Goal: Task Accomplishment & Management: Manage account settings

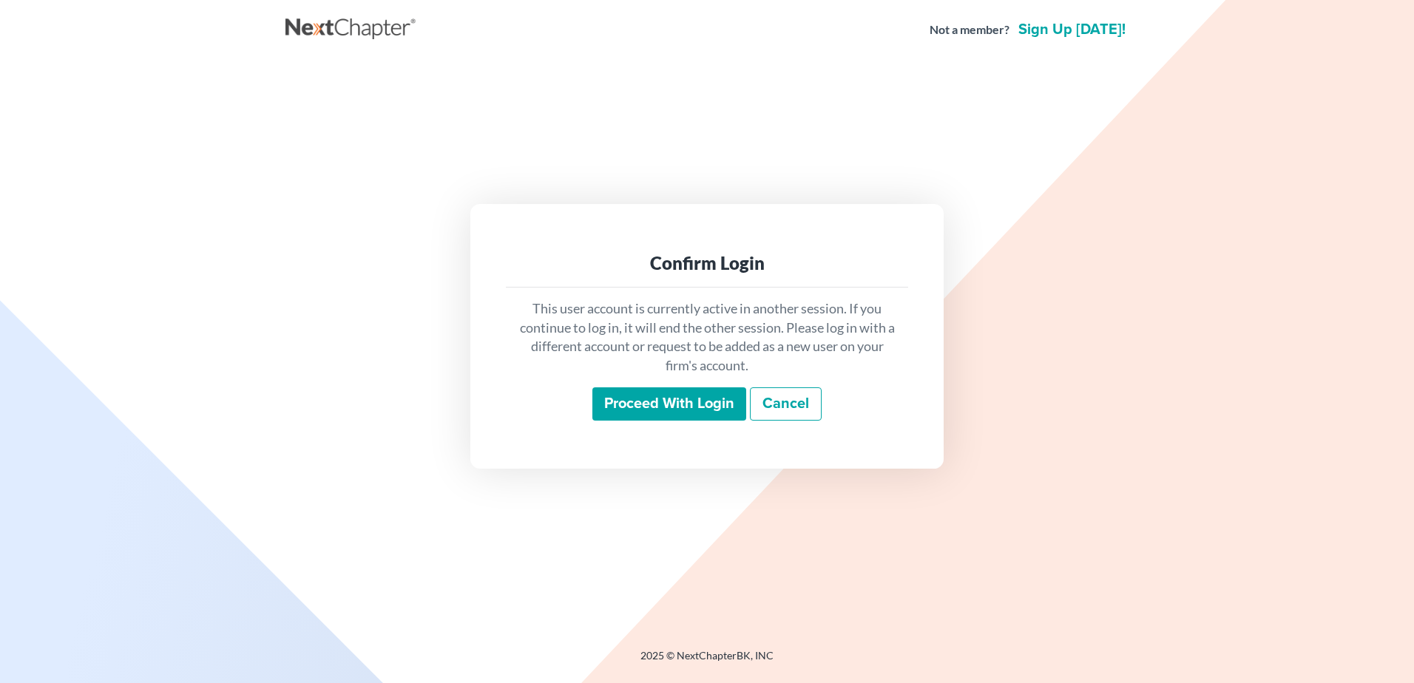
click at [671, 403] on input "Proceed with login" at bounding box center [669, 404] width 154 height 34
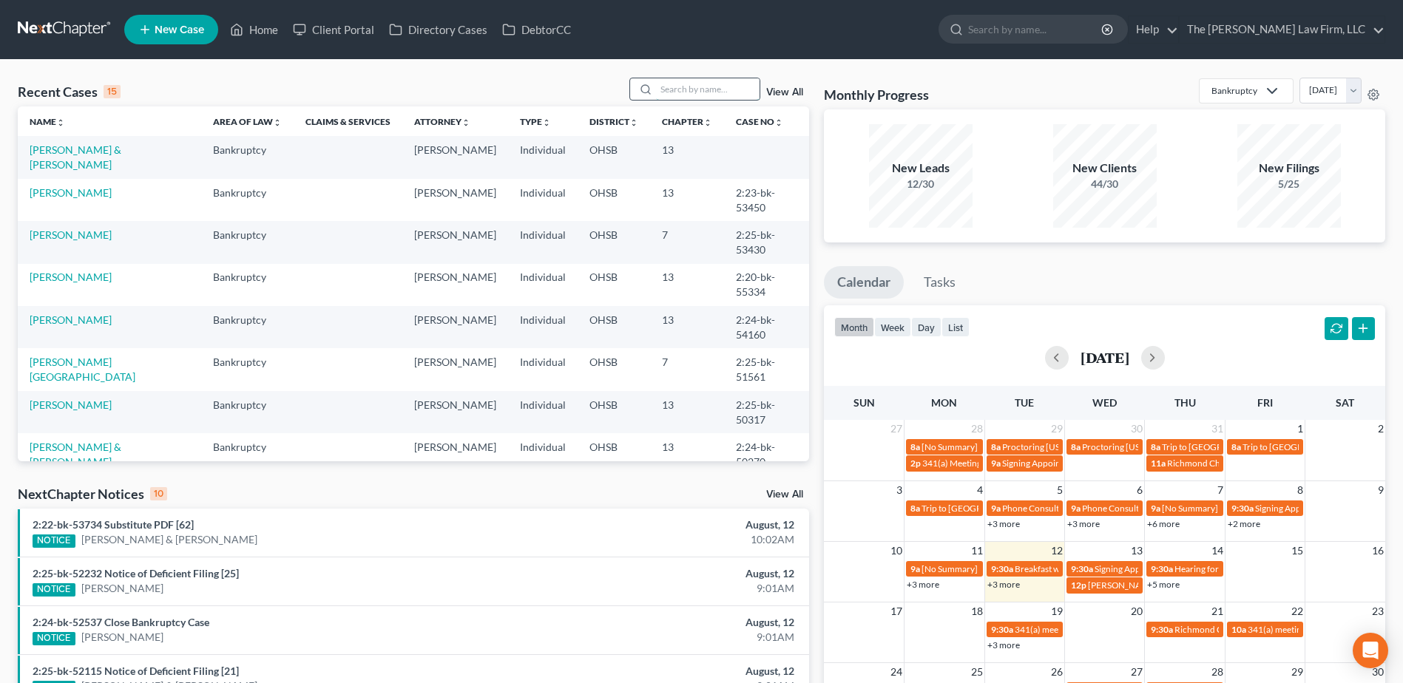
click at [688, 91] on input "search" at bounding box center [708, 88] width 104 height 21
click at [797, 90] on link "View All" at bounding box center [784, 92] width 37 height 10
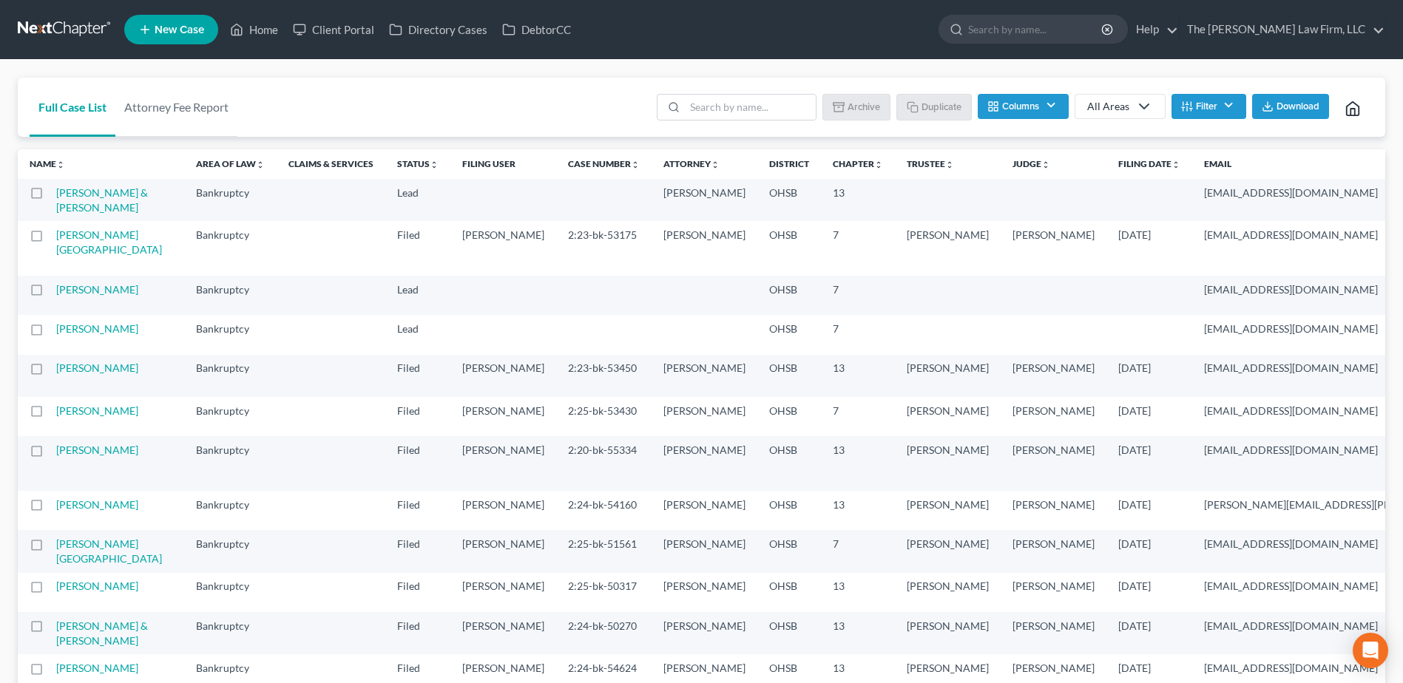
click at [57, 39] on link at bounding box center [65, 29] width 95 height 27
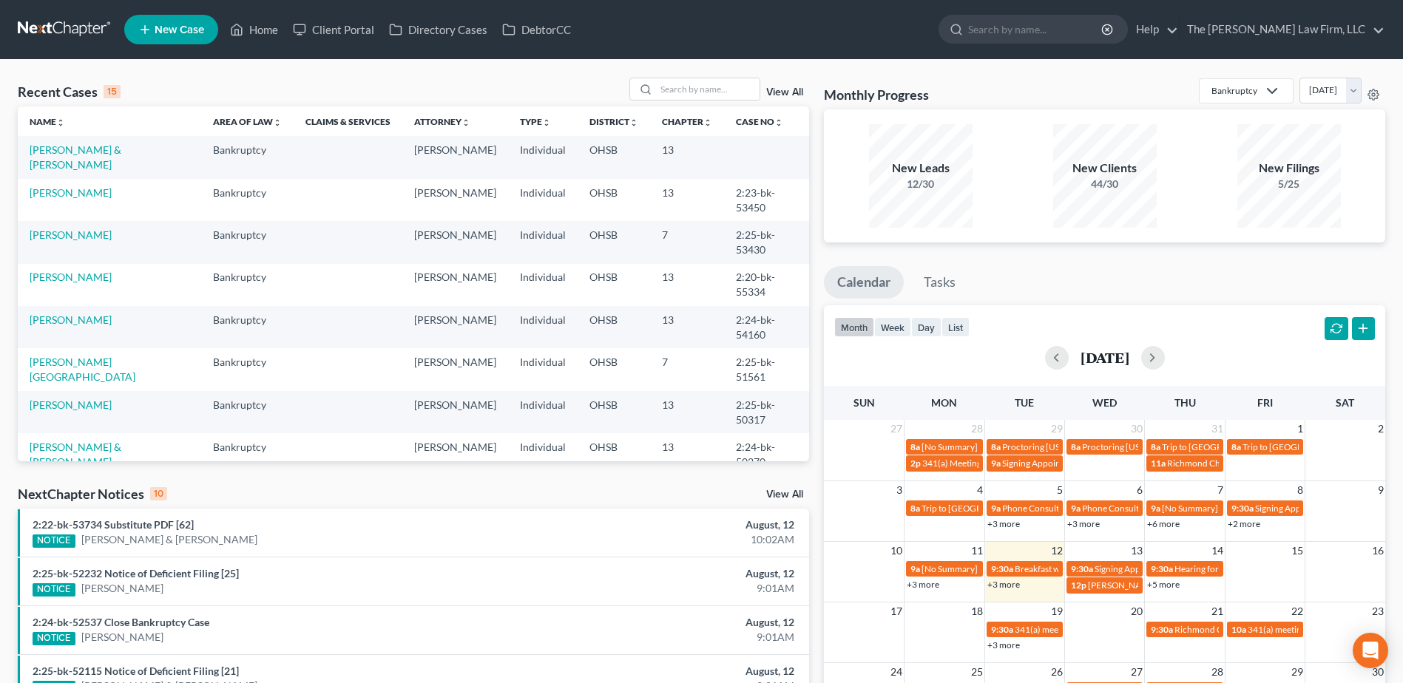
click at [783, 489] on link "View All" at bounding box center [784, 494] width 37 height 10
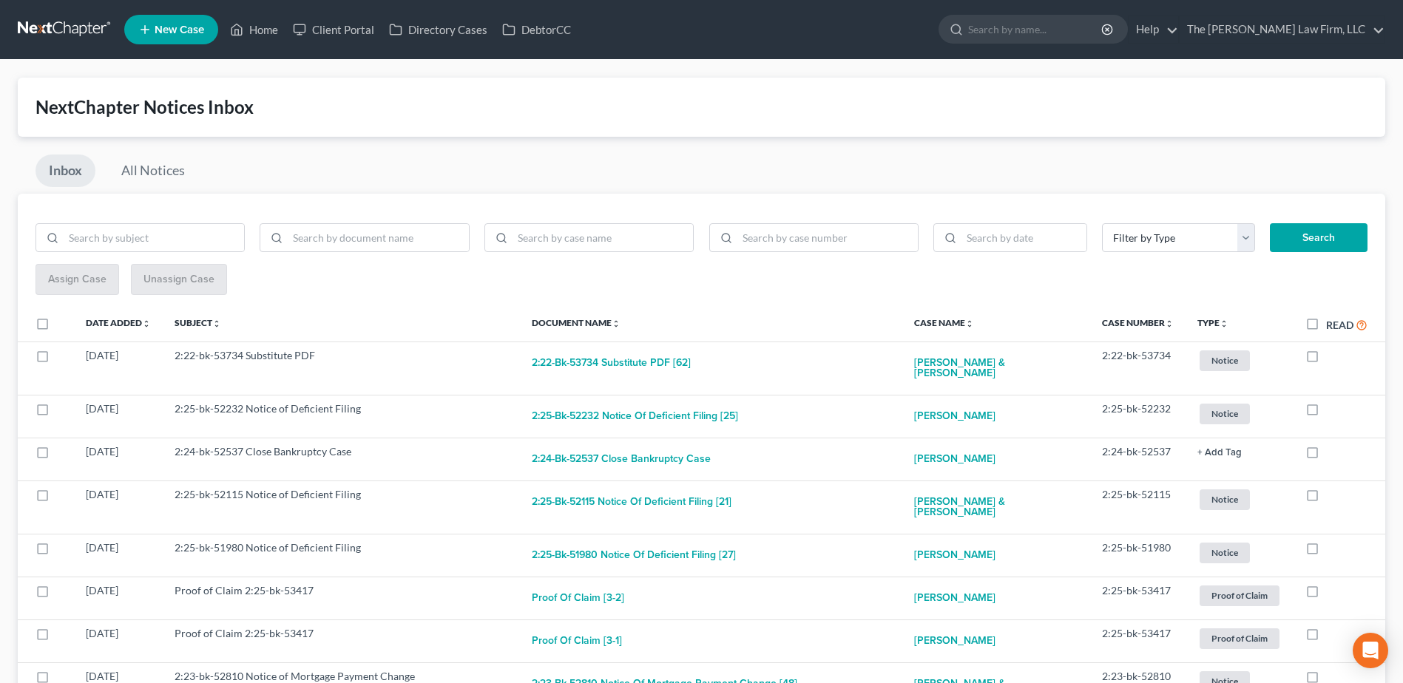
click at [1326, 325] on label "Read" at bounding box center [1346, 324] width 41 height 17
click at [1332, 325] on input "Read" at bounding box center [1337, 321] width 10 height 10
checkbox input "true"
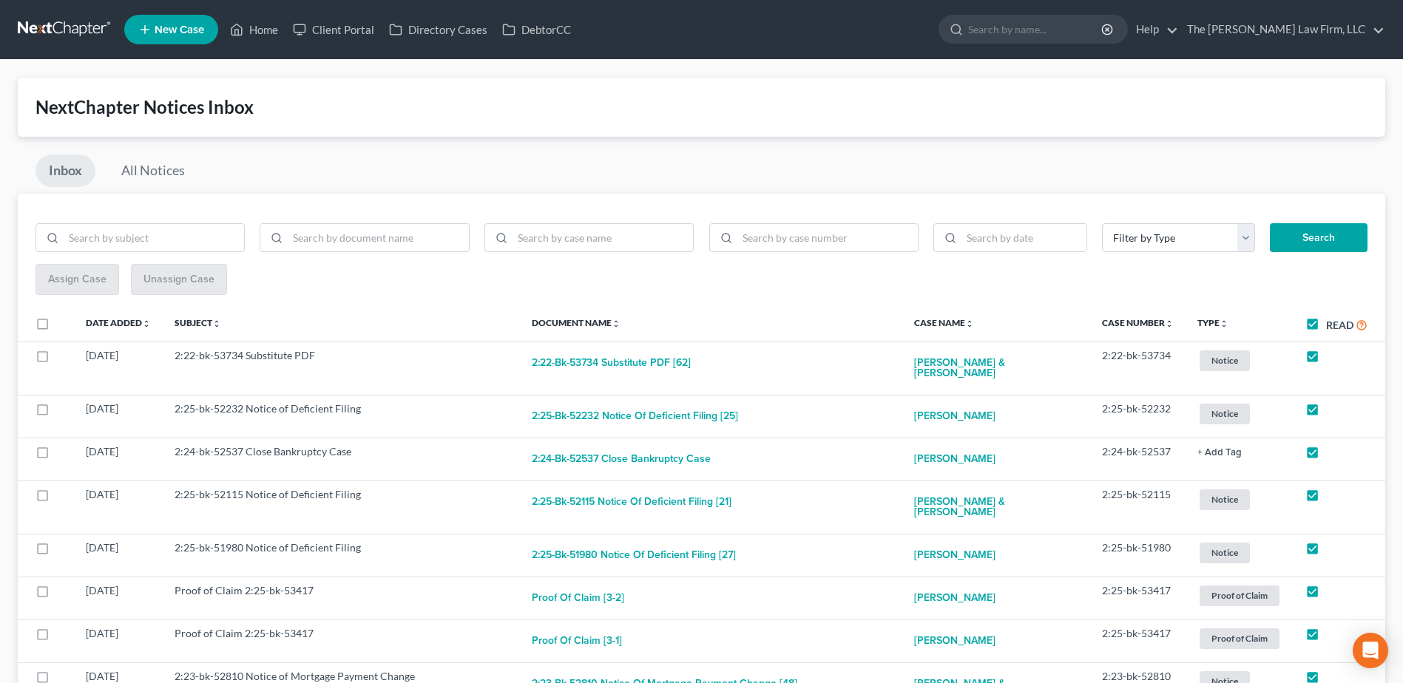
checkbox input "true"
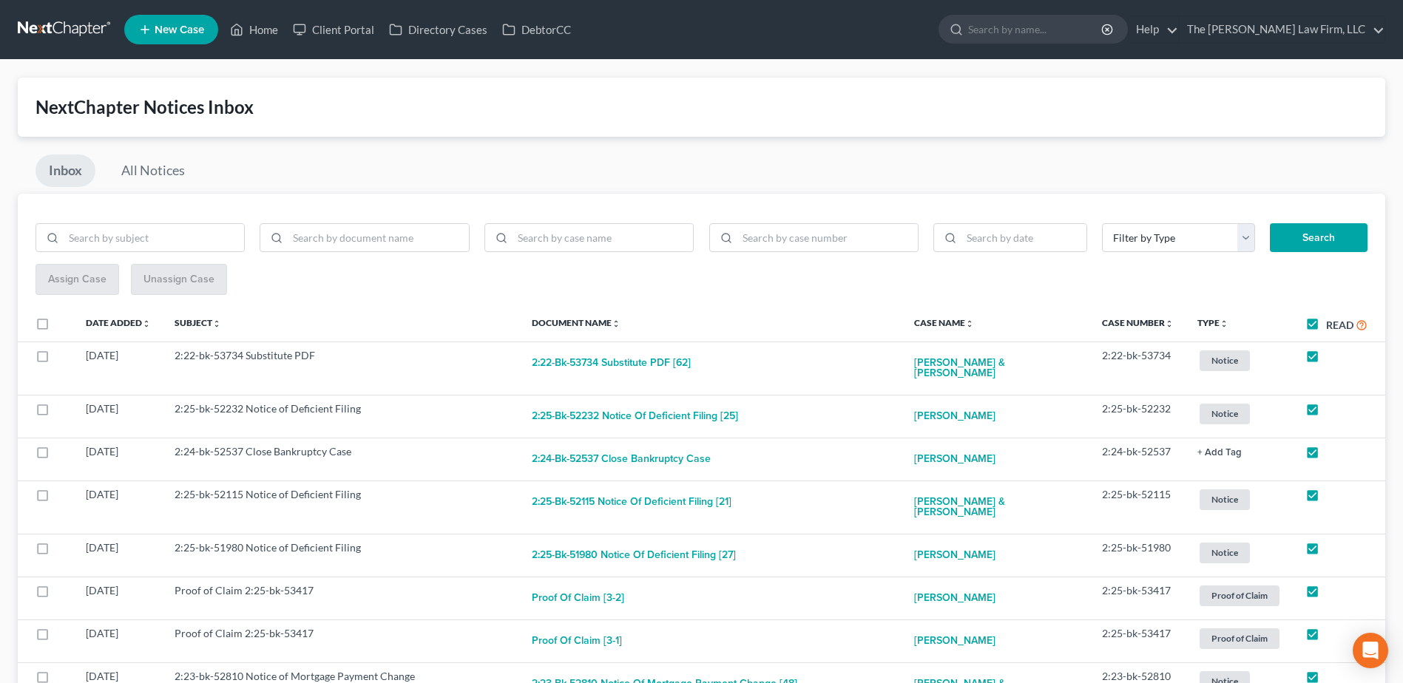
checkbox input "true"
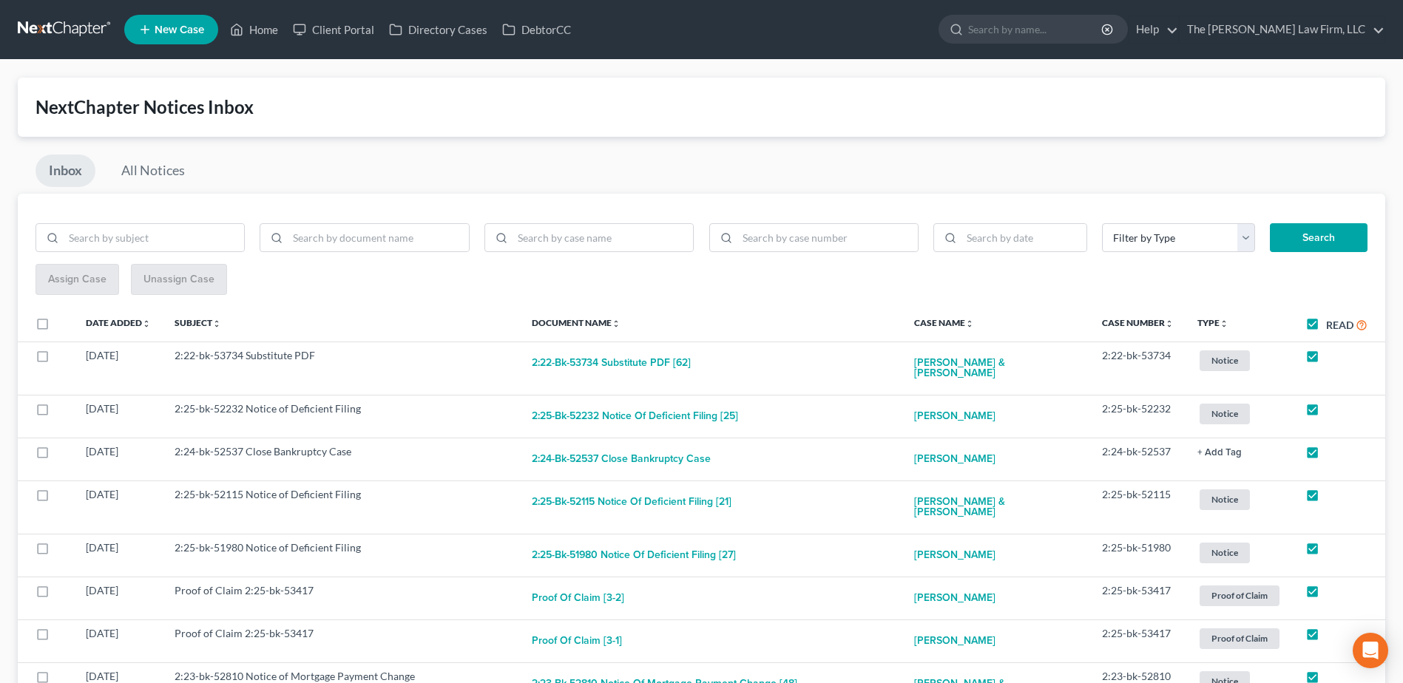
checkbox input "true"
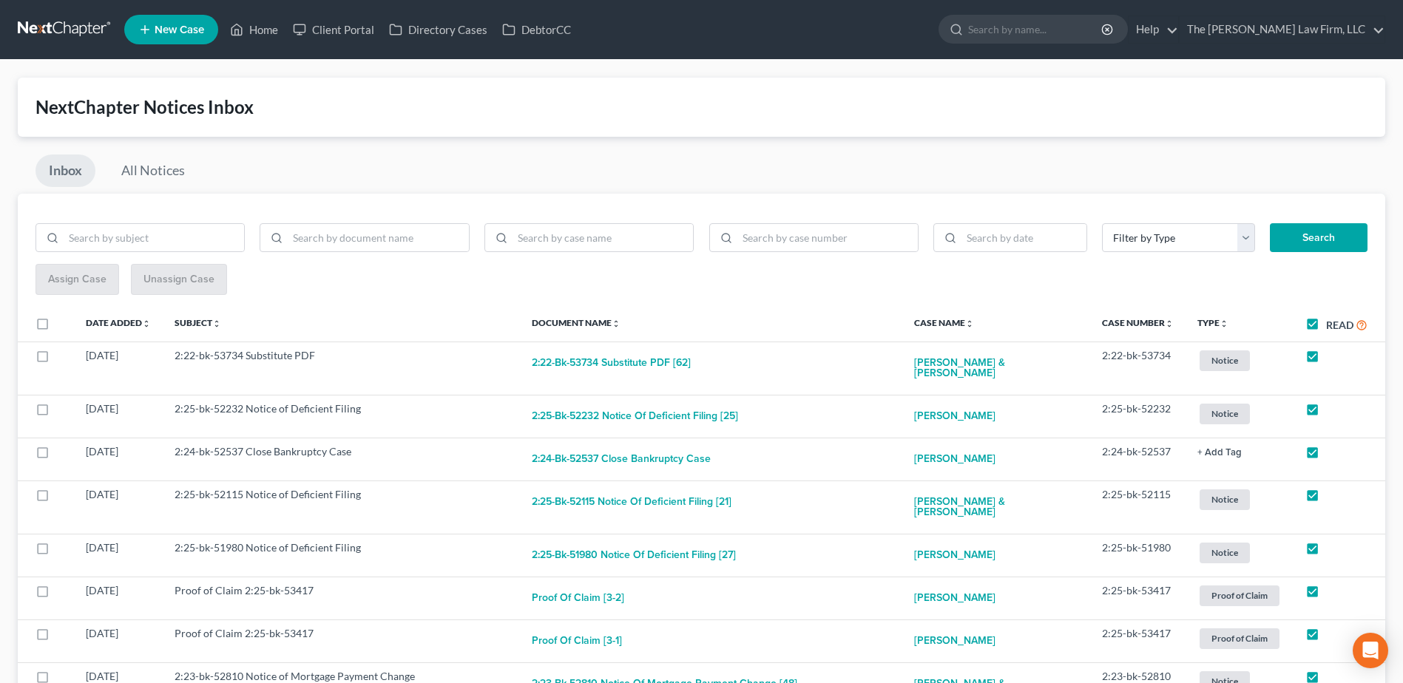
checkbox input "true"
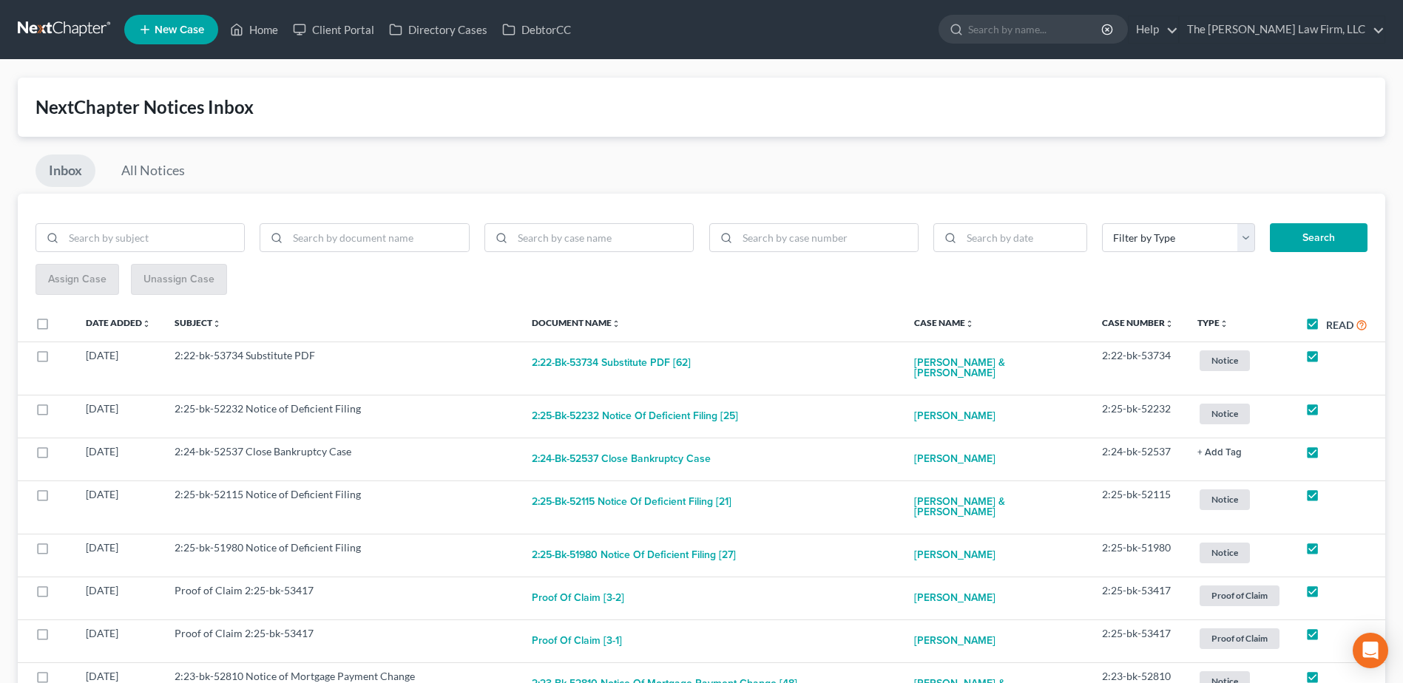
checkbox input "true"
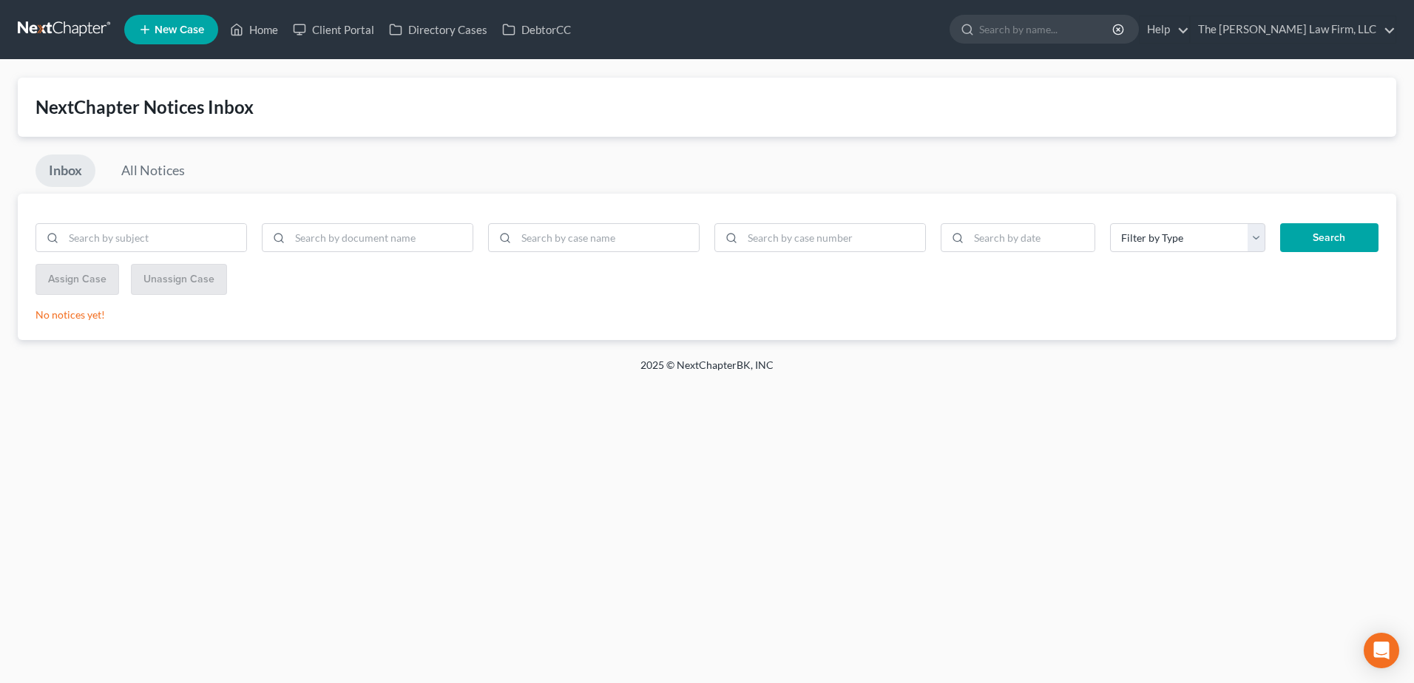
click at [62, 10] on nav "Home New Case Client Portal Directory Cases DebtorCC The Jones Law Firm, LLC mj…" at bounding box center [707, 29] width 1414 height 59
click at [60, 28] on link at bounding box center [65, 29] width 95 height 27
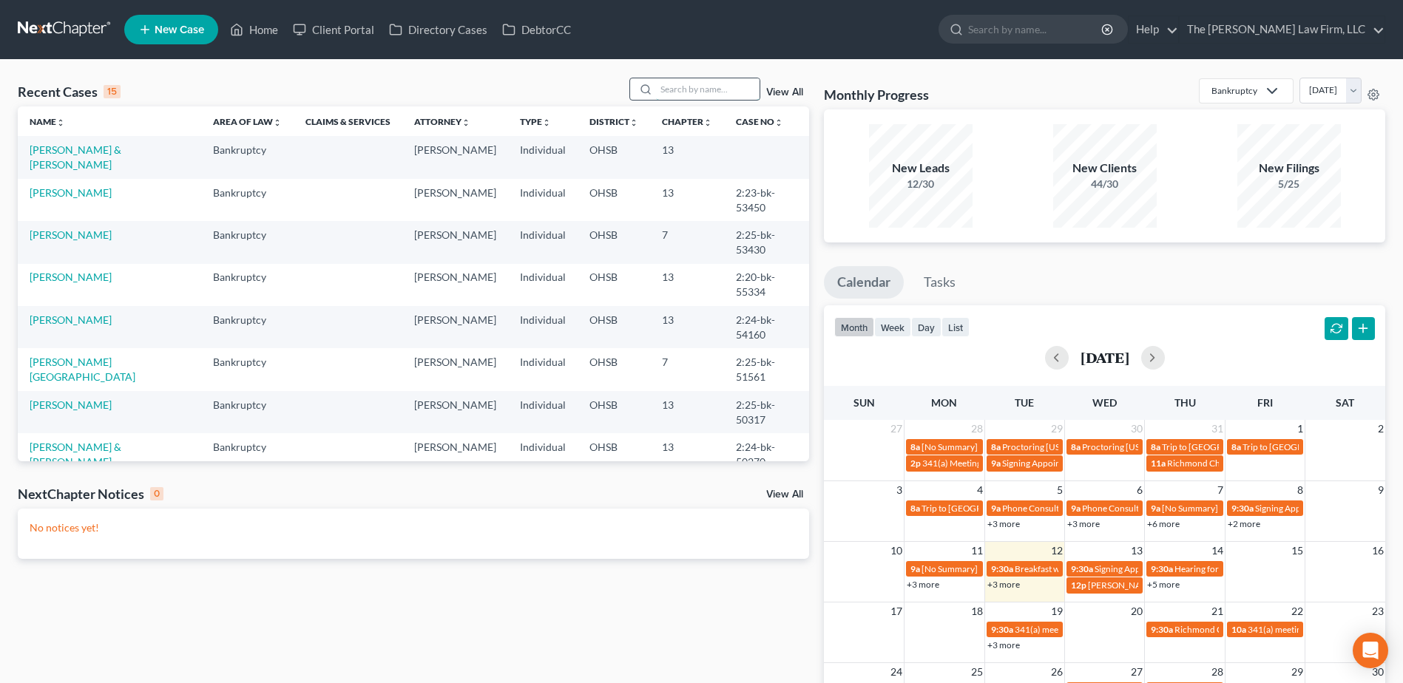
click at [708, 84] on input "search" at bounding box center [708, 88] width 104 height 21
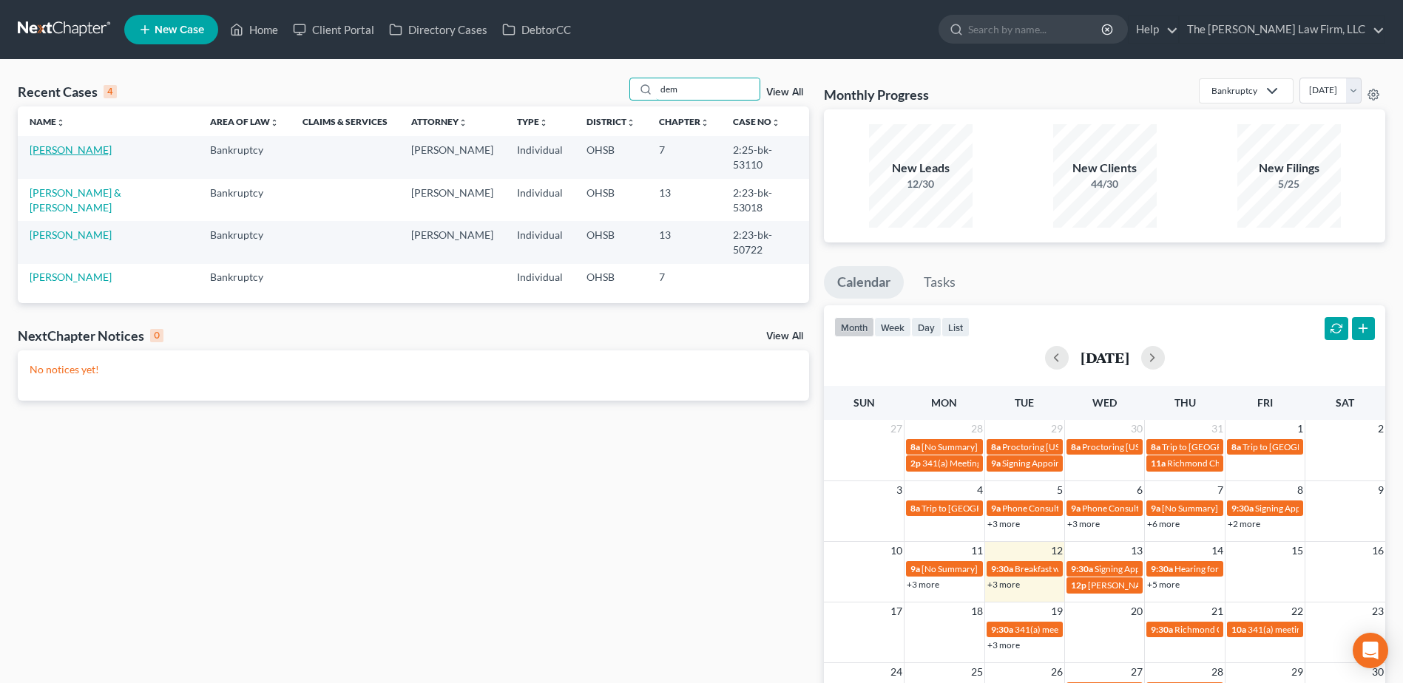
type input "dem"
click at [59, 146] on link "Peacher, Demetria" at bounding box center [71, 149] width 82 height 13
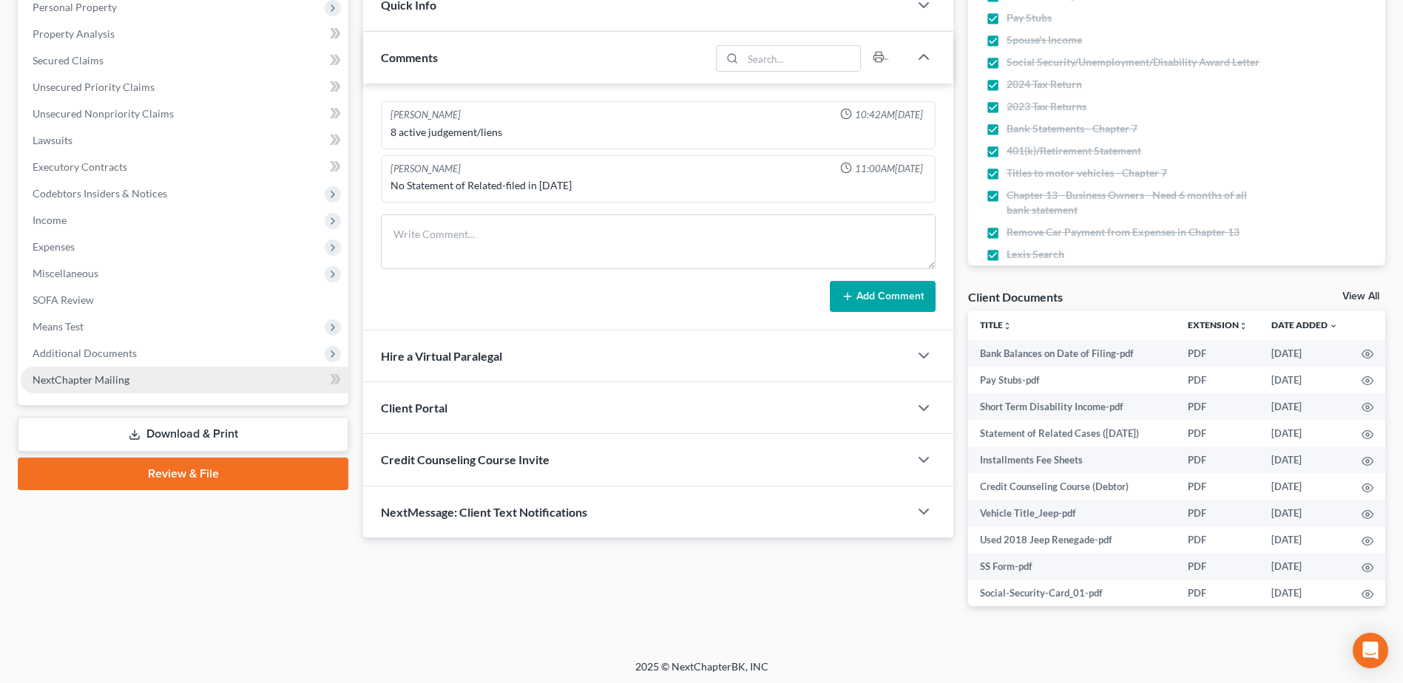
scroll to position [269, 0]
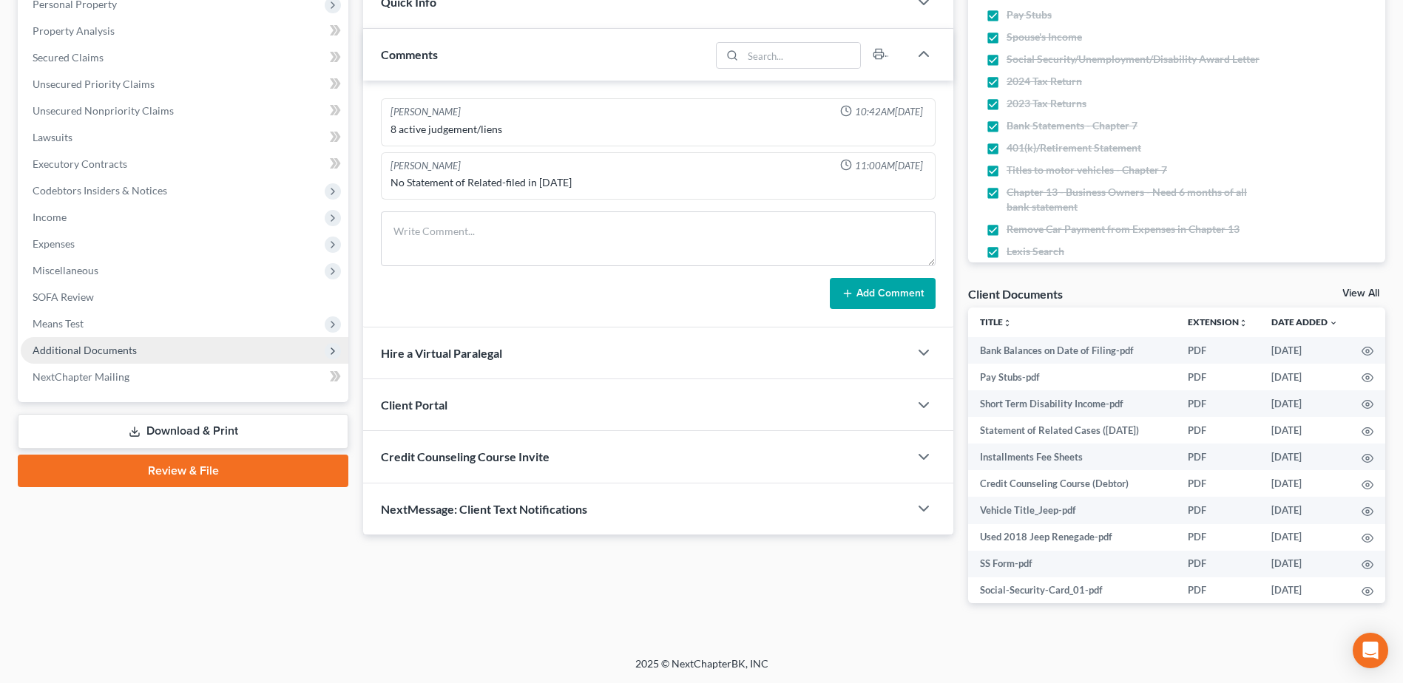
click at [117, 344] on span "Additional Documents" at bounding box center [85, 350] width 104 height 13
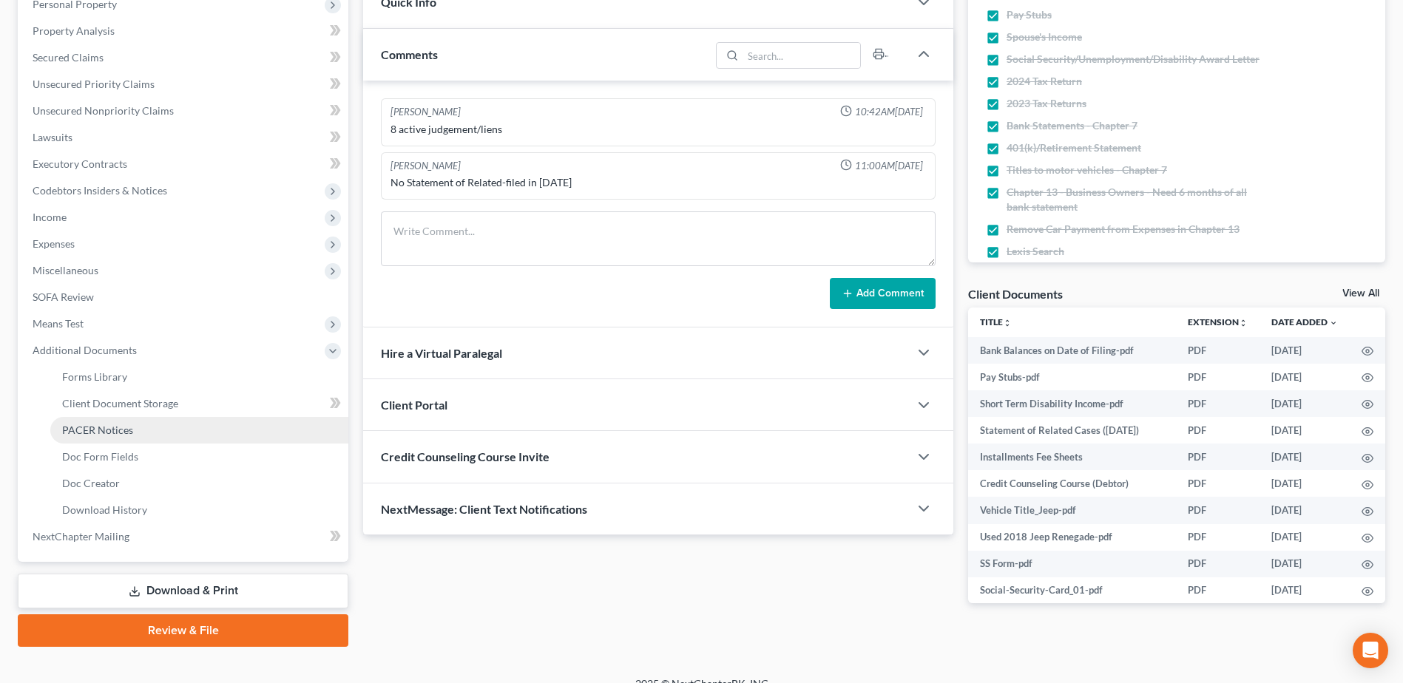
click at [105, 426] on span "PACER Notices" at bounding box center [97, 430] width 71 height 13
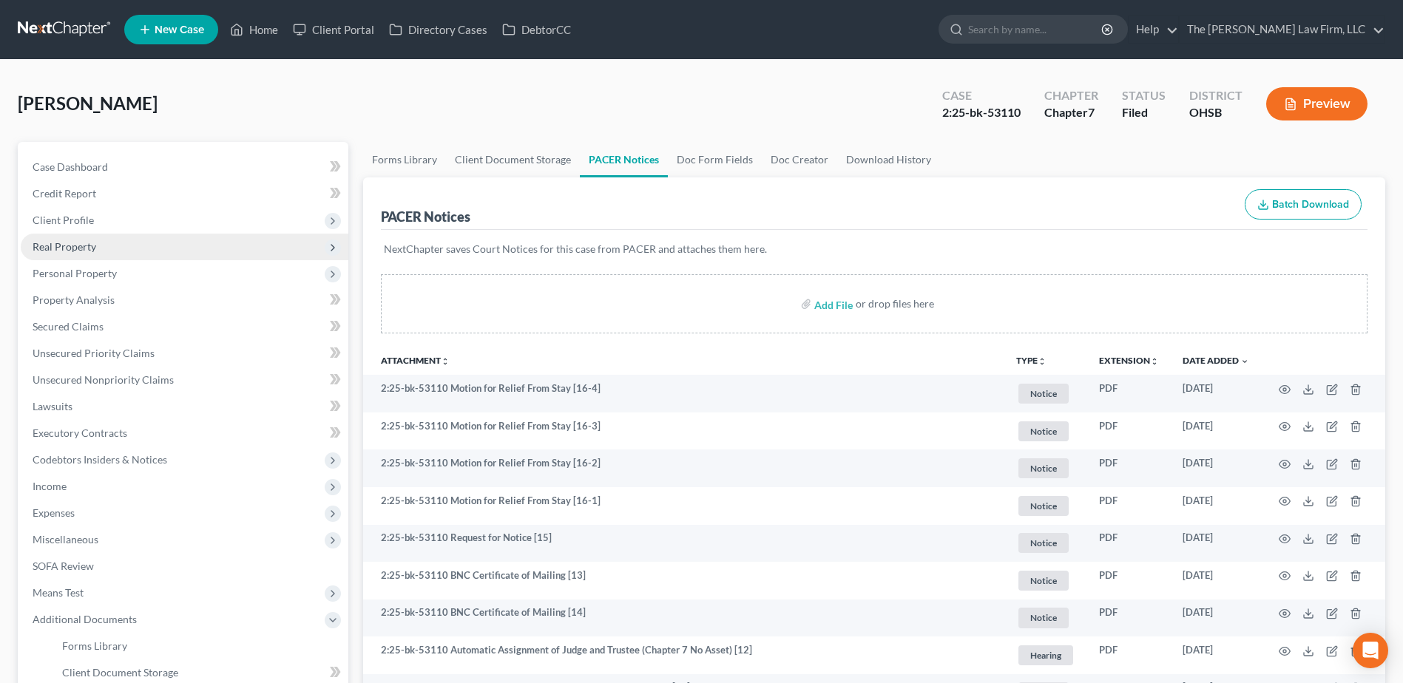
click at [61, 243] on span "Real Property" at bounding box center [65, 246] width 64 height 13
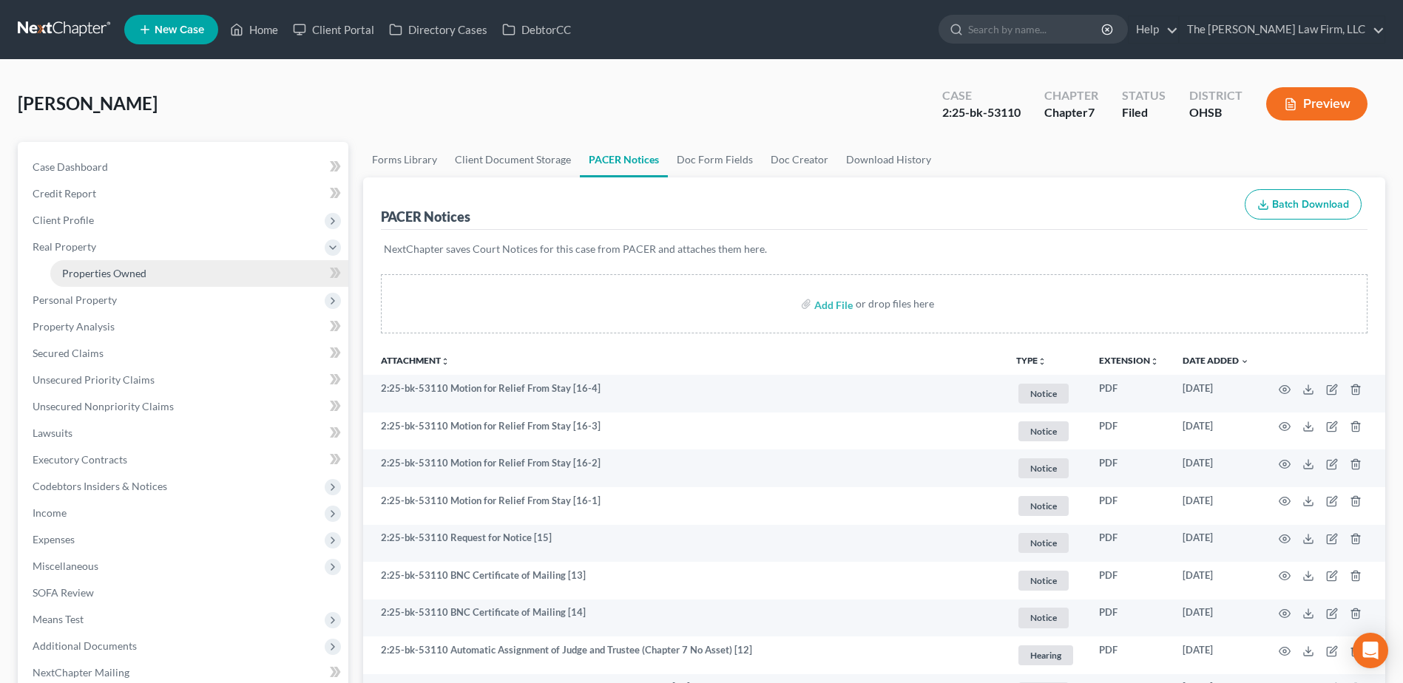
click at [75, 268] on span "Properties Owned" at bounding box center [104, 273] width 84 height 13
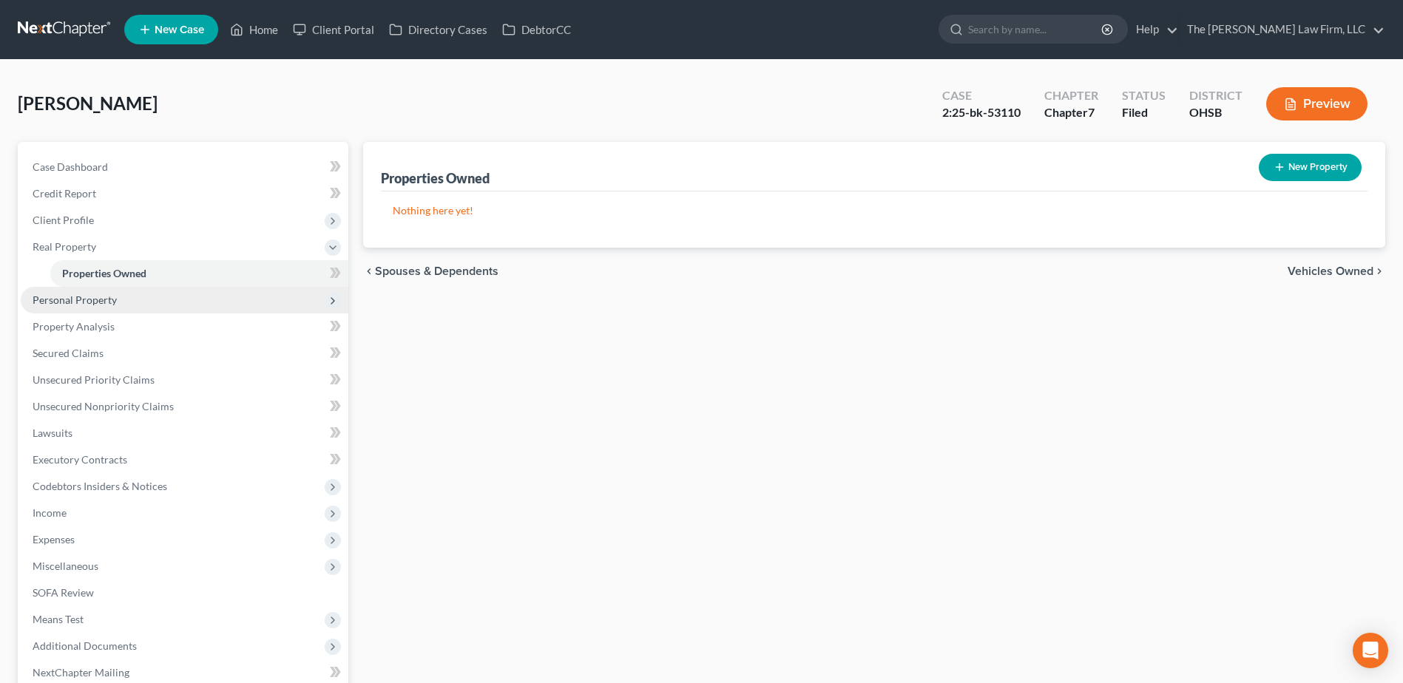
click at [104, 296] on span "Personal Property" at bounding box center [75, 300] width 84 height 13
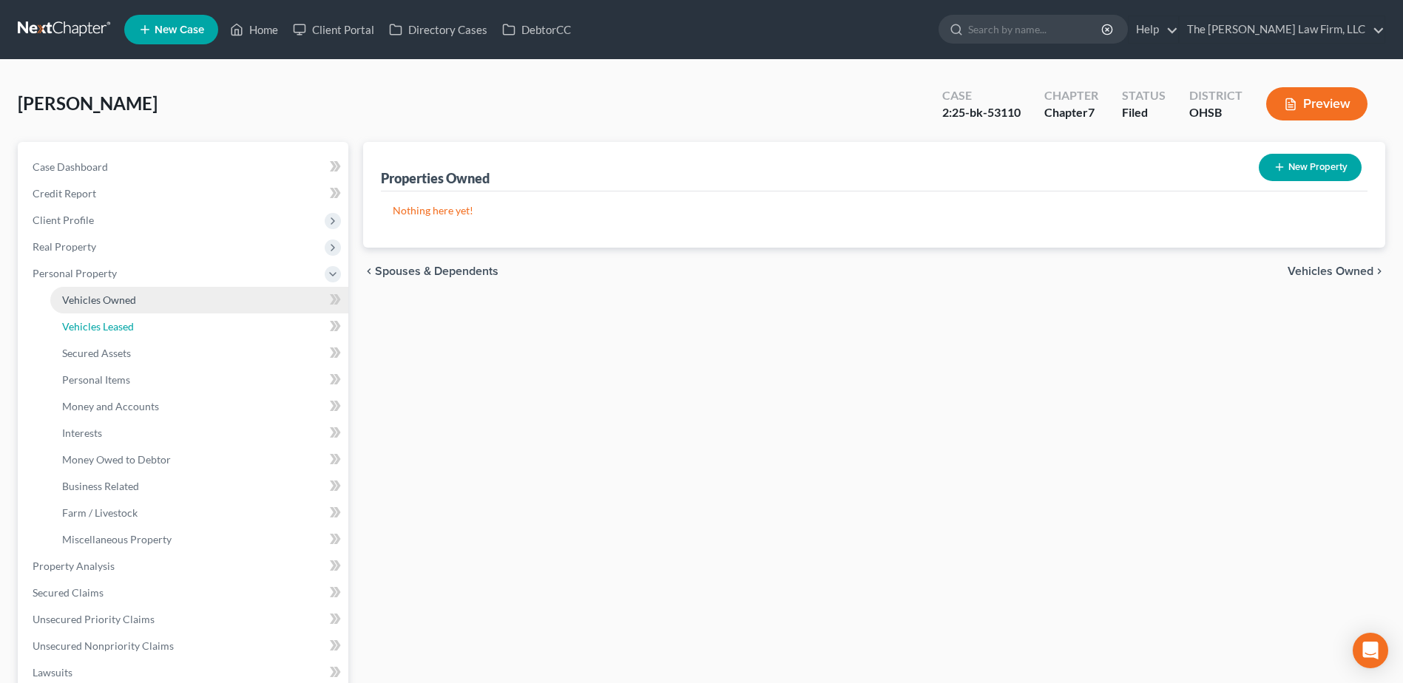
click at [104, 319] on link "Vehicles Leased" at bounding box center [199, 327] width 298 height 27
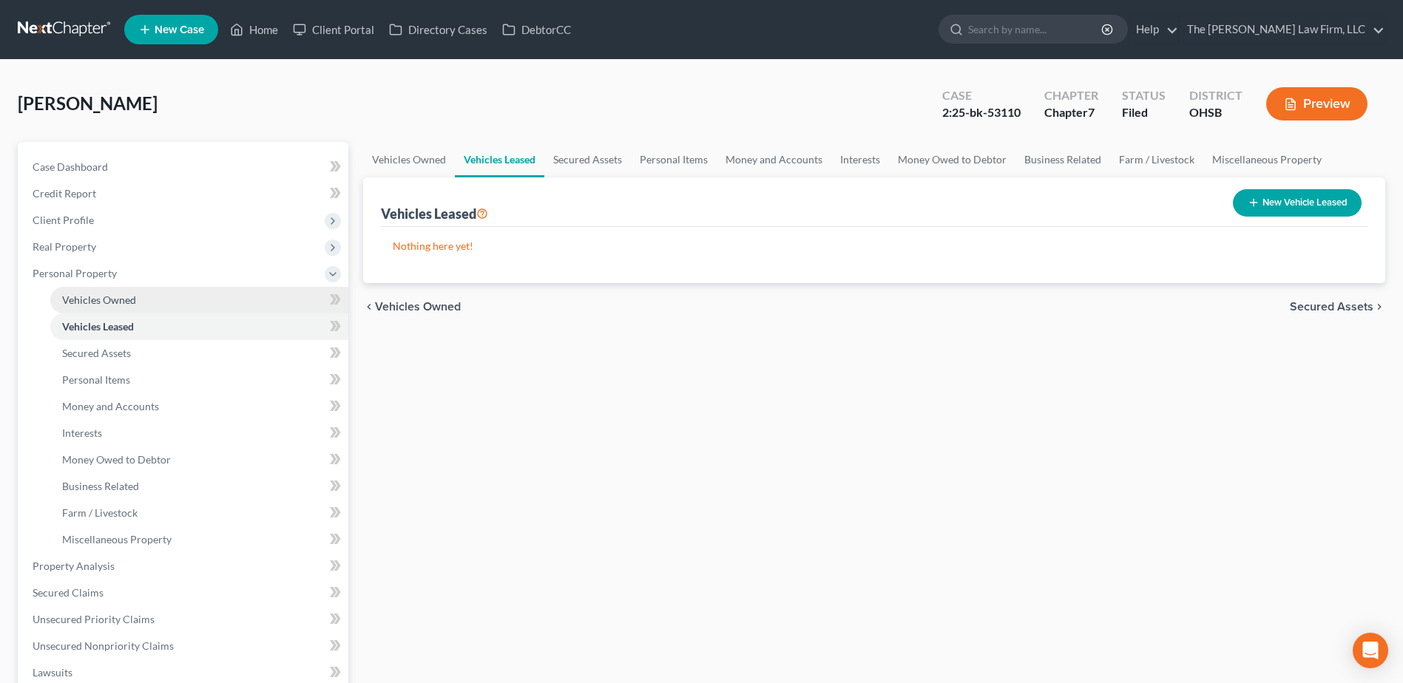
click at [109, 300] on span "Vehicles Owned" at bounding box center [99, 300] width 74 height 13
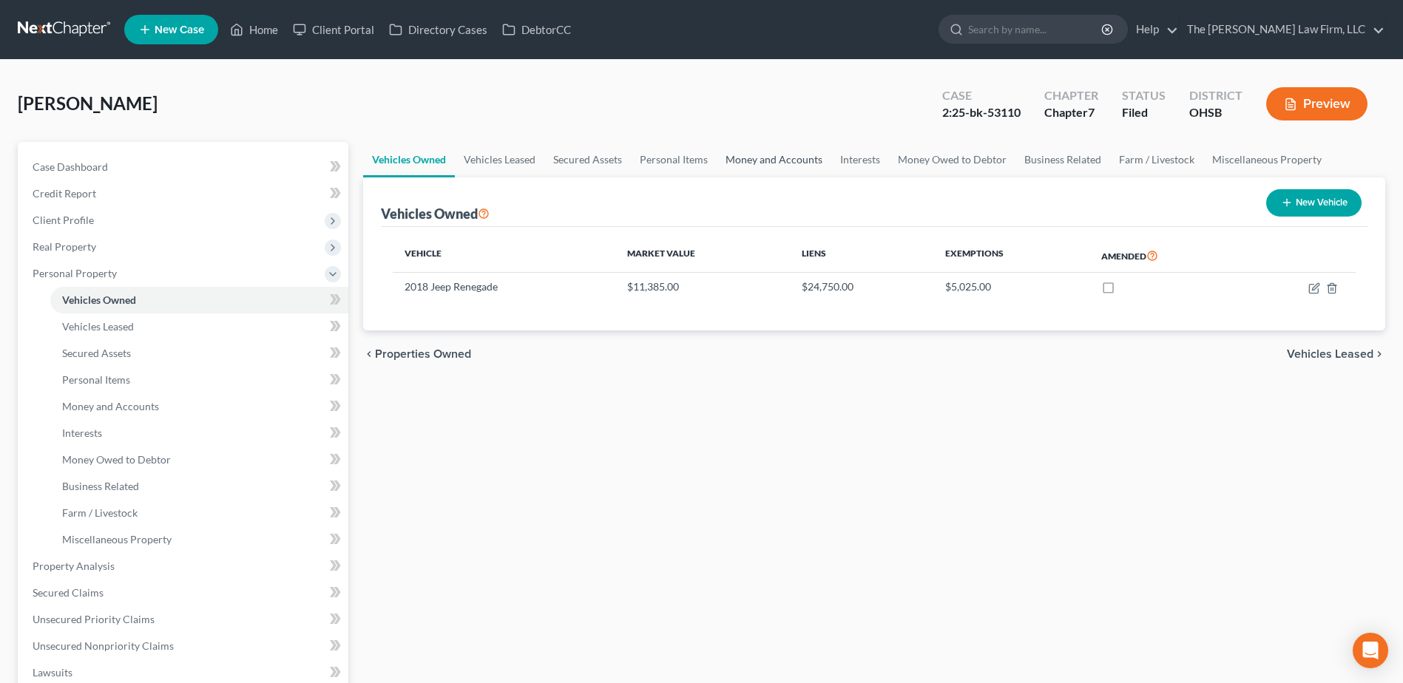
click at [779, 160] on link "Money and Accounts" at bounding box center [773, 159] width 115 height 35
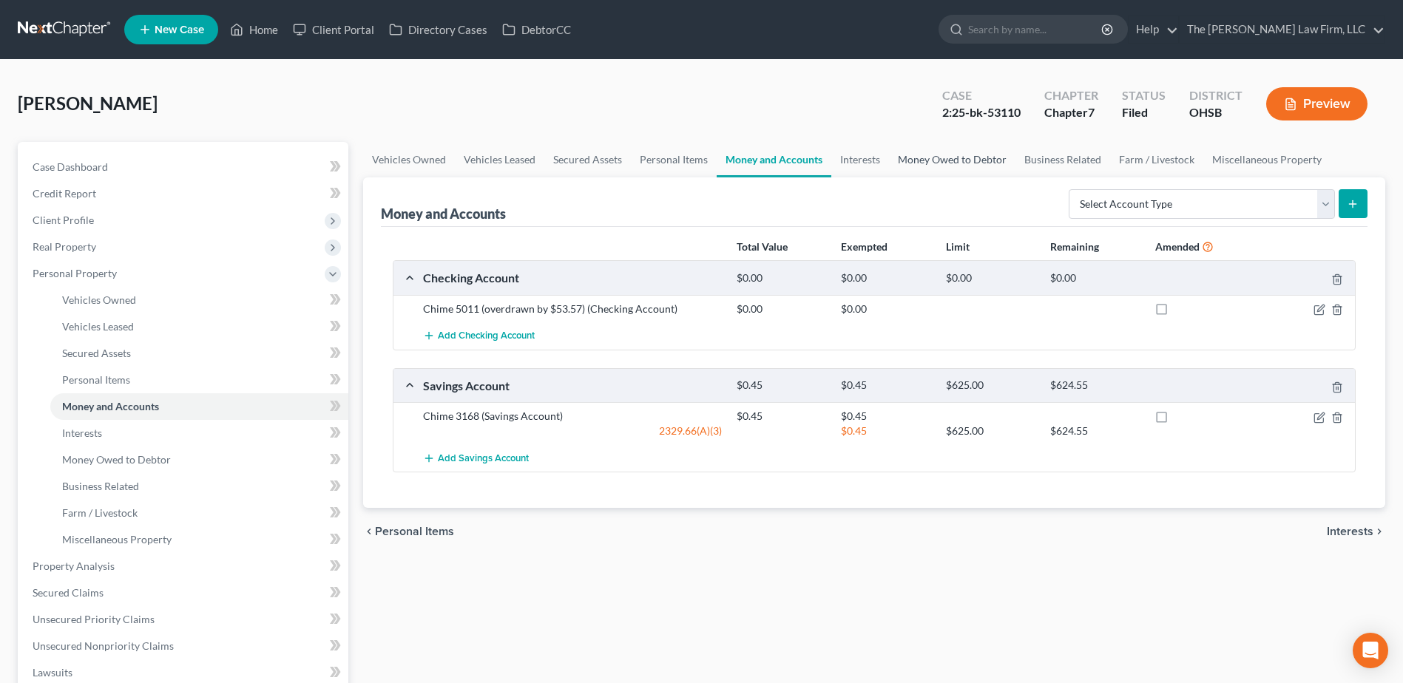
click at [956, 161] on link "Money Owed to Debtor" at bounding box center [952, 159] width 126 height 35
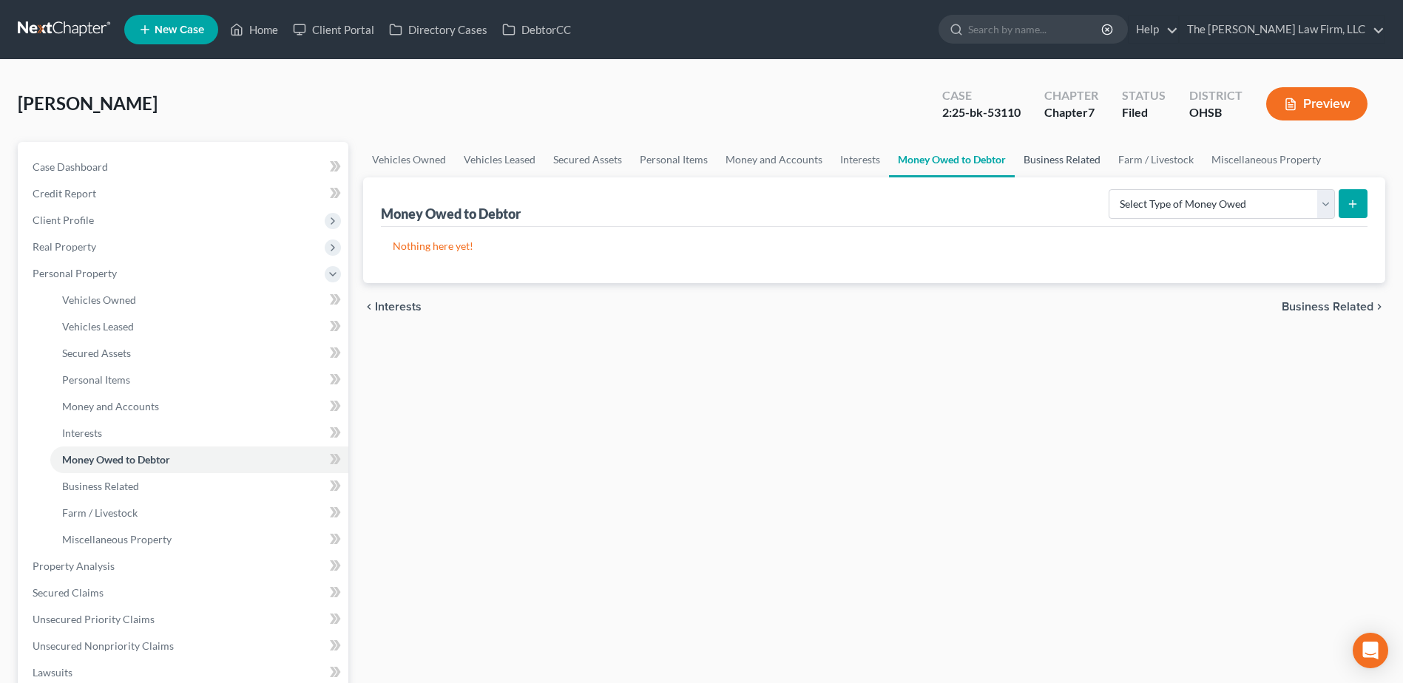
click at [1049, 164] on link "Business Related" at bounding box center [1061, 159] width 95 height 35
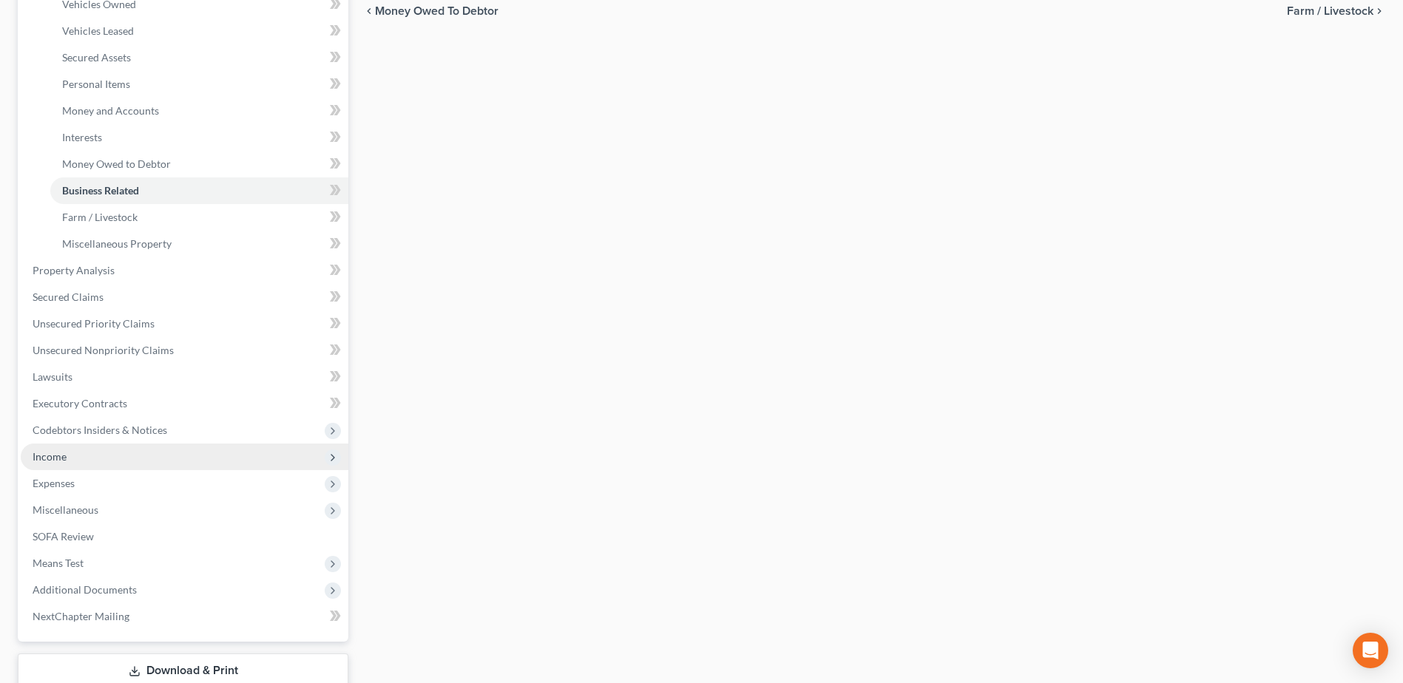
click at [78, 457] on span "Income" at bounding box center [185, 457] width 328 height 27
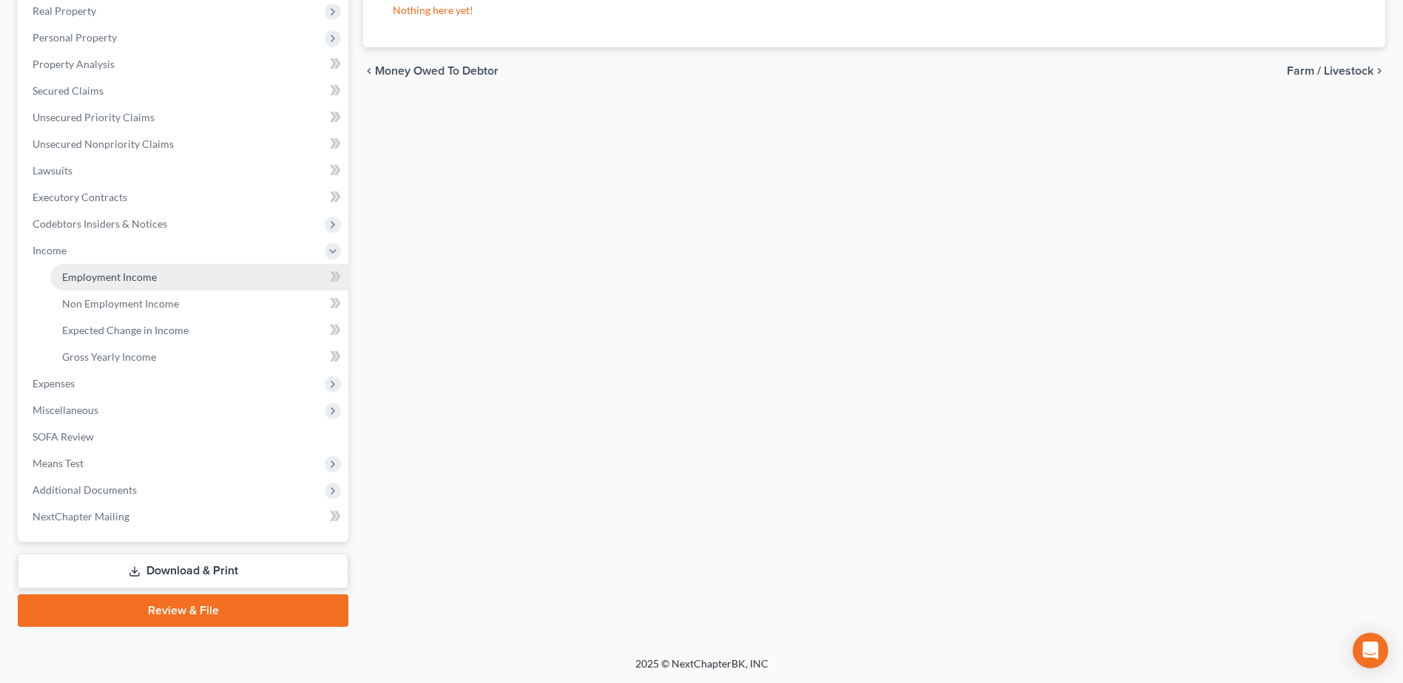
click at [118, 281] on span "Employment Income" at bounding box center [109, 277] width 95 height 13
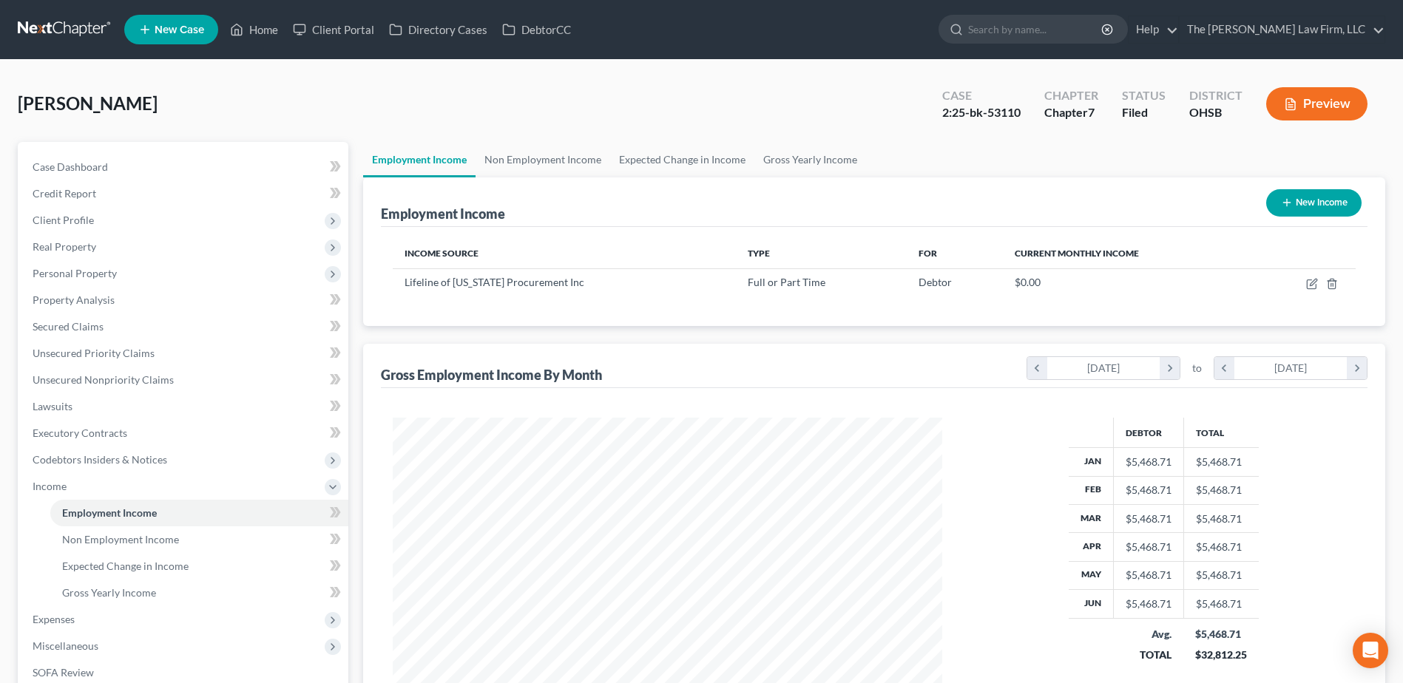
scroll to position [274, 578]
click at [528, 166] on link "Non Employment Income" at bounding box center [542, 159] width 135 height 35
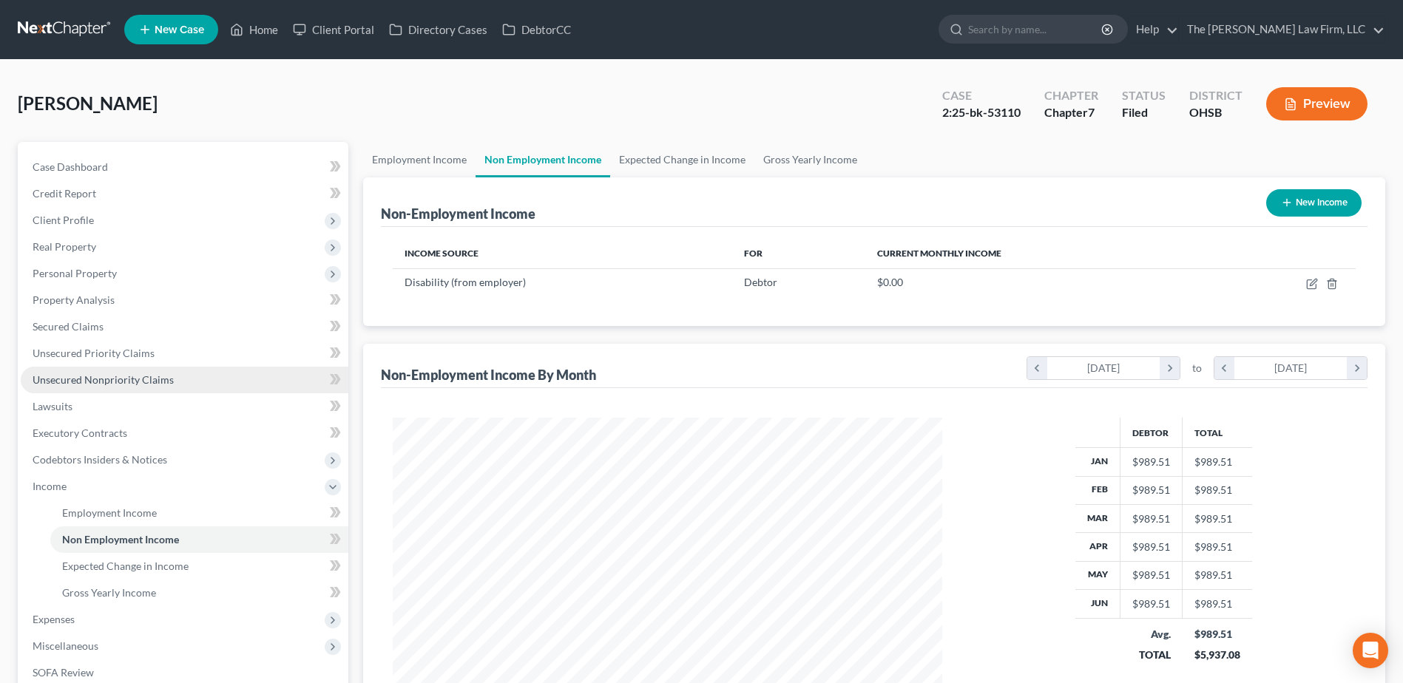
scroll to position [274, 578]
click at [92, 333] on link "Secured Claims" at bounding box center [185, 327] width 328 height 27
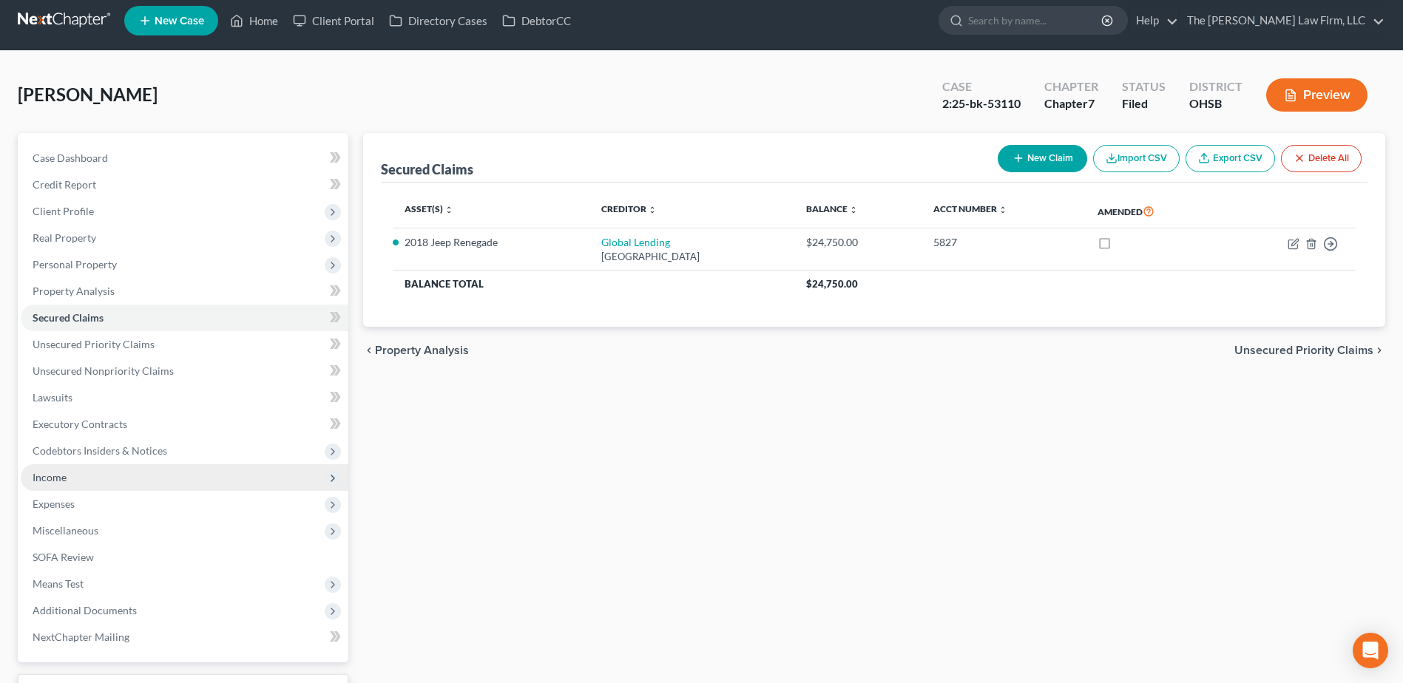
scroll to position [129, 0]
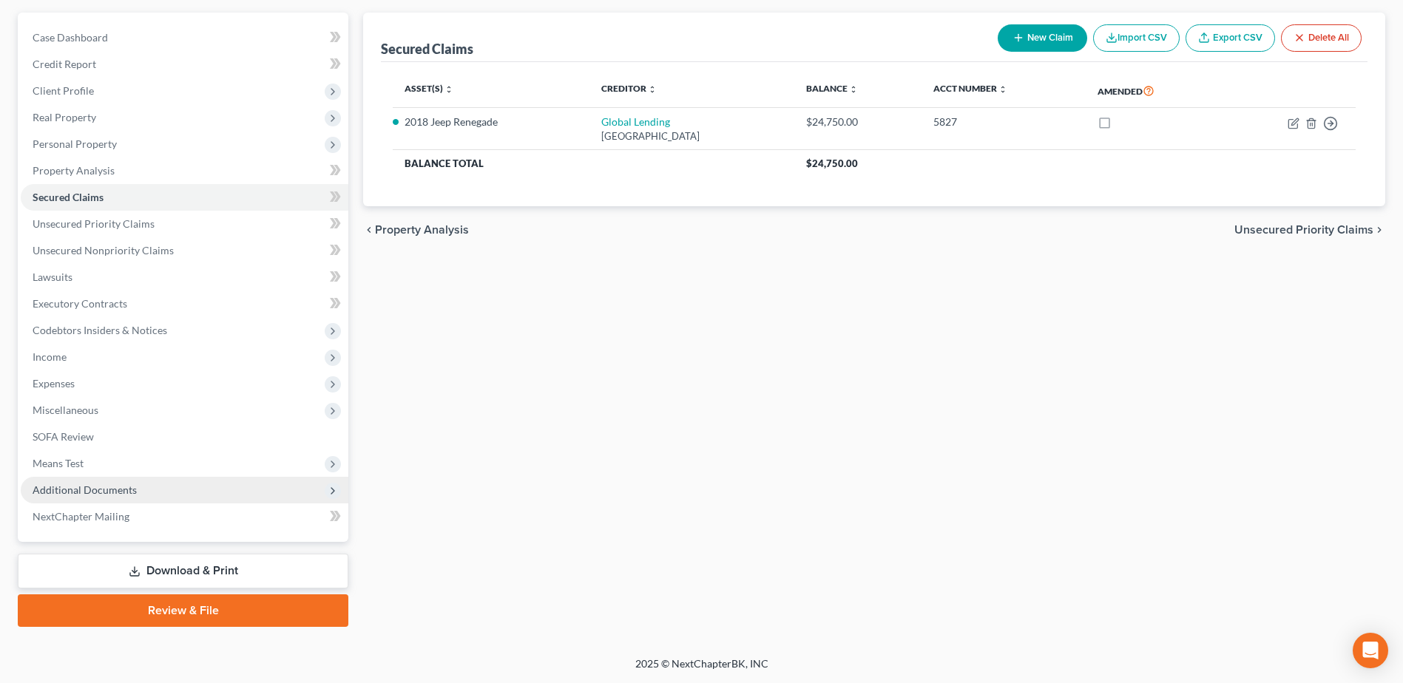
click at [89, 495] on span "Additional Documents" at bounding box center [85, 490] width 104 height 13
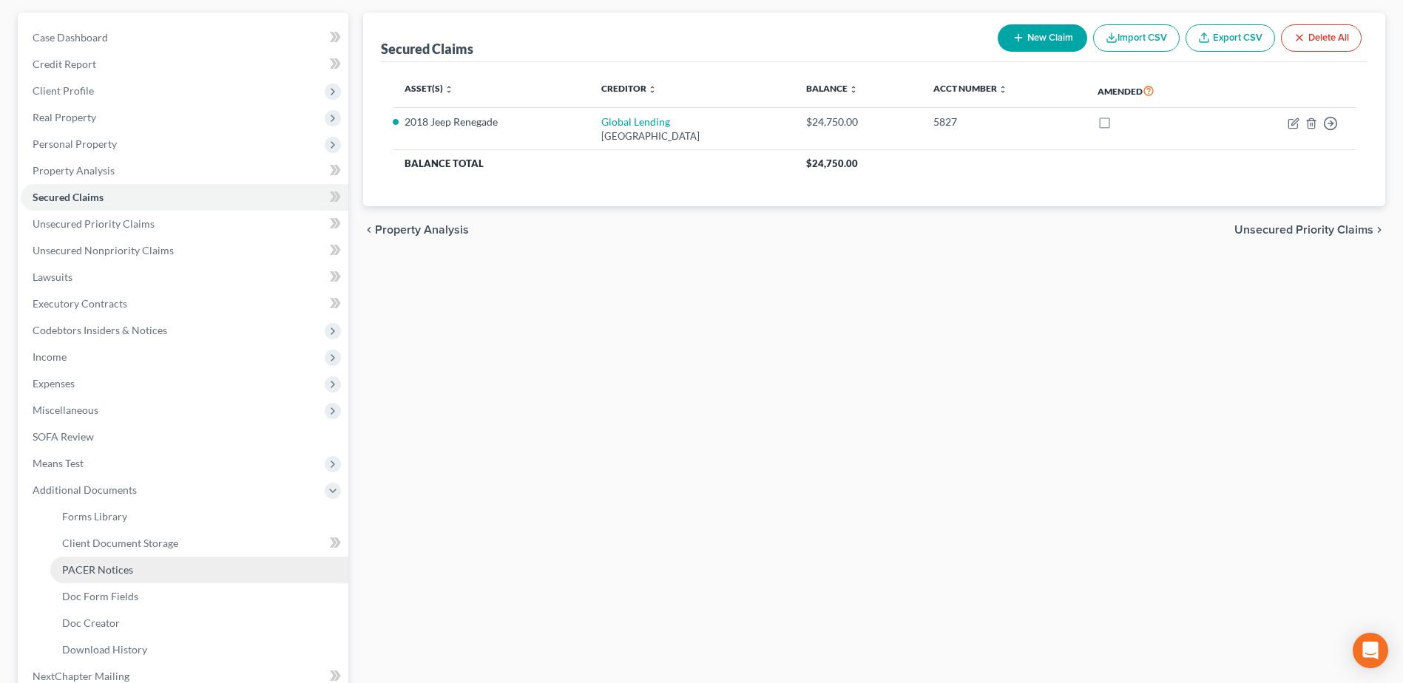
click at [95, 564] on span "PACER Notices" at bounding box center [97, 569] width 71 height 13
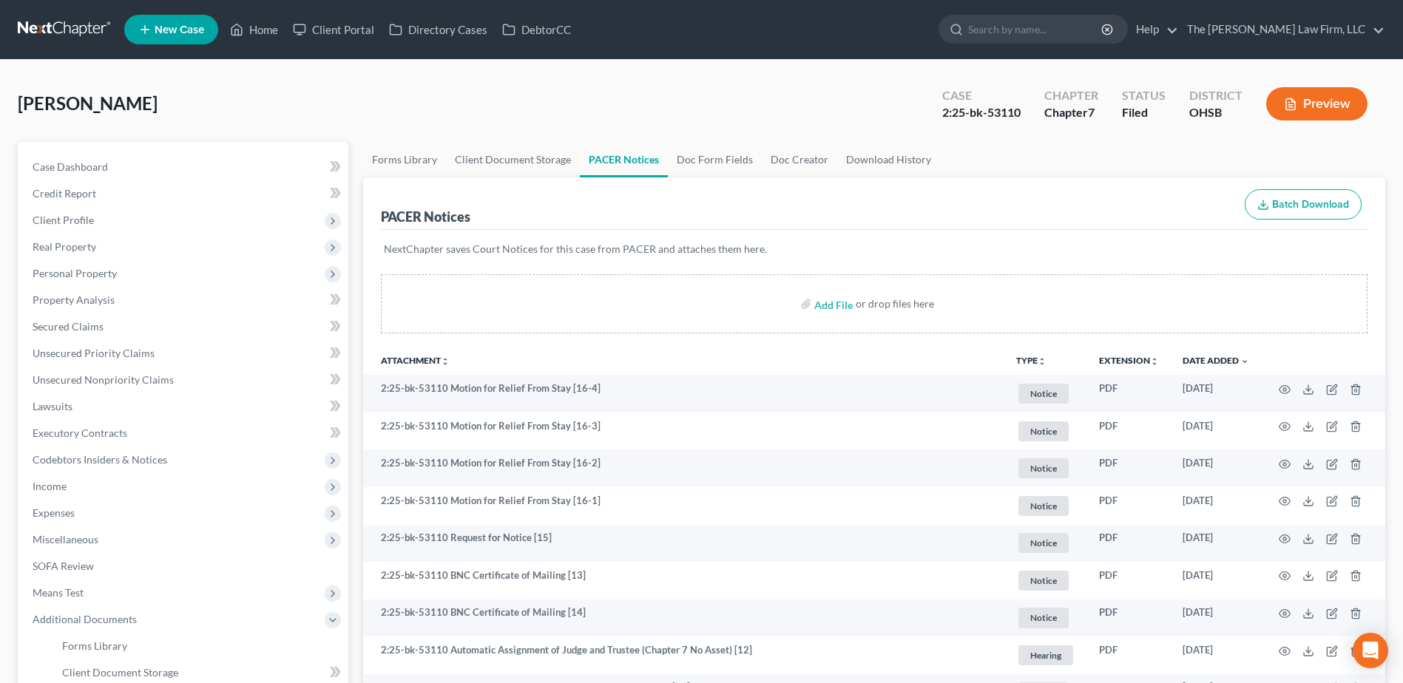
click at [35, 27] on link at bounding box center [65, 29] width 95 height 27
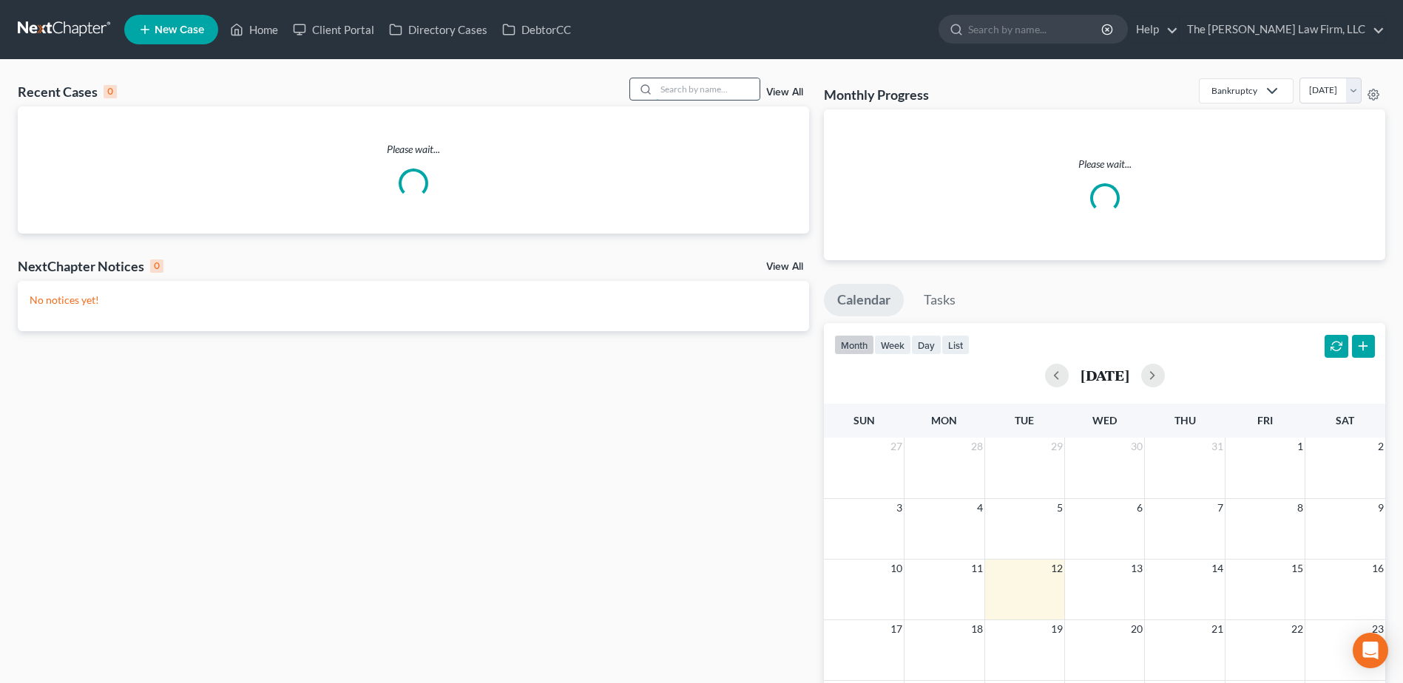
click at [717, 85] on input "search" at bounding box center [708, 88] width 104 height 21
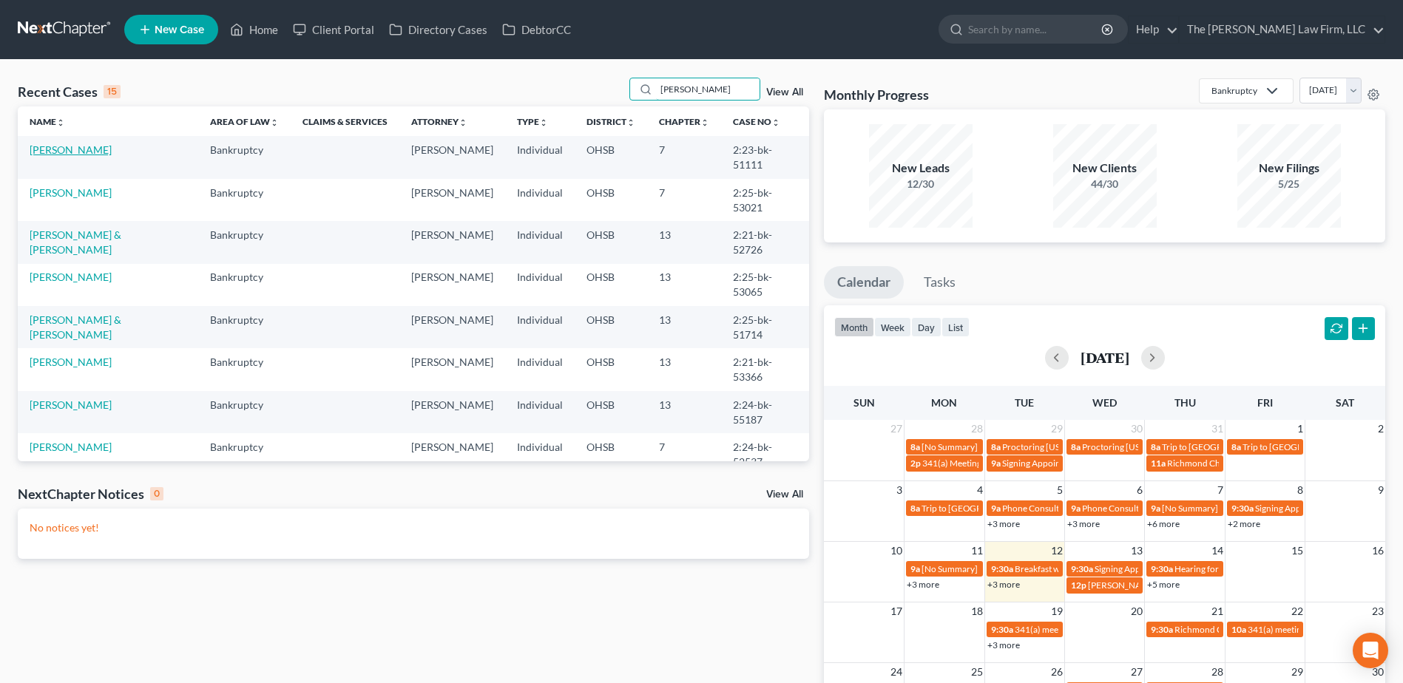
type input "[PERSON_NAME]"
click at [76, 145] on link "[PERSON_NAME]" at bounding box center [71, 149] width 82 height 13
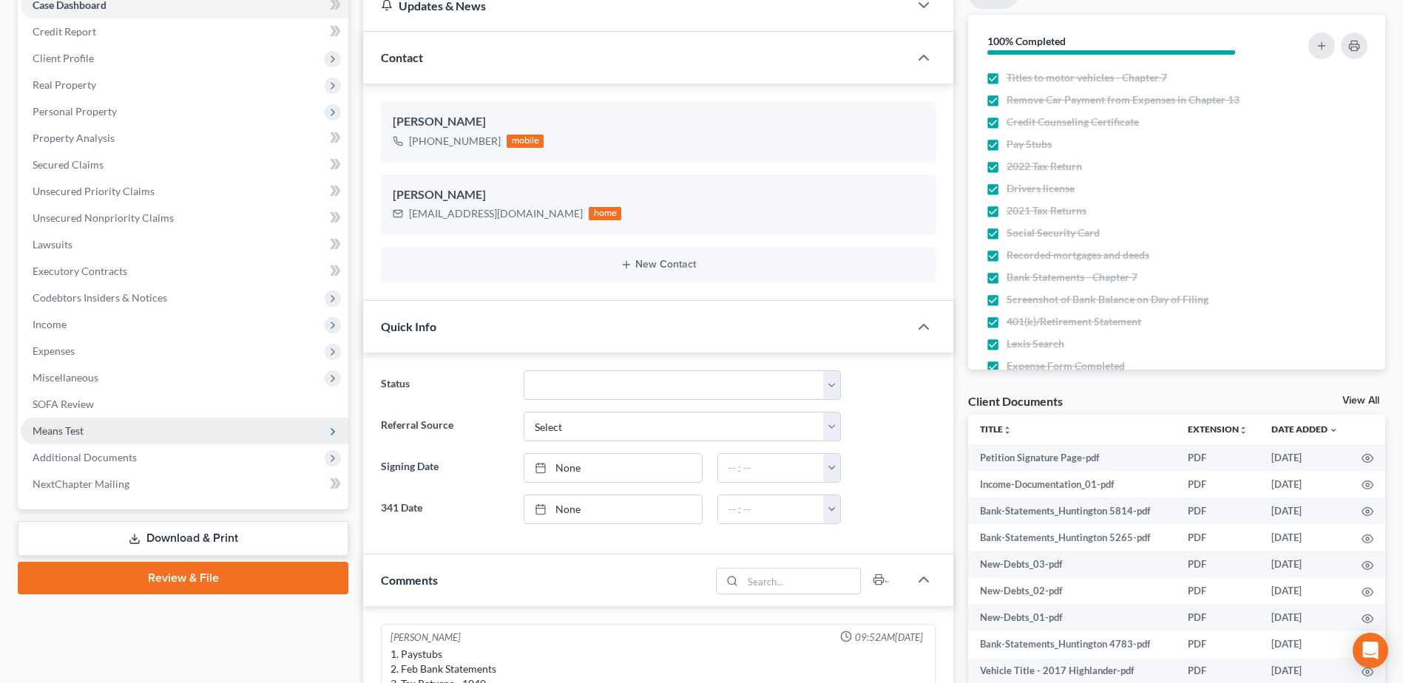
scroll to position [222, 0]
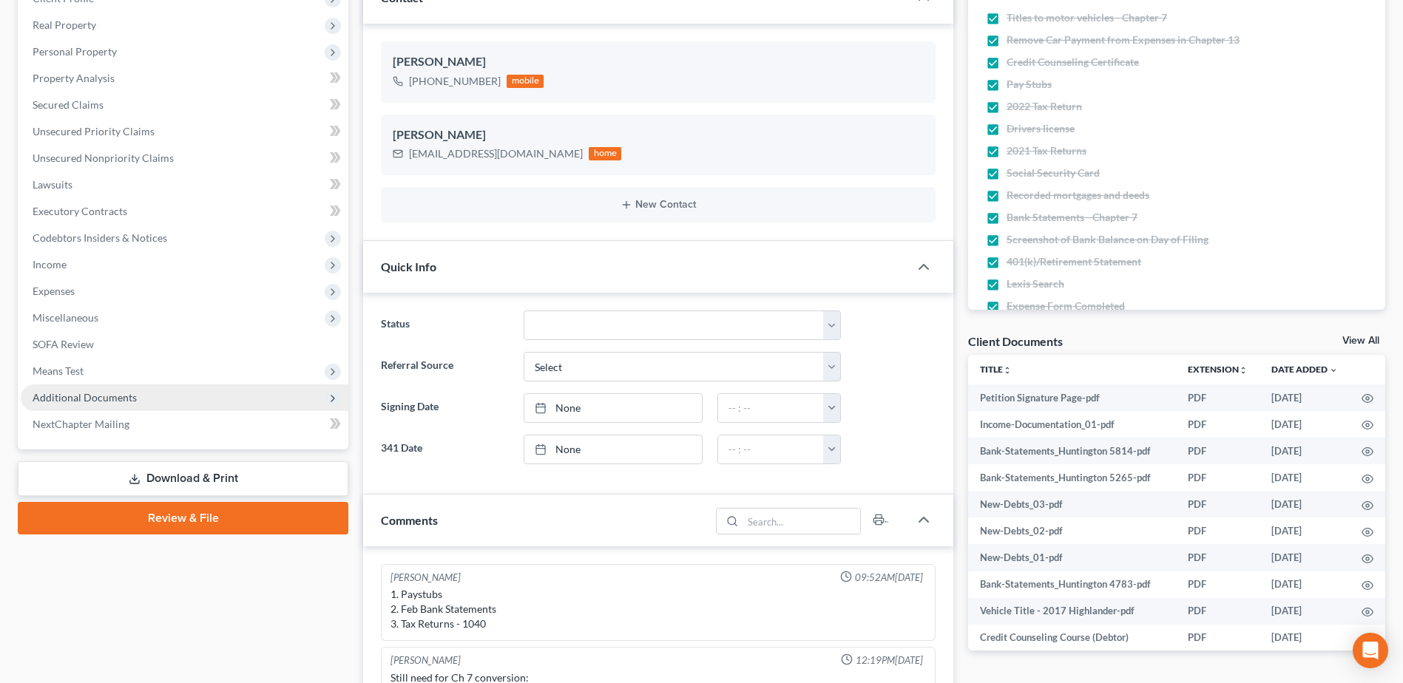
click at [88, 390] on span "Additional Documents" at bounding box center [185, 397] width 328 height 27
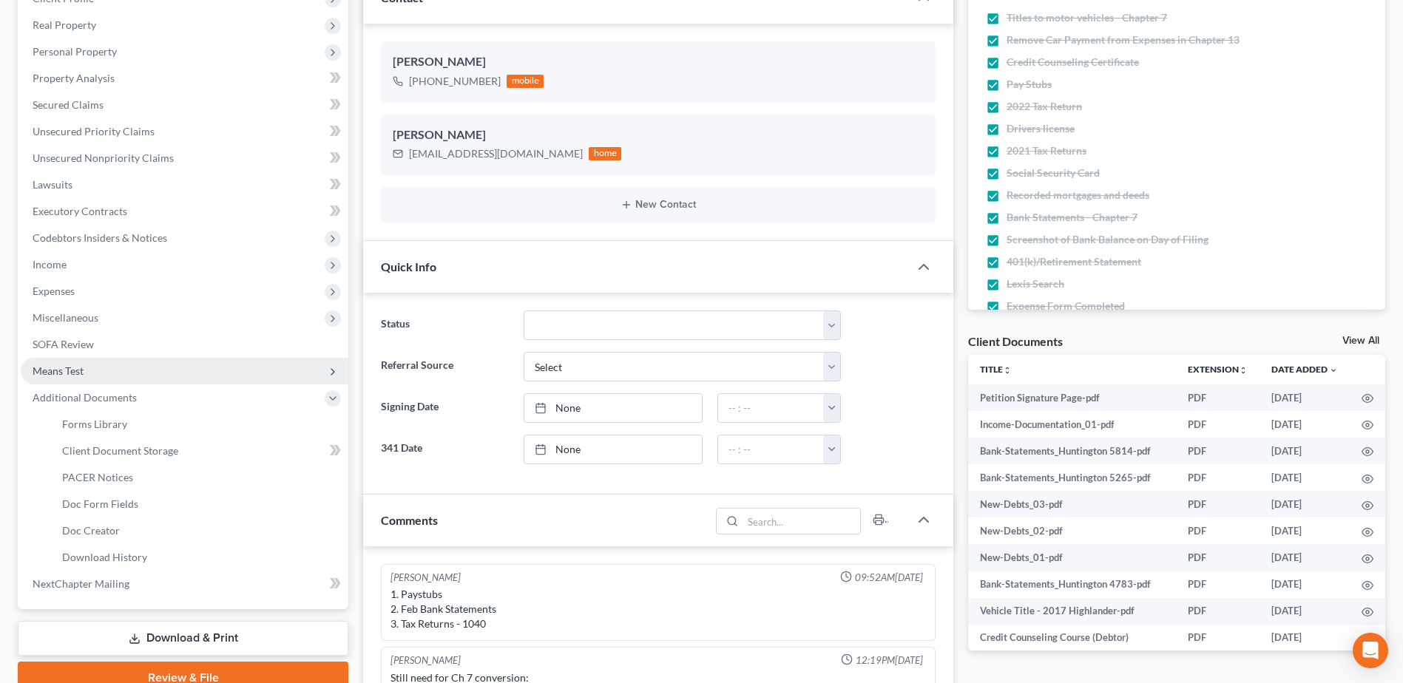
scroll to position [3840, 0]
click at [104, 475] on span "PACER Notices" at bounding box center [97, 477] width 71 height 13
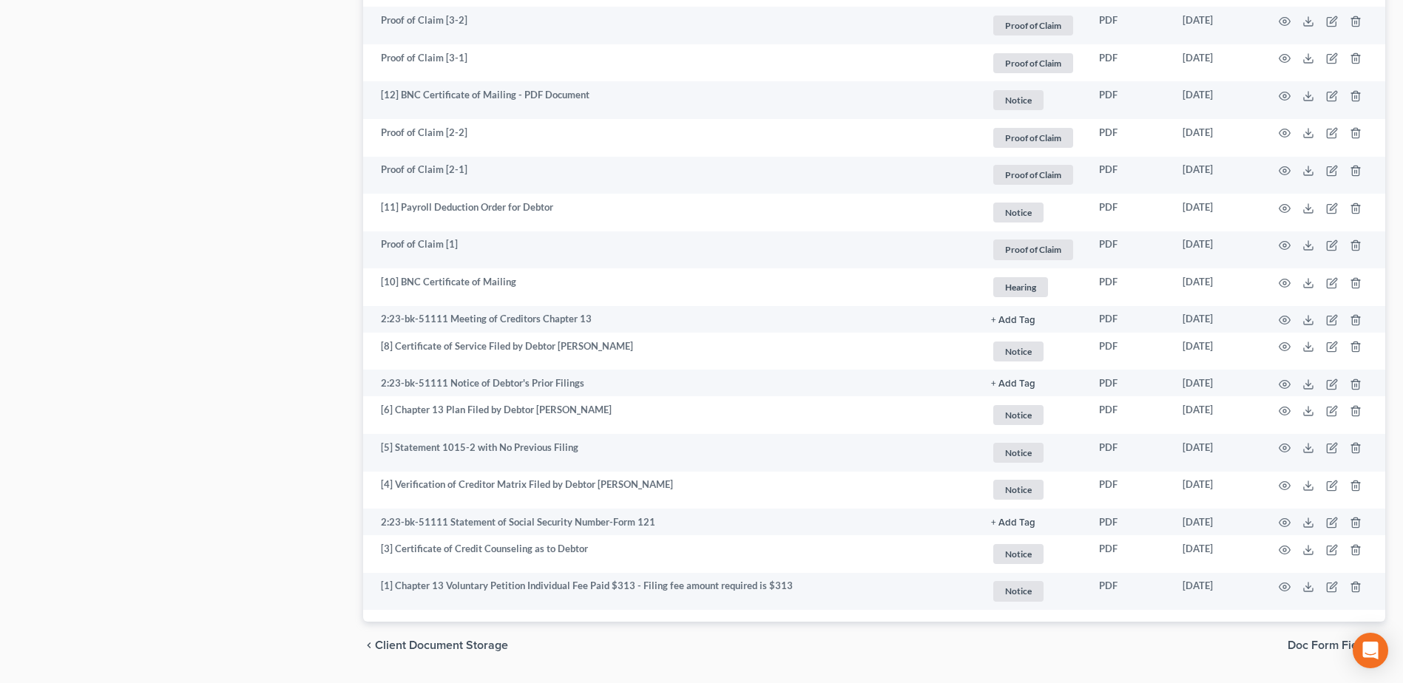
scroll to position [2213, 0]
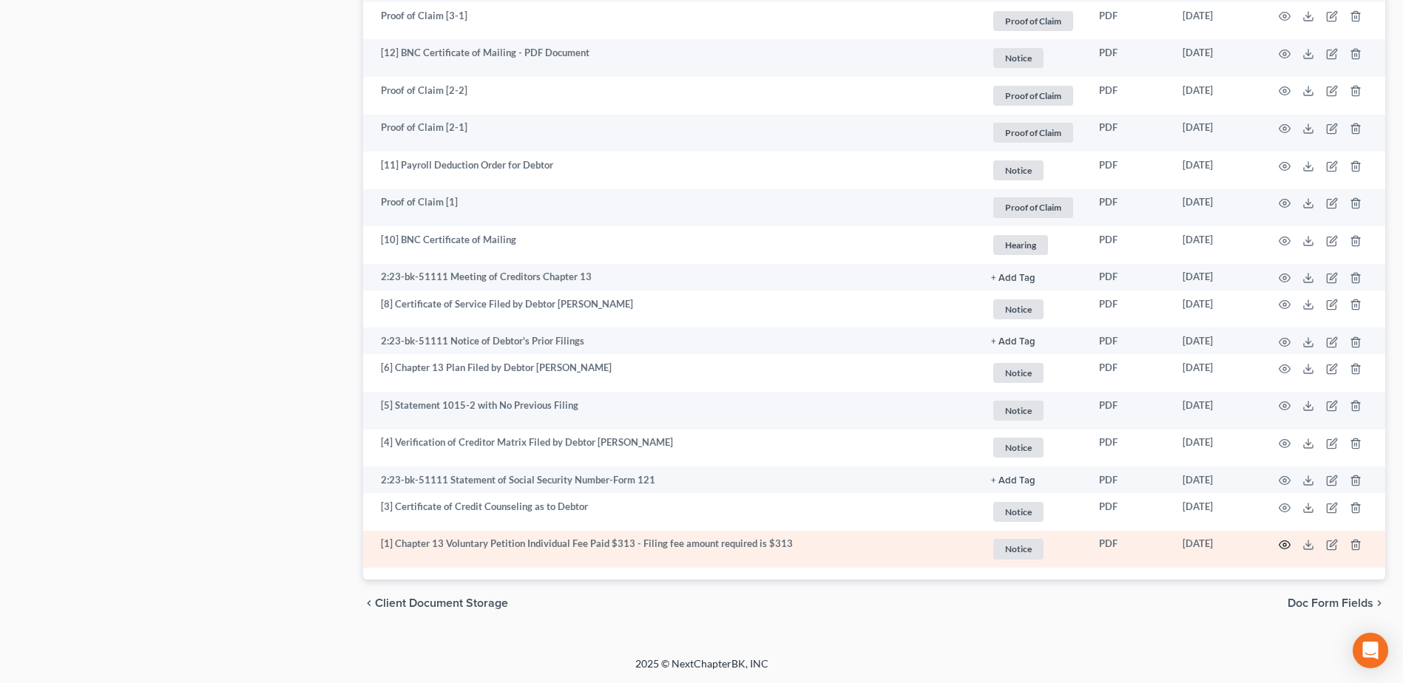
click at [1286, 546] on icon "button" at bounding box center [1284, 545] width 12 height 12
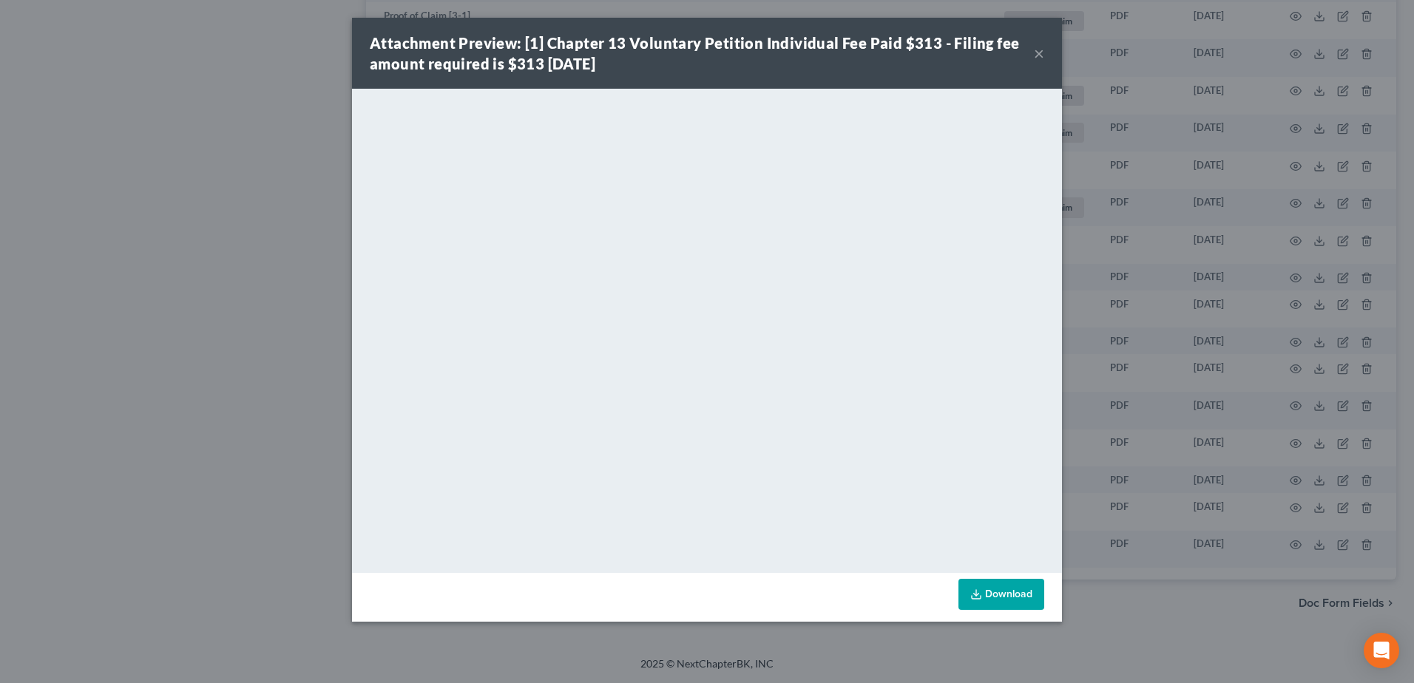
click at [1040, 53] on button "×" at bounding box center [1039, 53] width 10 height 18
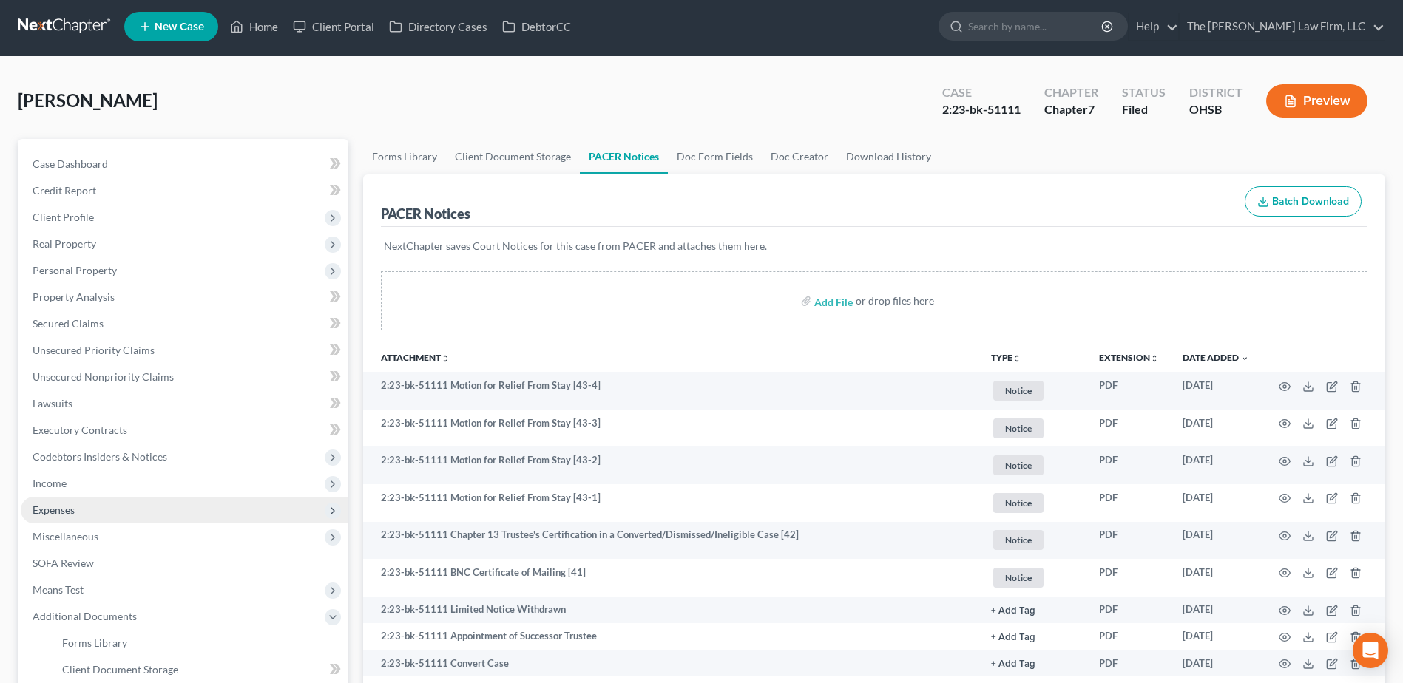
scroll to position [0, 0]
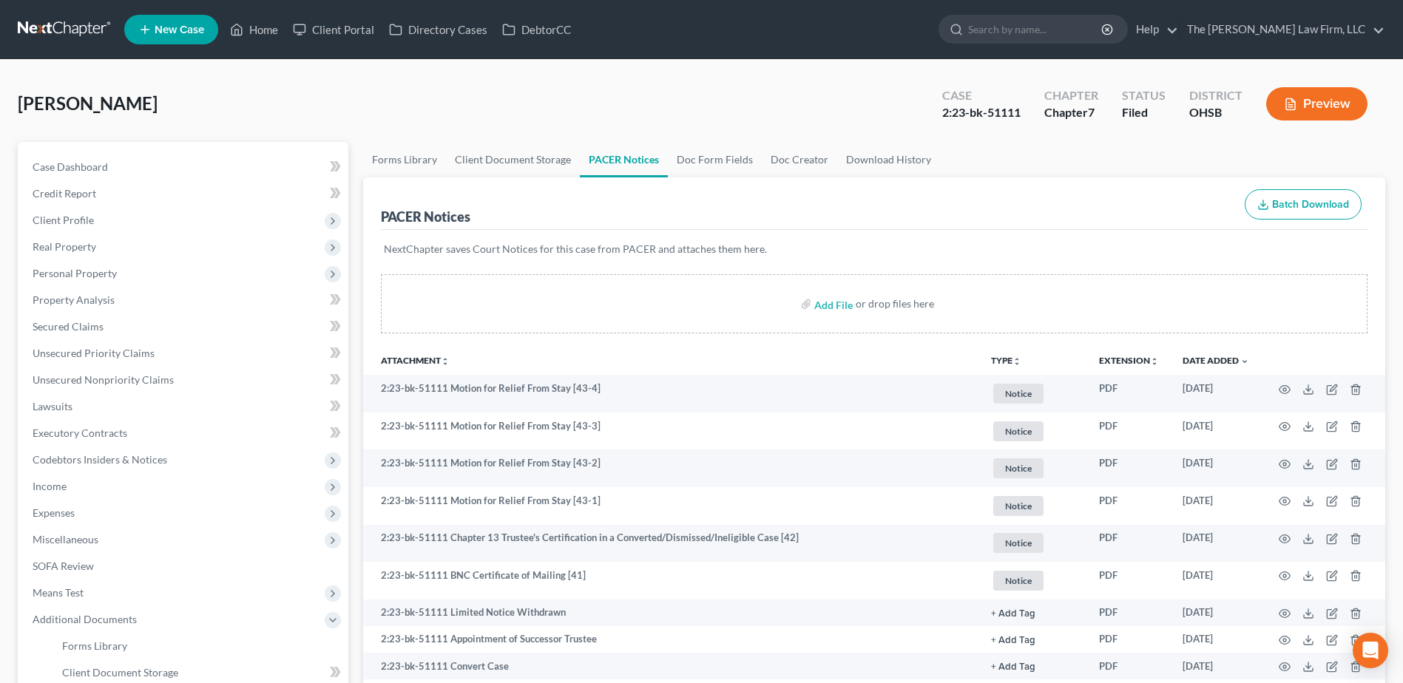
click at [27, 26] on link at bounding box center [65, 29] width 95 height 27
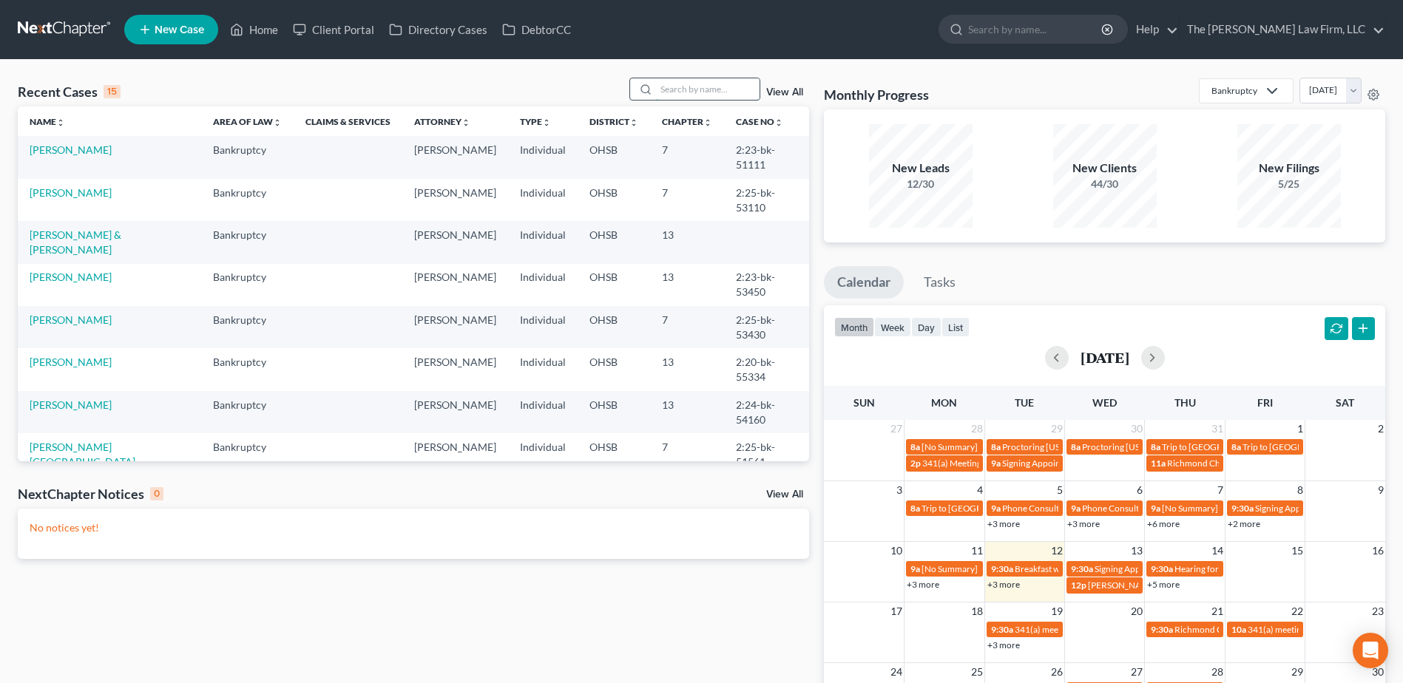
click at [721, 98] on input "search" at bounding box center [708, 88] width 104 height 21
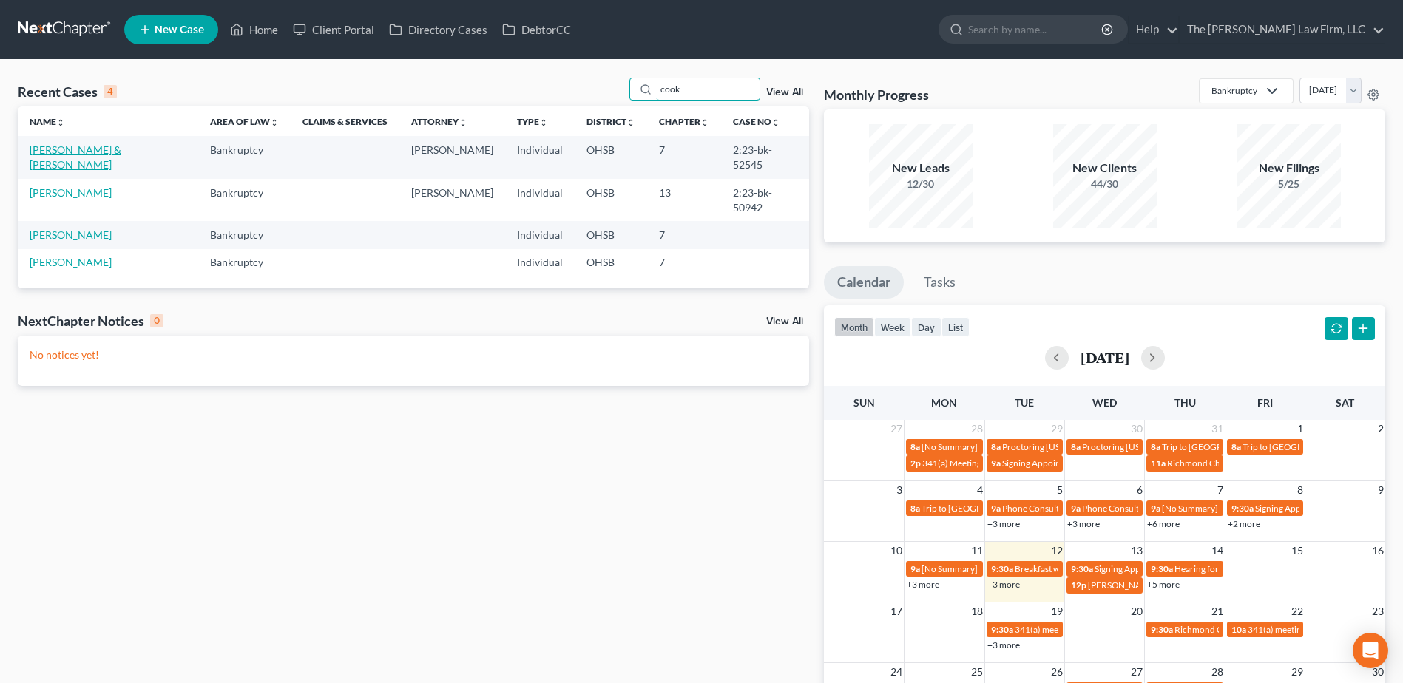
type input "cook"
click at [36, 146] on link "[PERSON_NAME] & [PERSON_NAME]" at bounding box center [76, 156] width 92 height 27
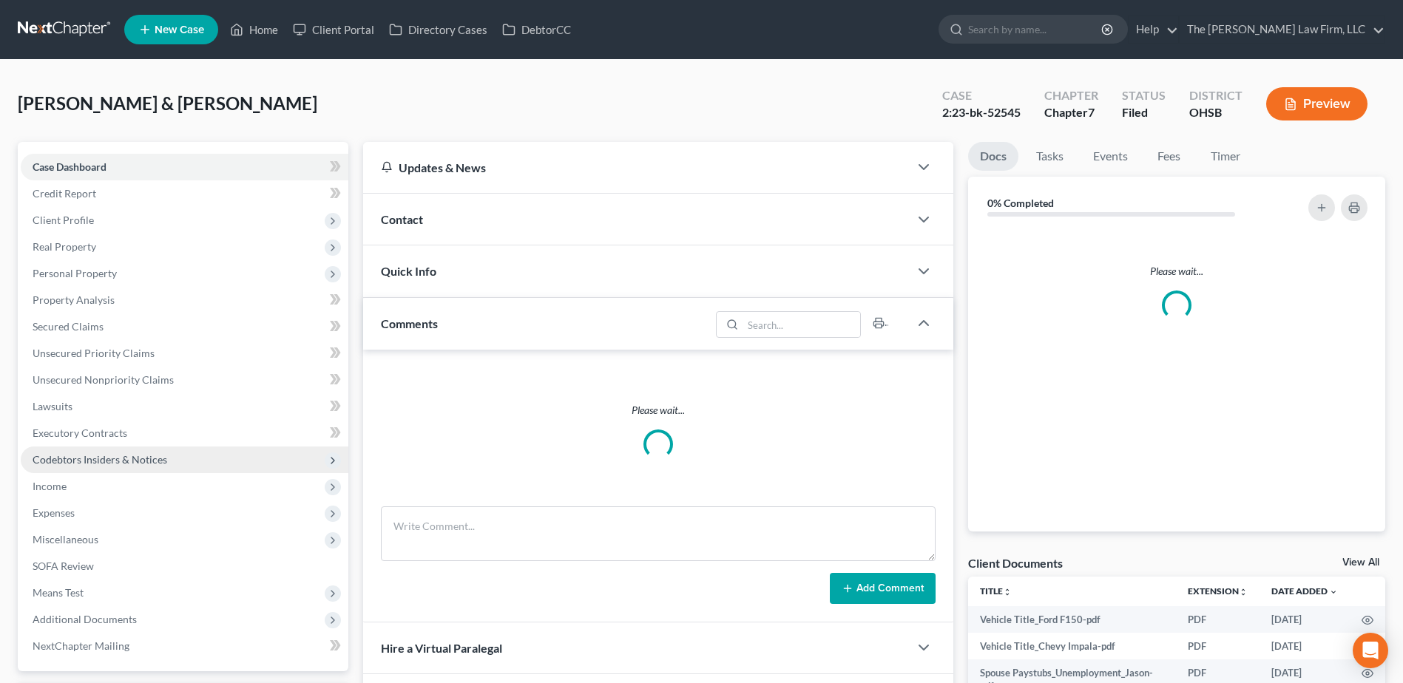
scroll to position [222, 0]
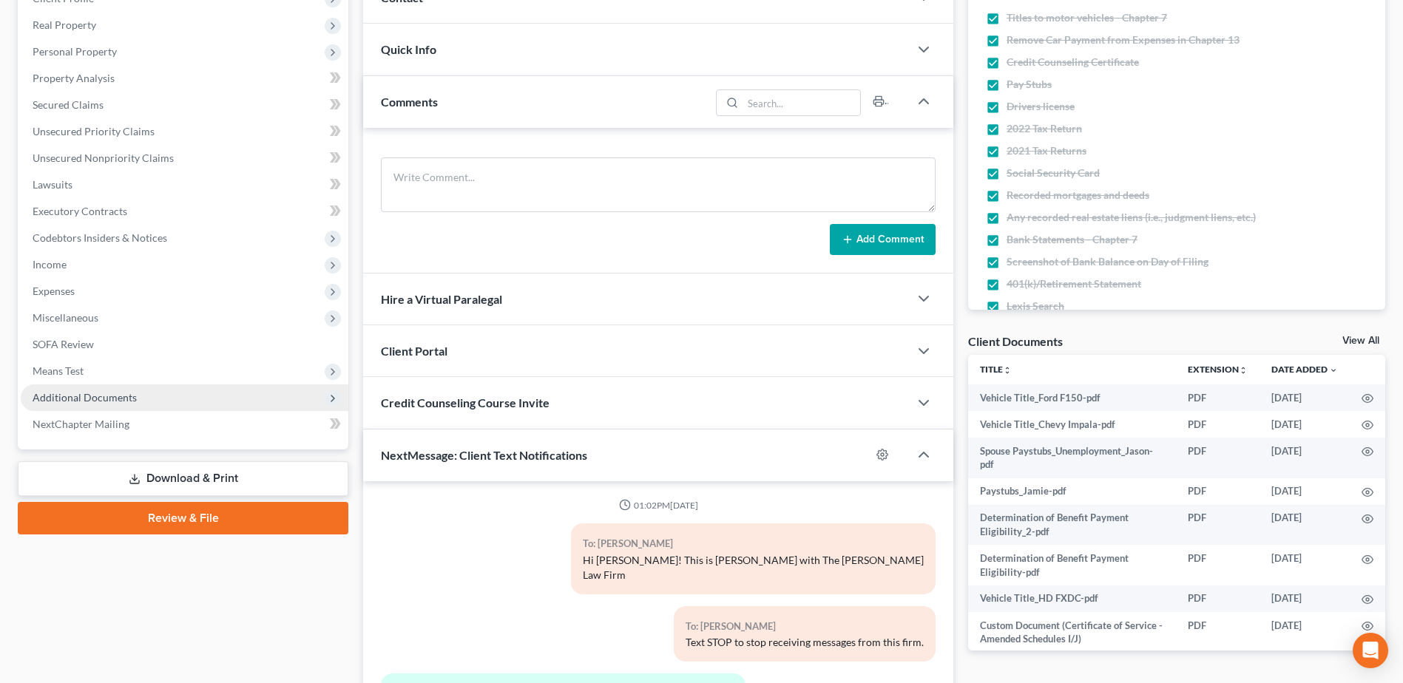
click at [65, 400] on span "Additional Documents" at bounding box center [85, 397] width 104 height 13
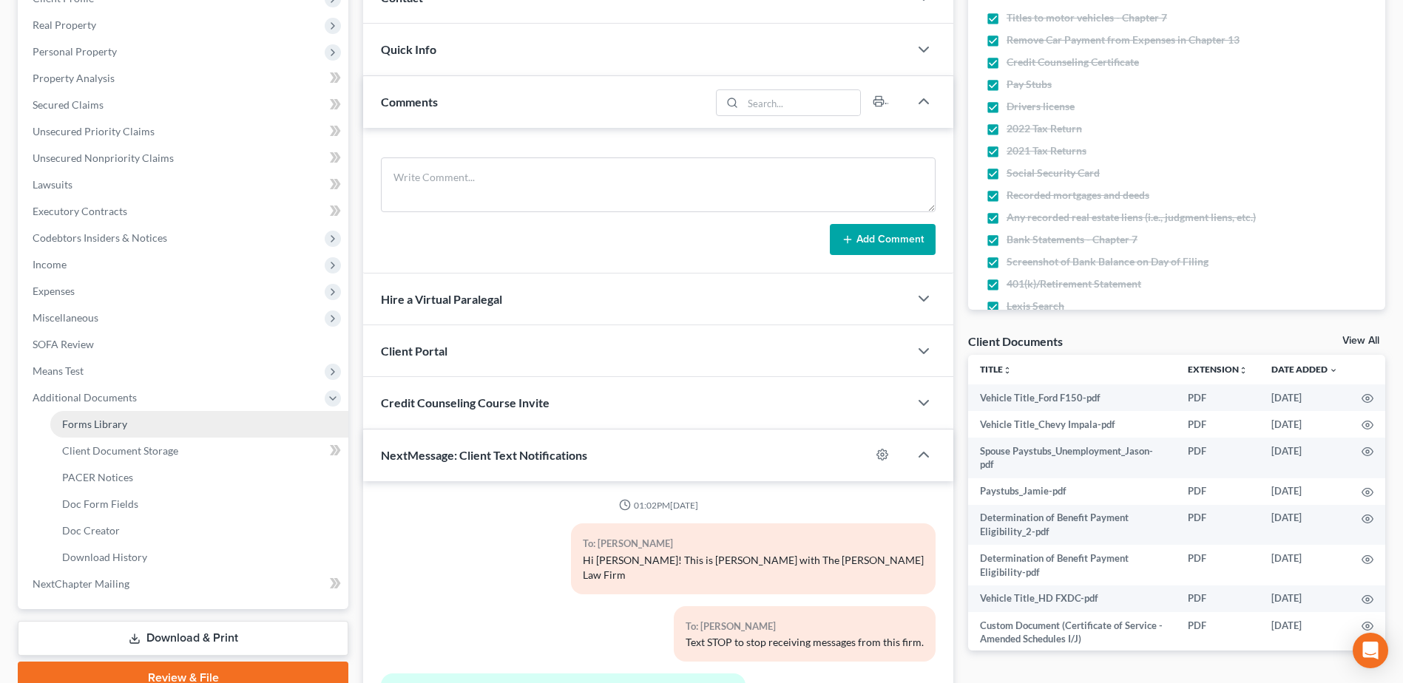
scroll to position [3756, 0]
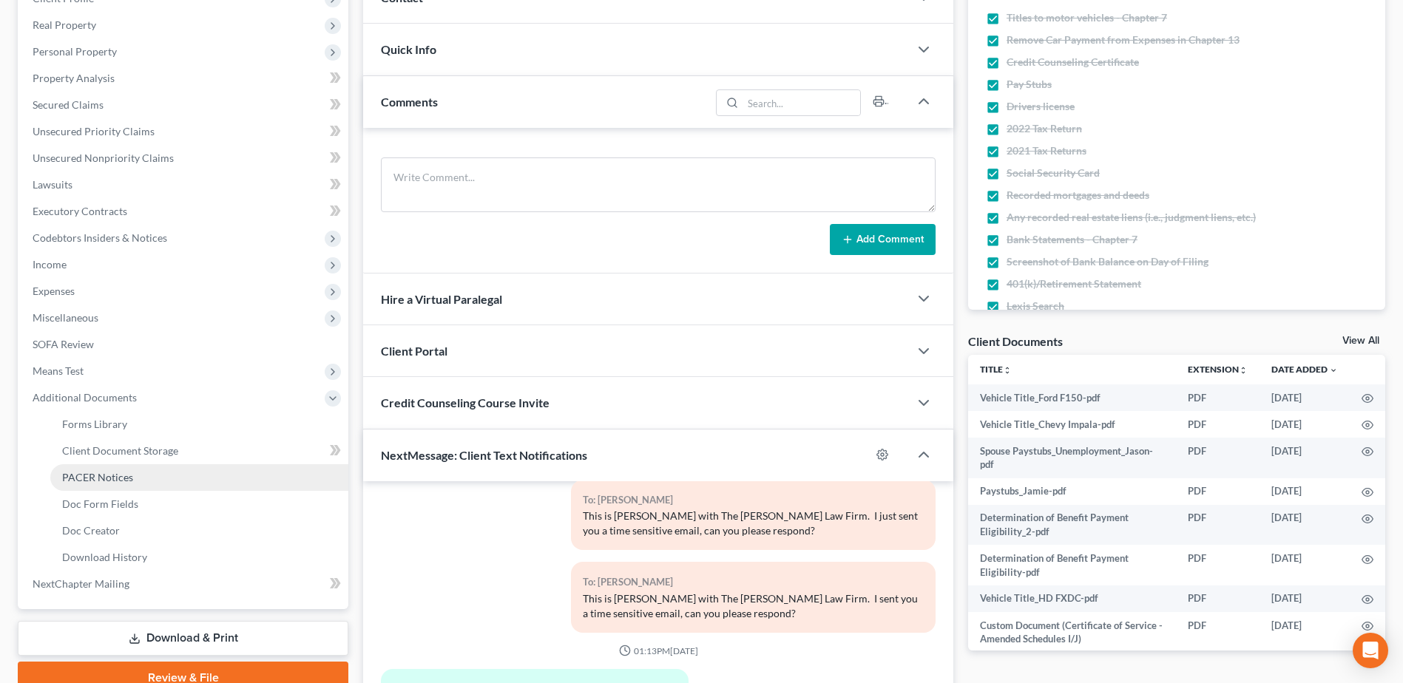
click at [89, 475] on span "PACER Notices" at bounding box center [97, 477] width 71 height 13
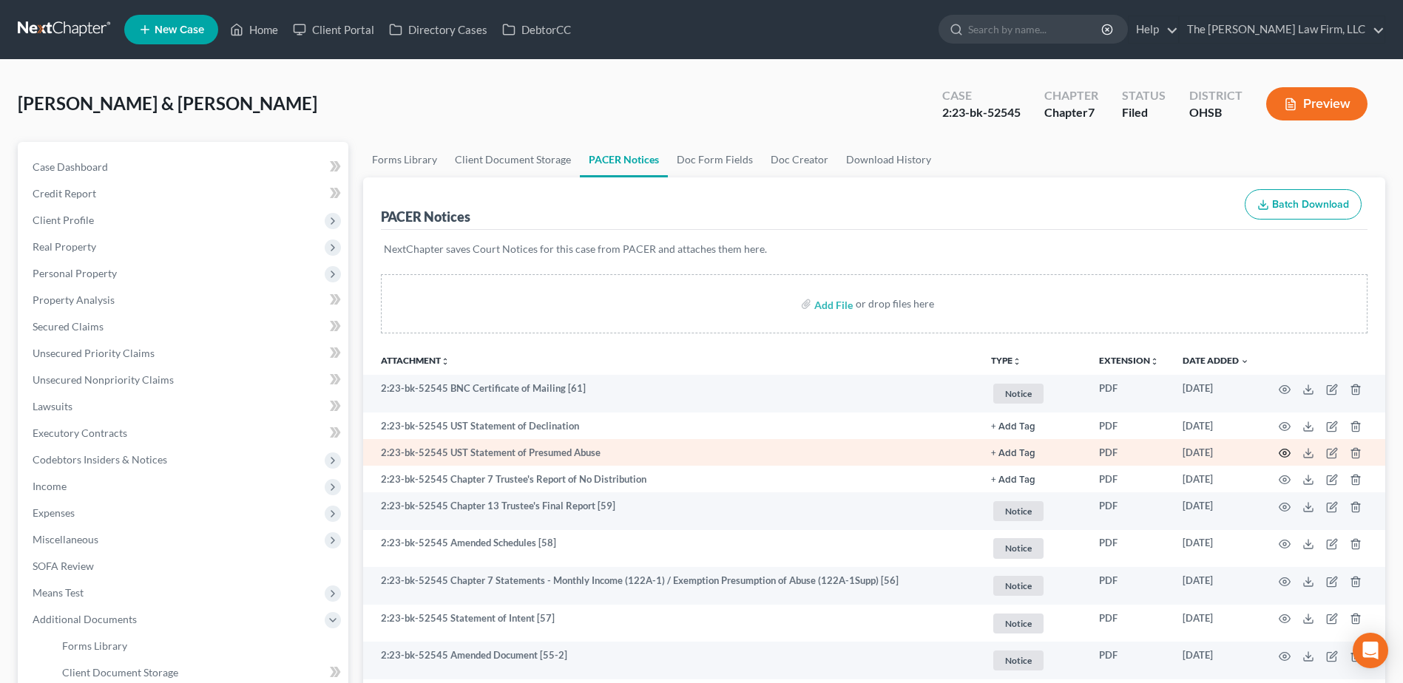
click at [1288, 453] on icon "button" at bounding box center [1284, 453] width 12 height 12
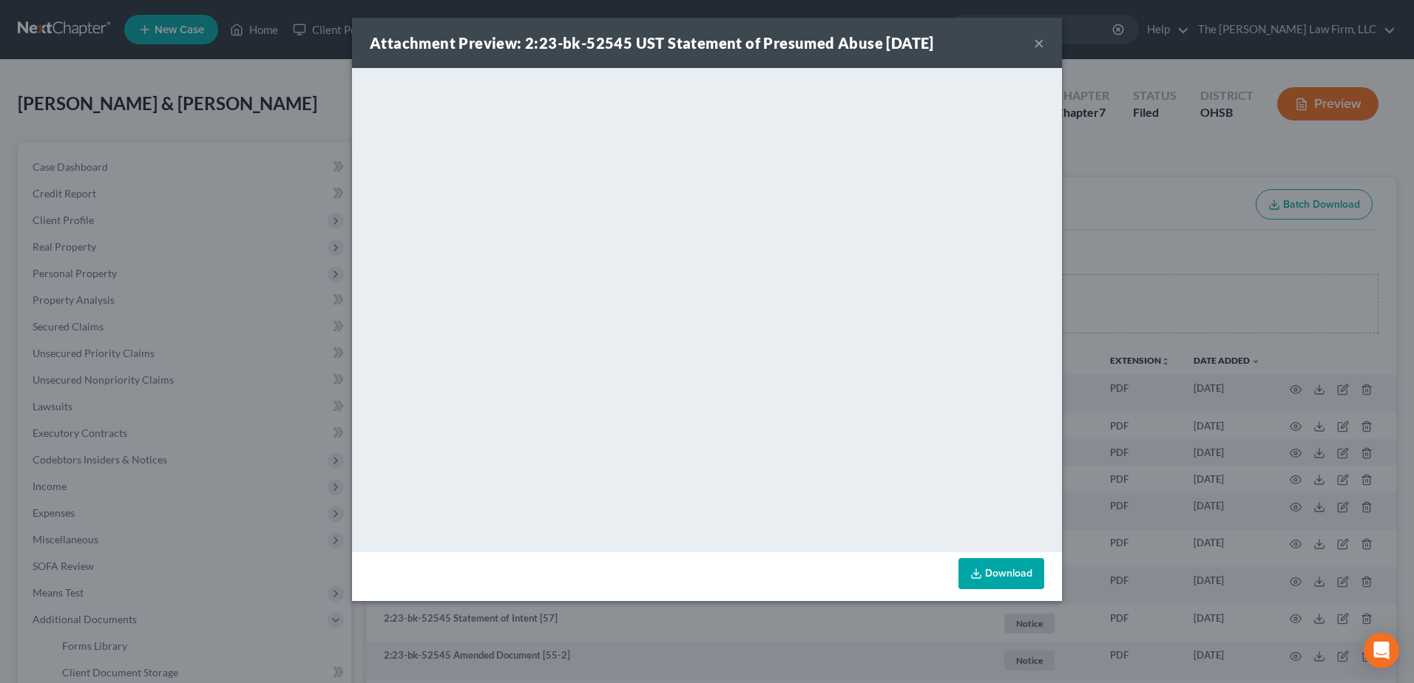
click at [1040, 45] on button "×" at bounding box center [1039, 43] width 10 height 18
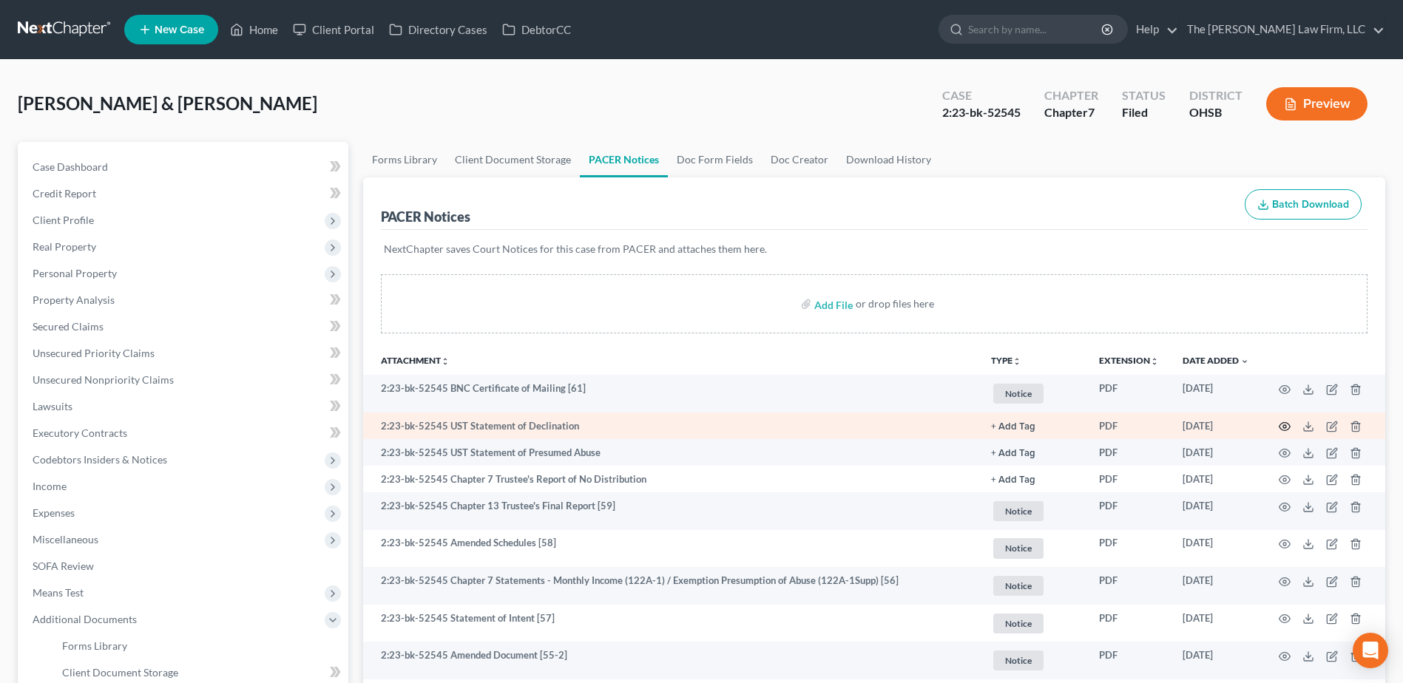
click at [1281, 423] on icon "button" at bounding box center [1284, 427] width 12 height 12
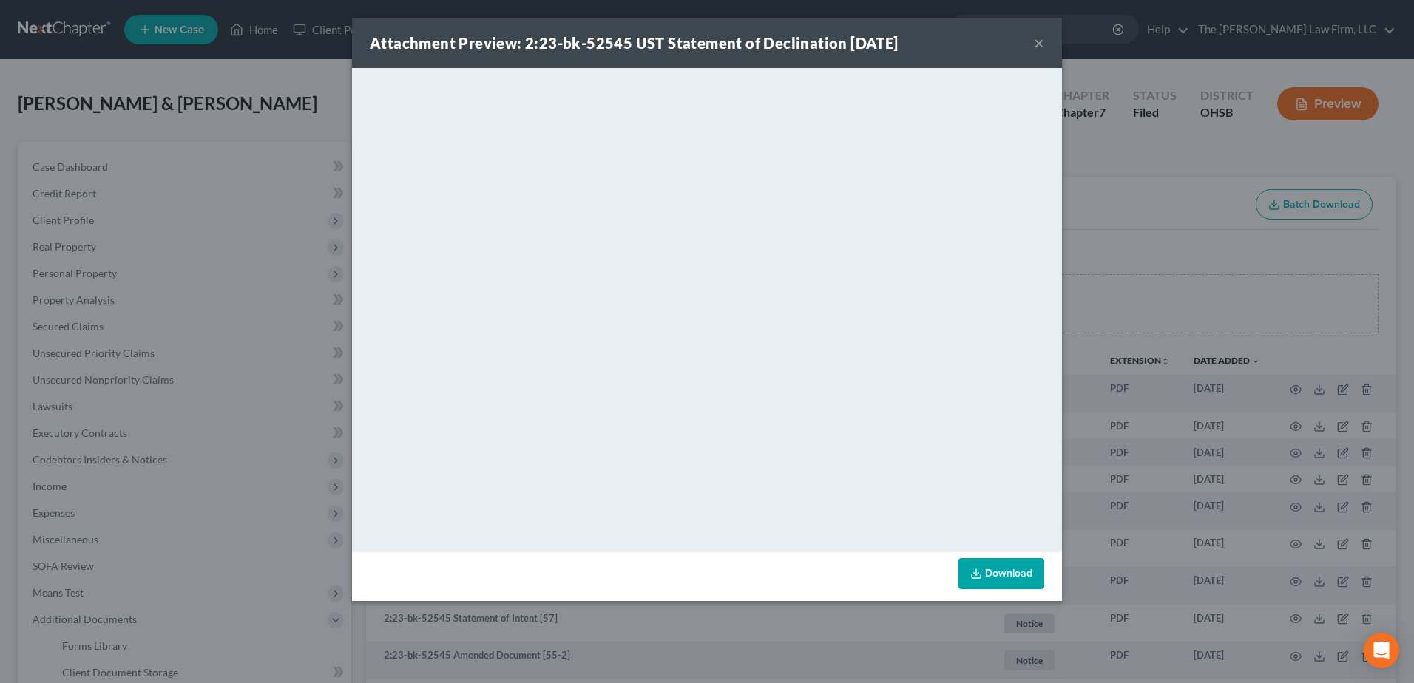
click at [1039, 39] on button "×" at bounding box center [1039, 43] width 10 height 18
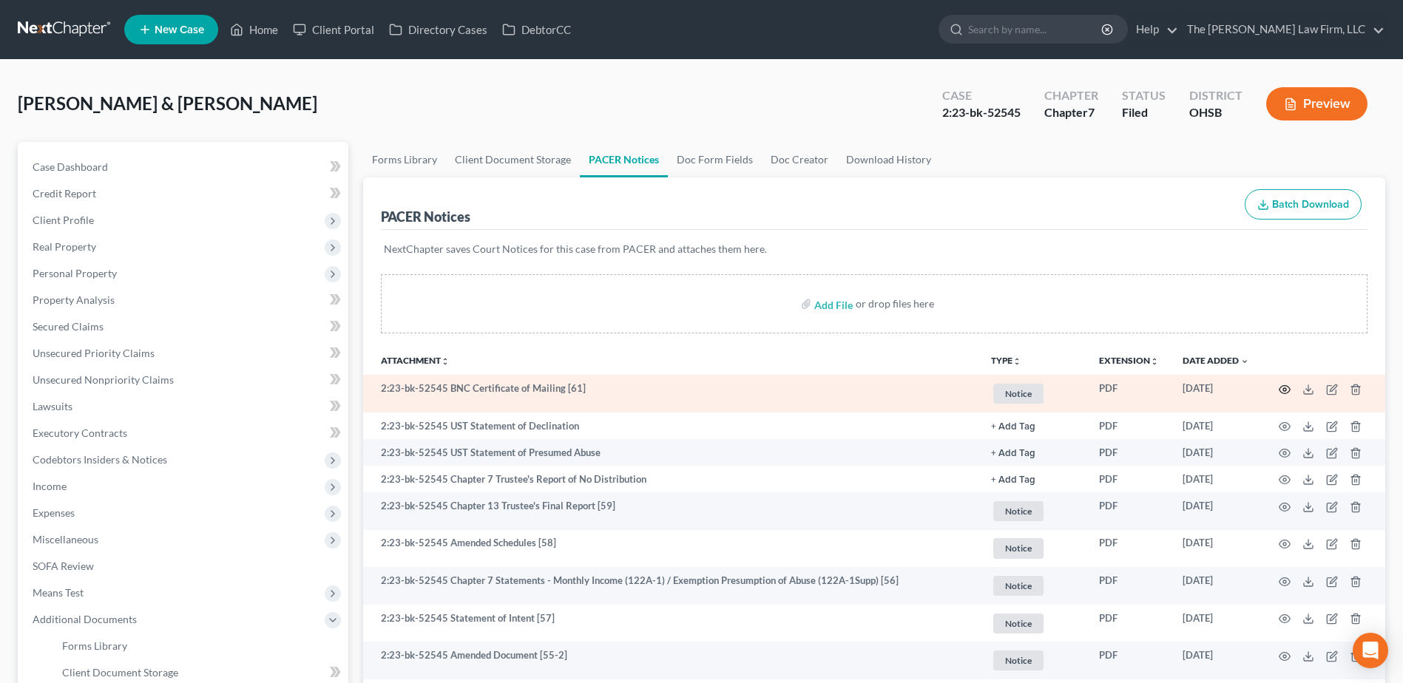
click at [1285, 387] on icon "button" at bounding box center [1284, 390] width 12 height 12
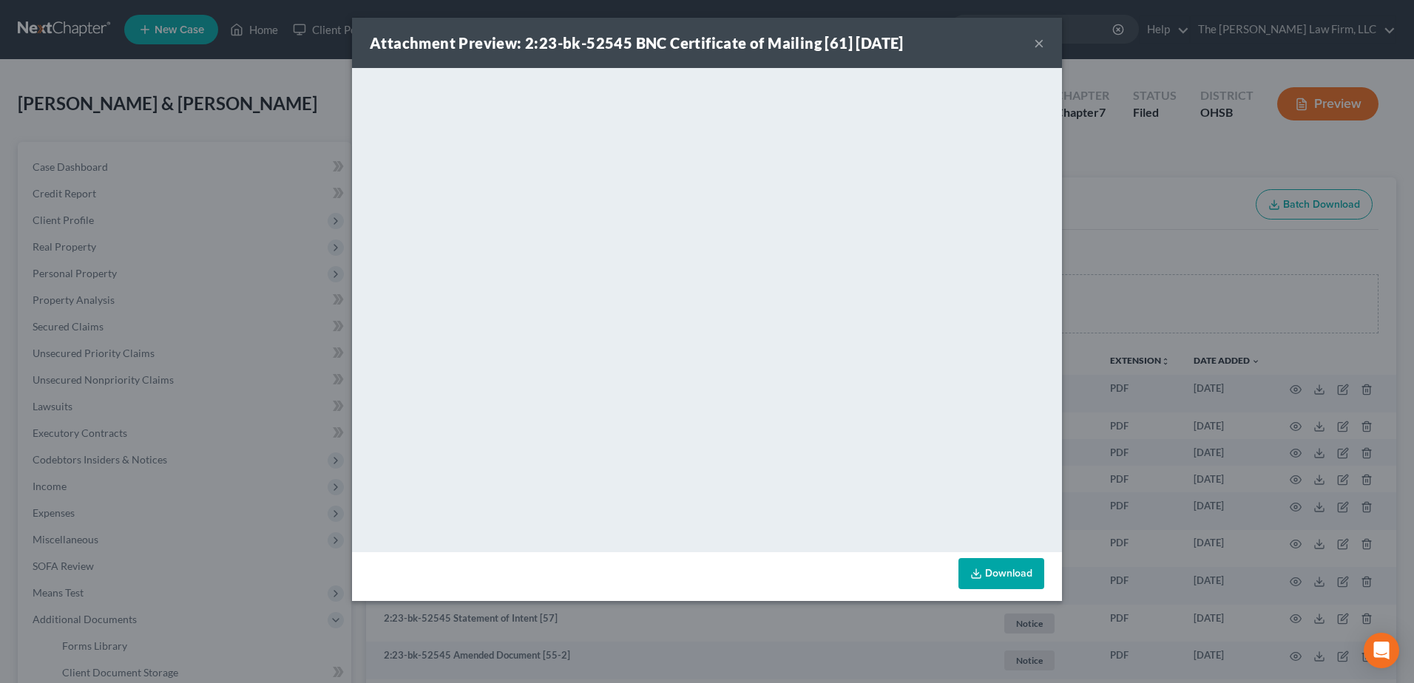
click at [1037, 50] on button "×" at bounding box center [1039, 43] width 10 height 18
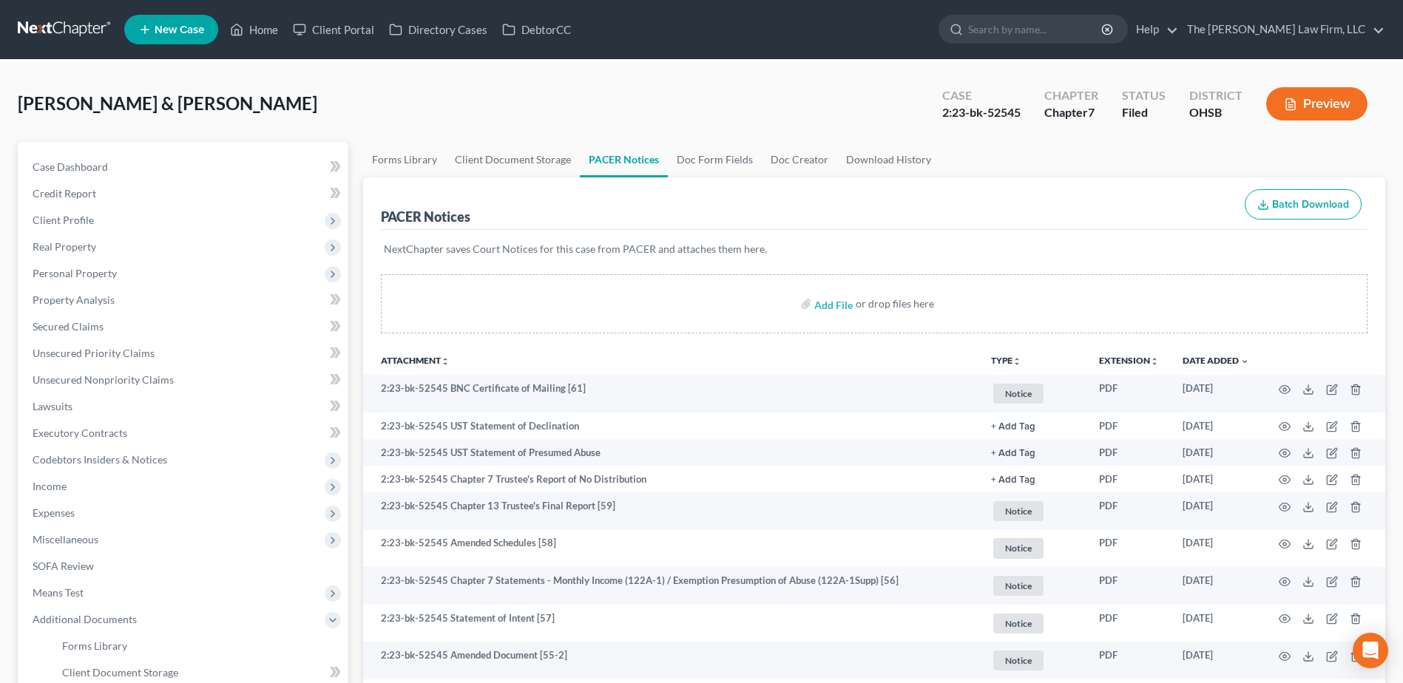
click at [65, 36] on link at bounding box center [65, 29] width 95 height 27
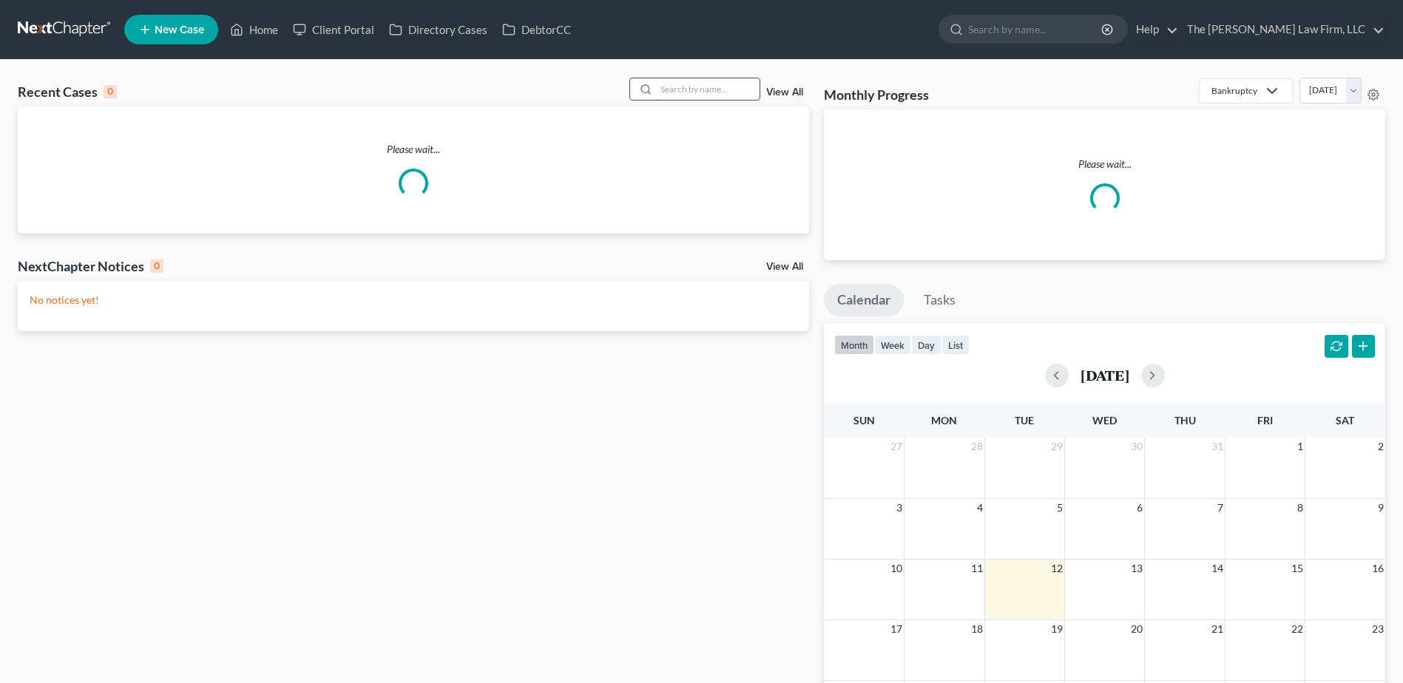
click at [681, 93] on input "search" at bounding box center [708, 88] width 104 height 21
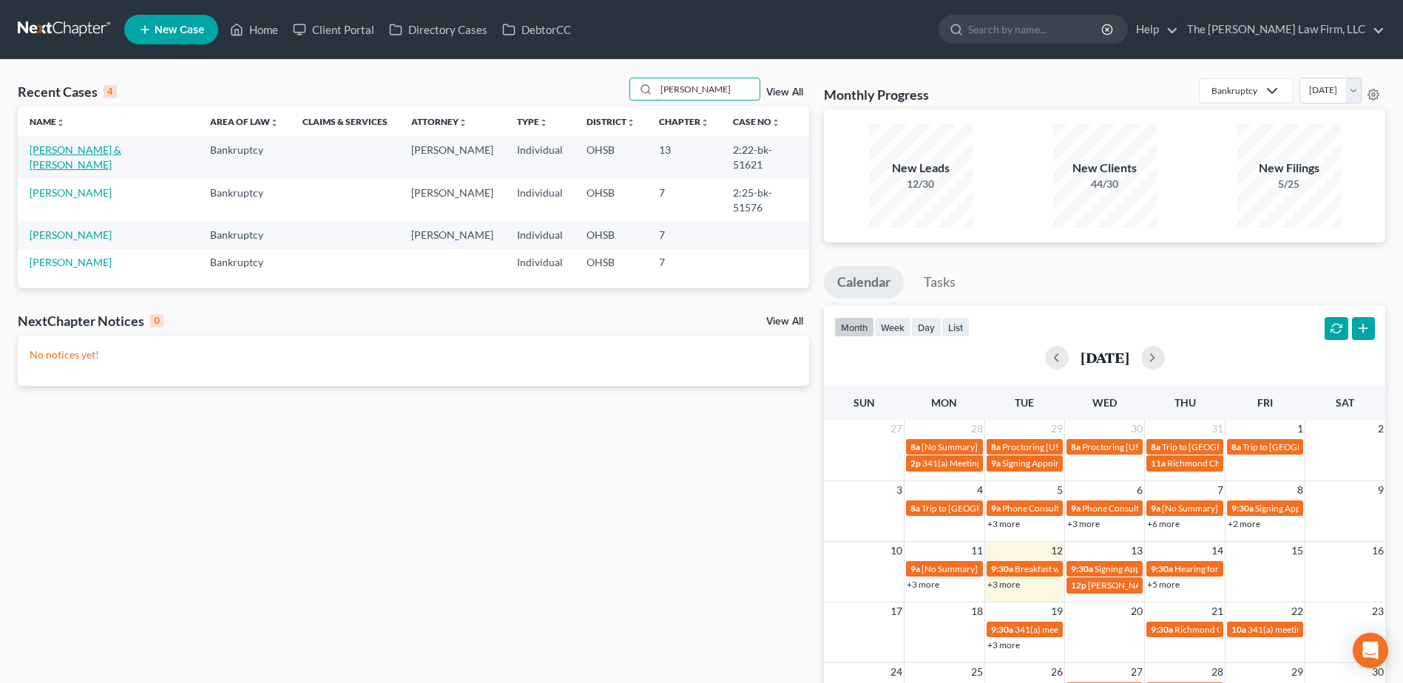
type input "hunt"
click at [79, 146] on link "Hunt, Tracy & Alec" at bounding box center [76, 156] width 92 height 27
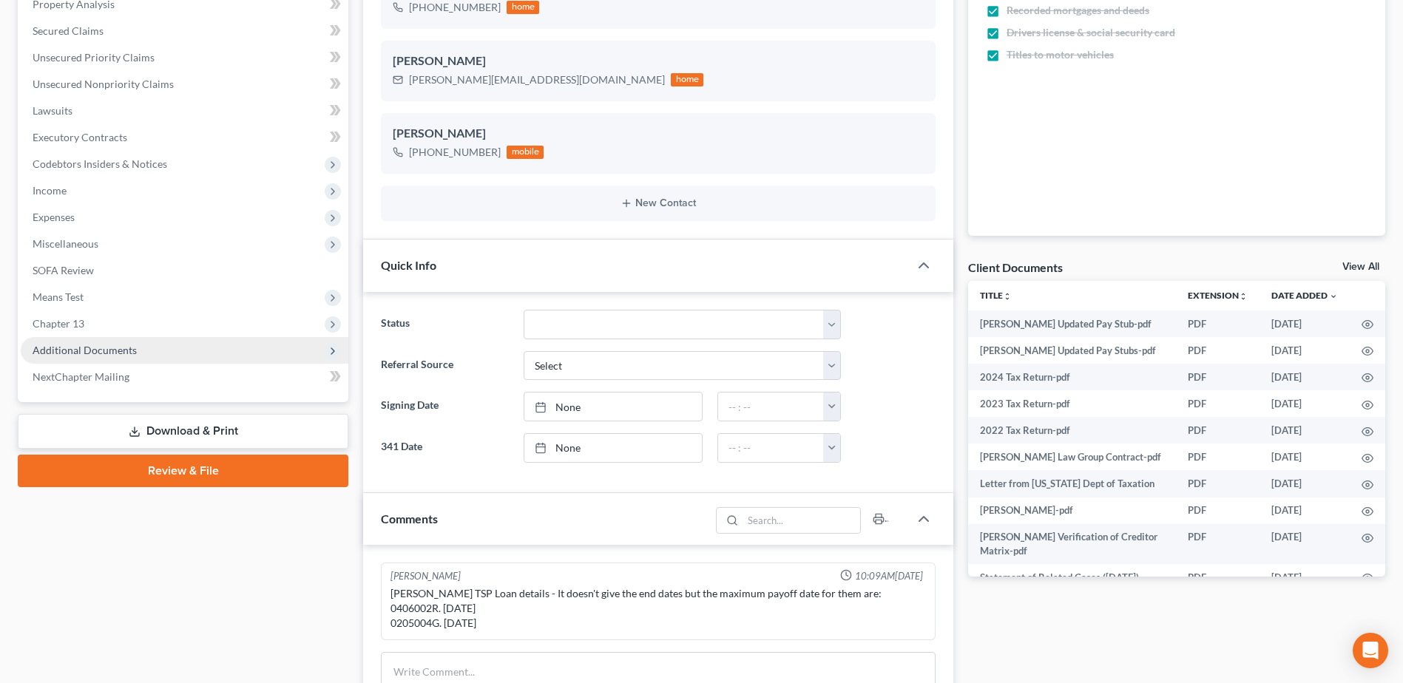
scroll to position [4689, 0]
click at [87, 349] on span "Additional Documents" at bounding box center [85, 350] width 104 height 13
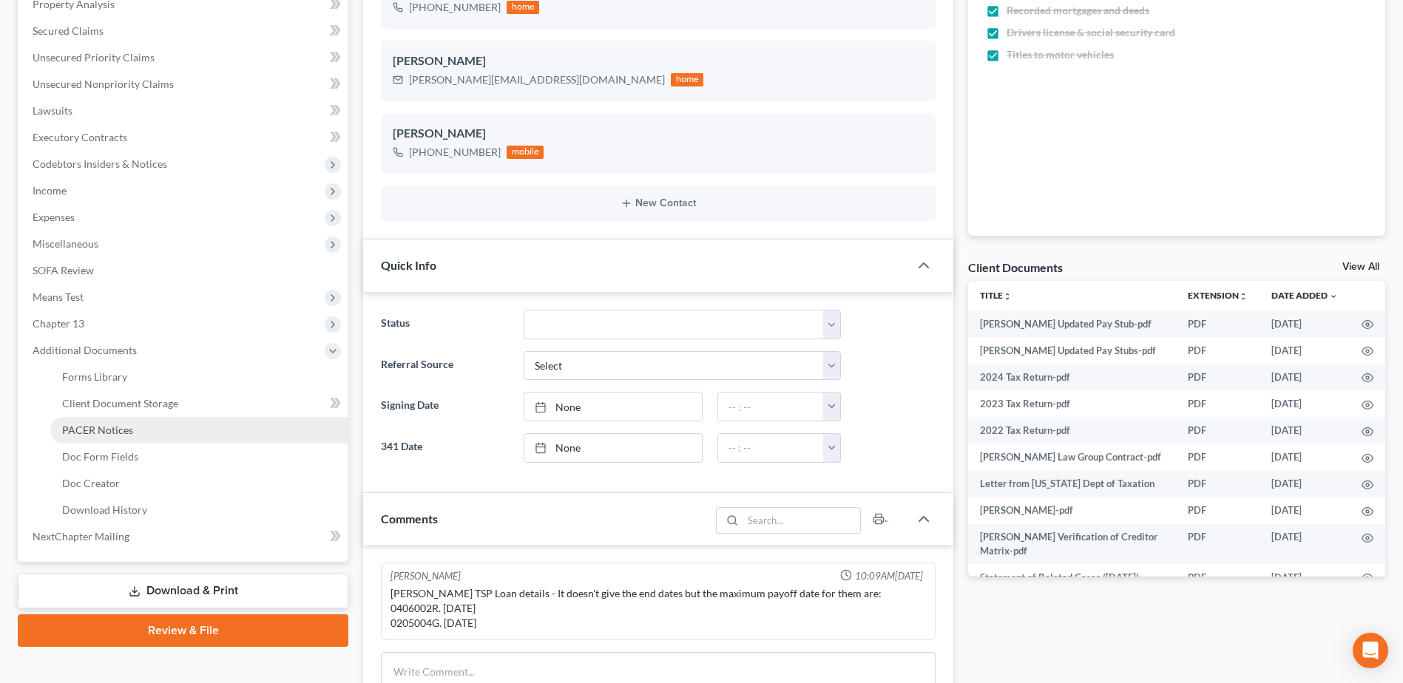
click at [83, 427] on span "PACER Notices" at bounding box center [97, 430] width 71 height 13
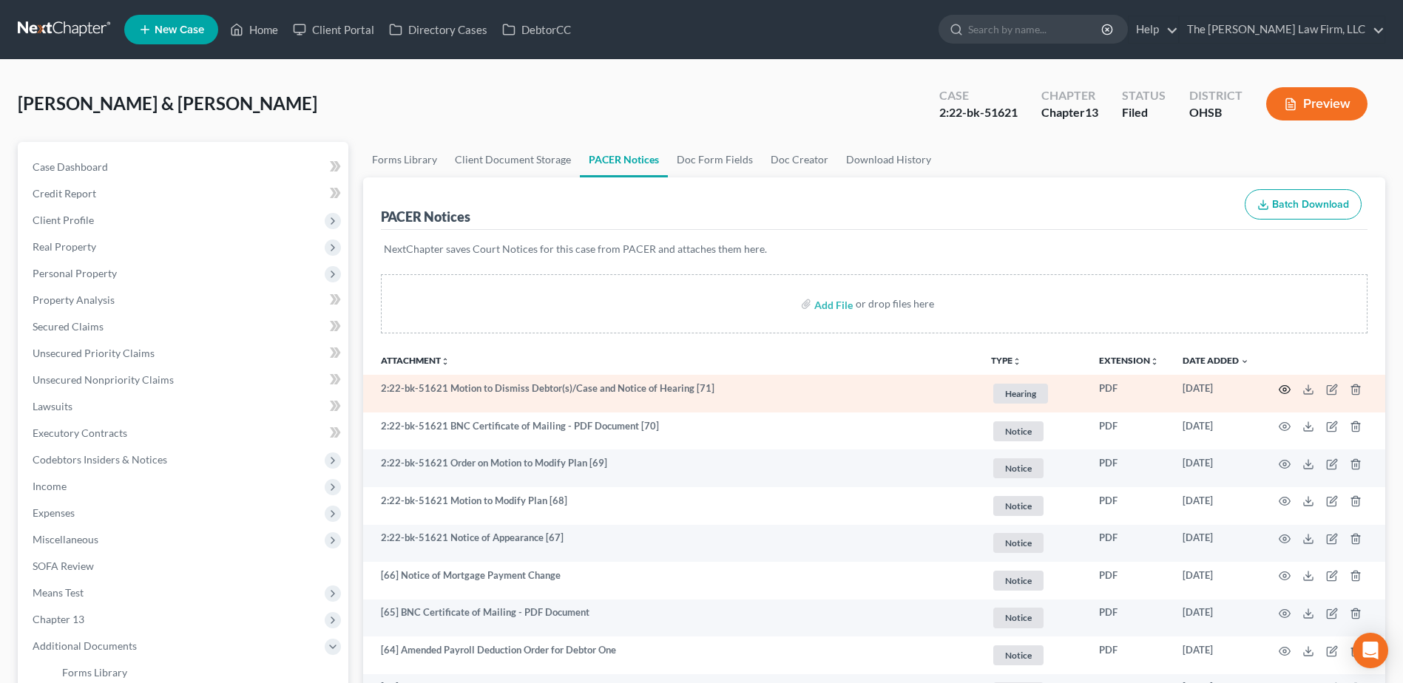
click at [1284, 390] on icon "button" at bounding box center [1284, 390] width 12 height 12
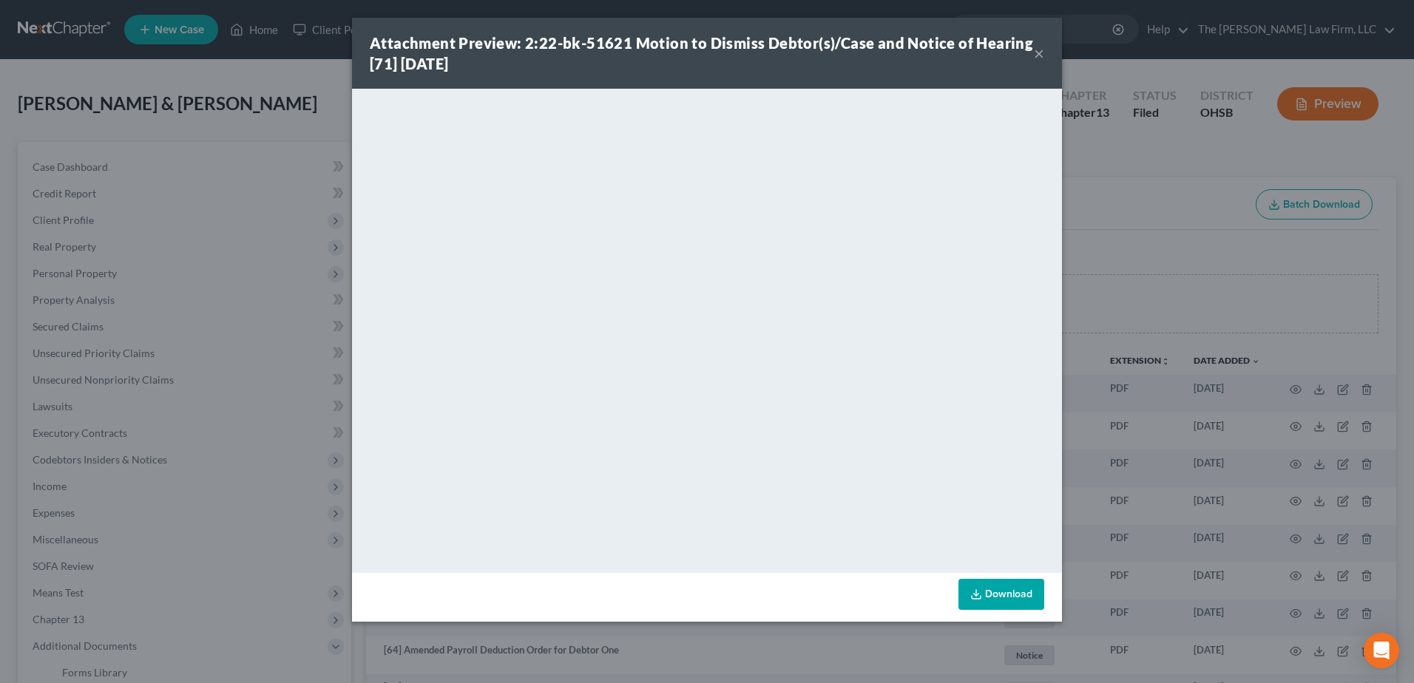
click at [1036, 55] on button "×" at bounding box center [1039, 53] width 10 height 18
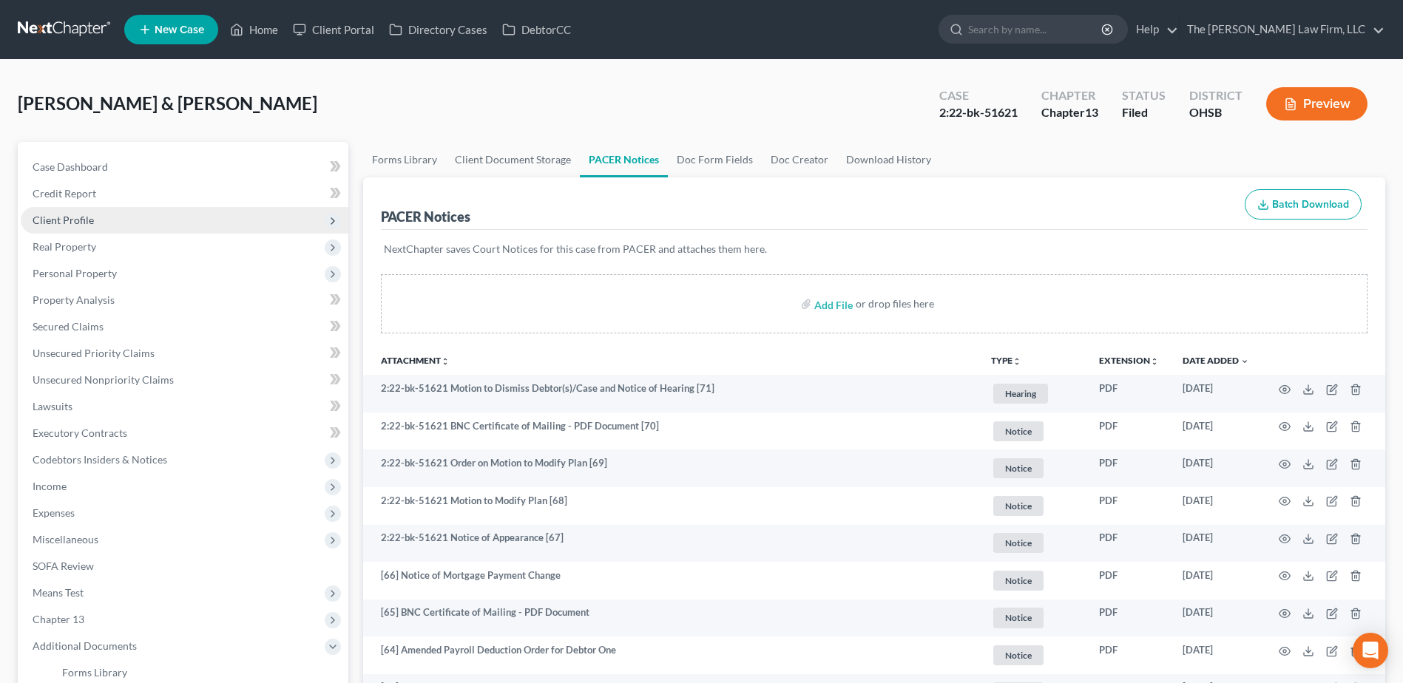
click at [75, 215] on span "Client Profile" at bounding box center [63, 220] width 61 height 13
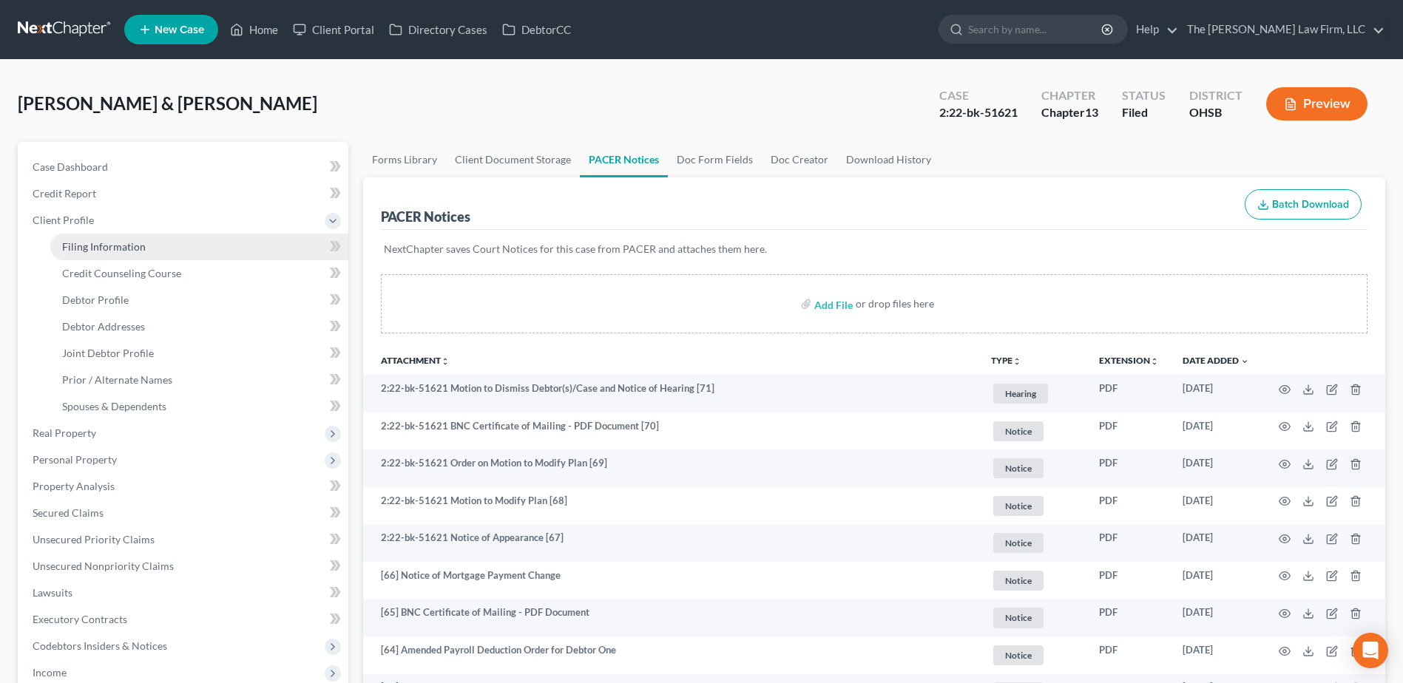
click at [88, 244] on span "Filing Information" at bounding box center [104, 246] width 84 height 13
select select "1"
select select "3"
select select "36"
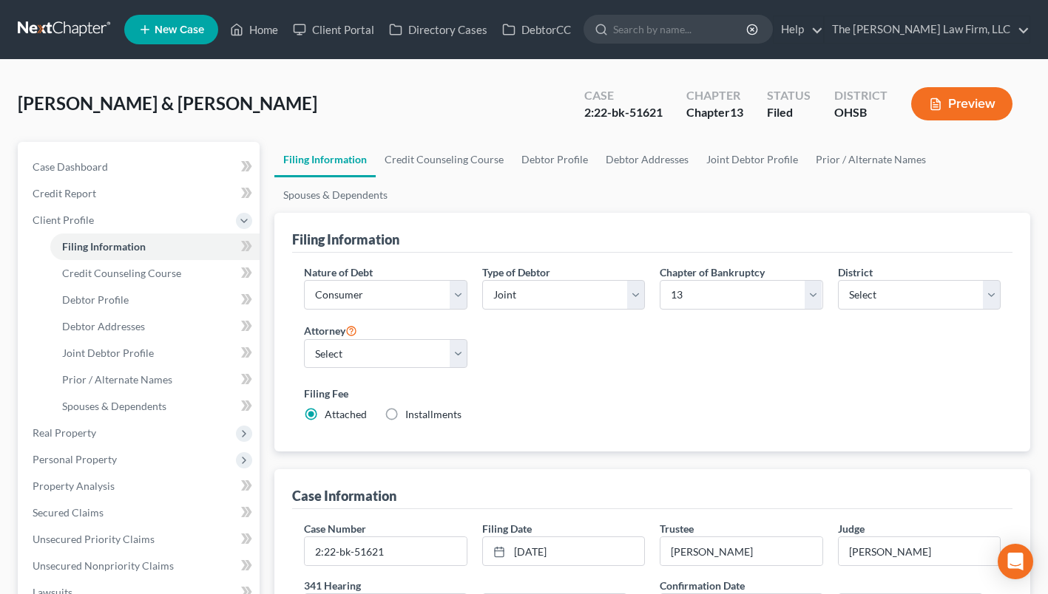
click at [81, 33] on link at bounding box center [65, 29] width 95 height 27
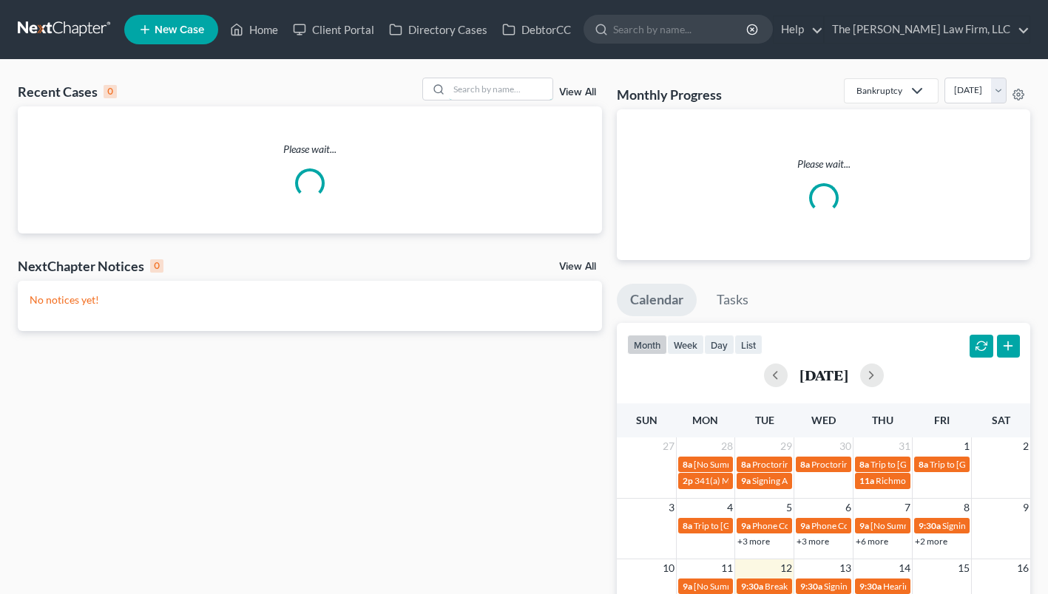
click at [512, 88] on input "search" at bounding box center [501, 88] width 104 height 21
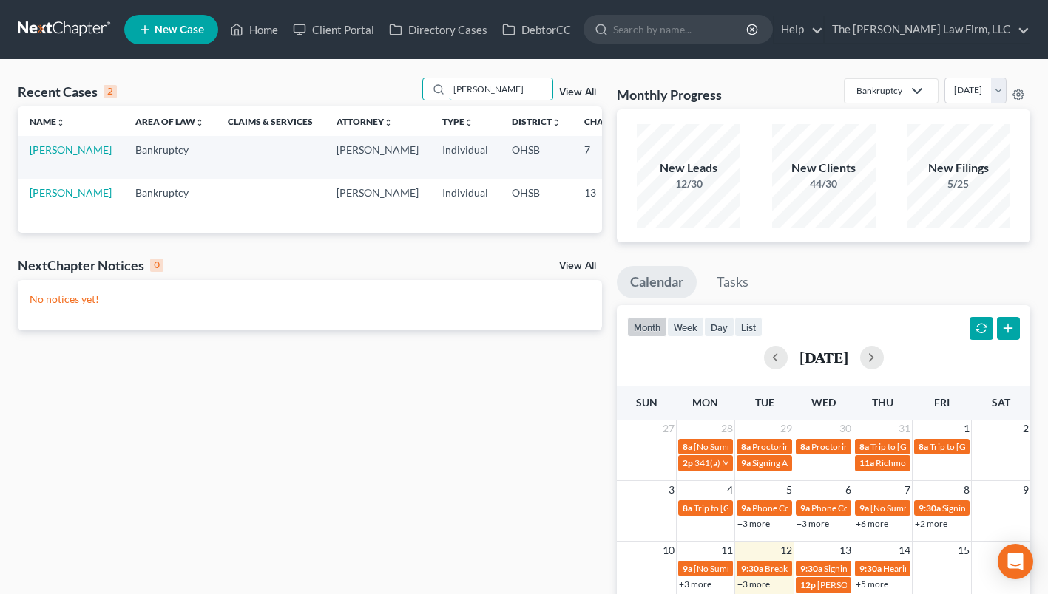
type input "[PERSON_NAME]"
click at [59, 148] on link "[PERSON_NAME]" at bounding box center [71, 149] width 82 height 13
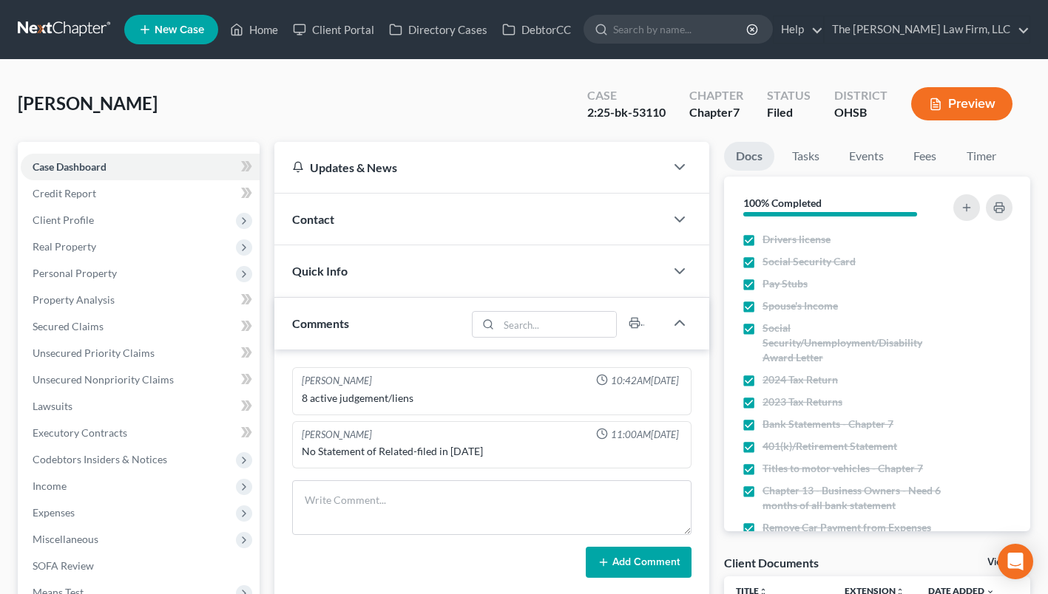
scroll to position [148, 0]
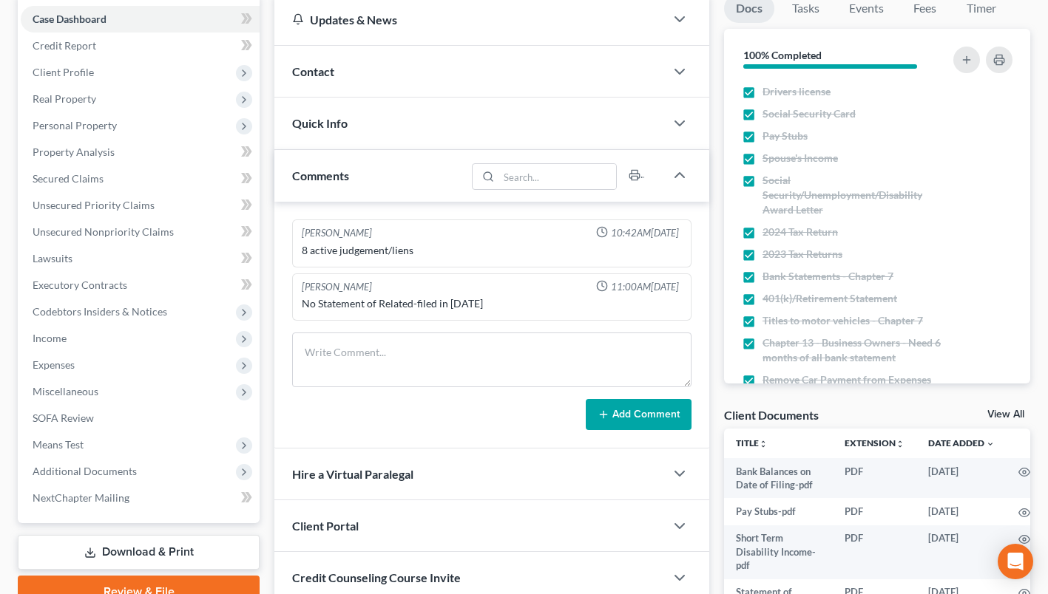
click at [87, 470] on span "Additional Documents" at bounding box center [85, 471] width 104 height 13
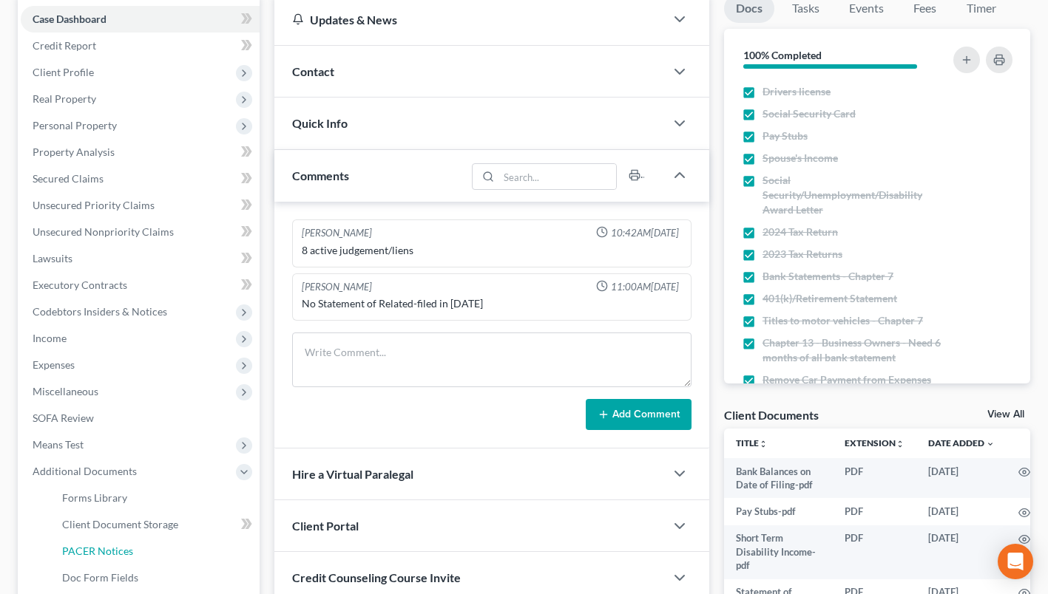
click at [95, 543] on link "PACER Notices" at bounding box center [154, 551] width 209 height 27
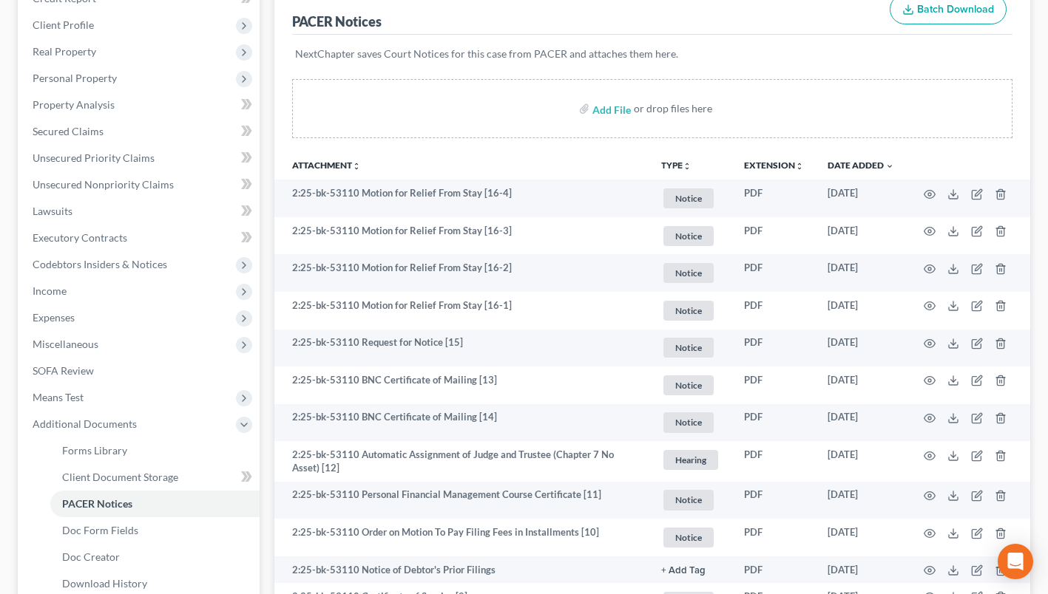
scroll to position [222, 0]
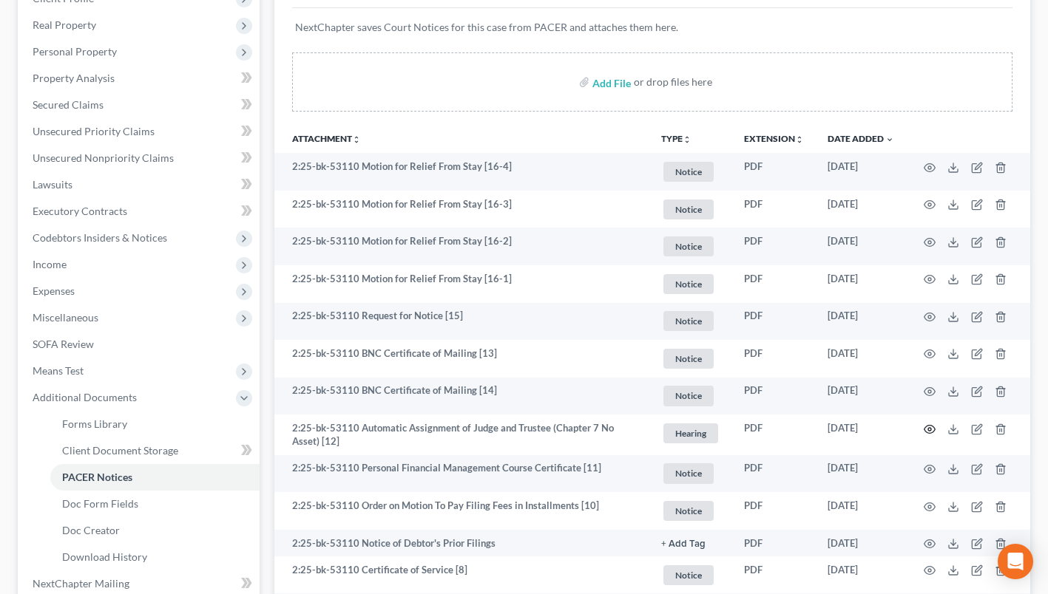
click at [931, 424] on icon "button" at bounding box center [930, 430] width 12 height 12
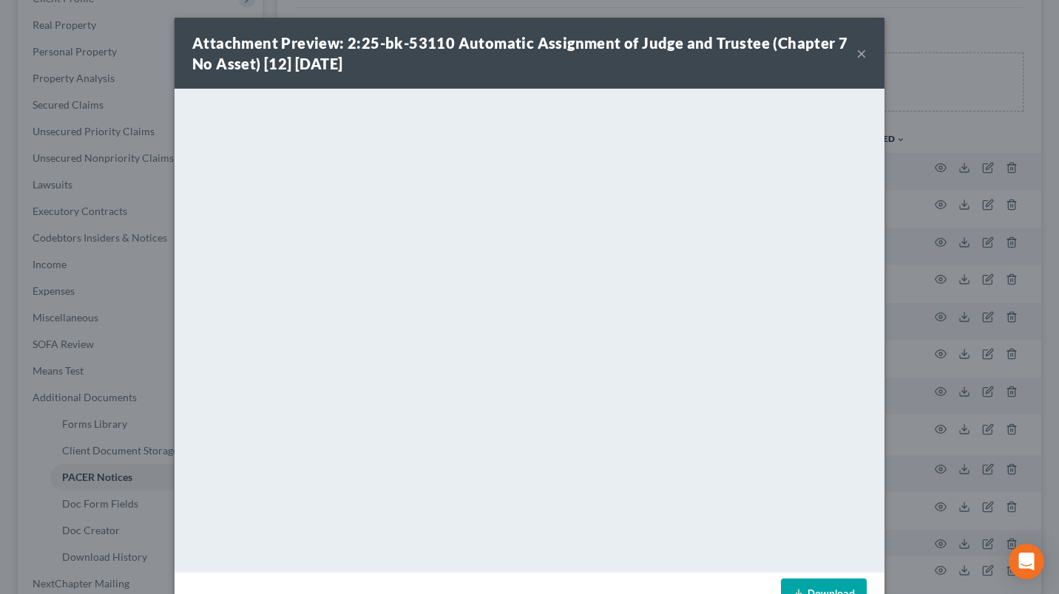
click at [856, 52] on button "×" at bounding box center [861, 53] width 10 height 18
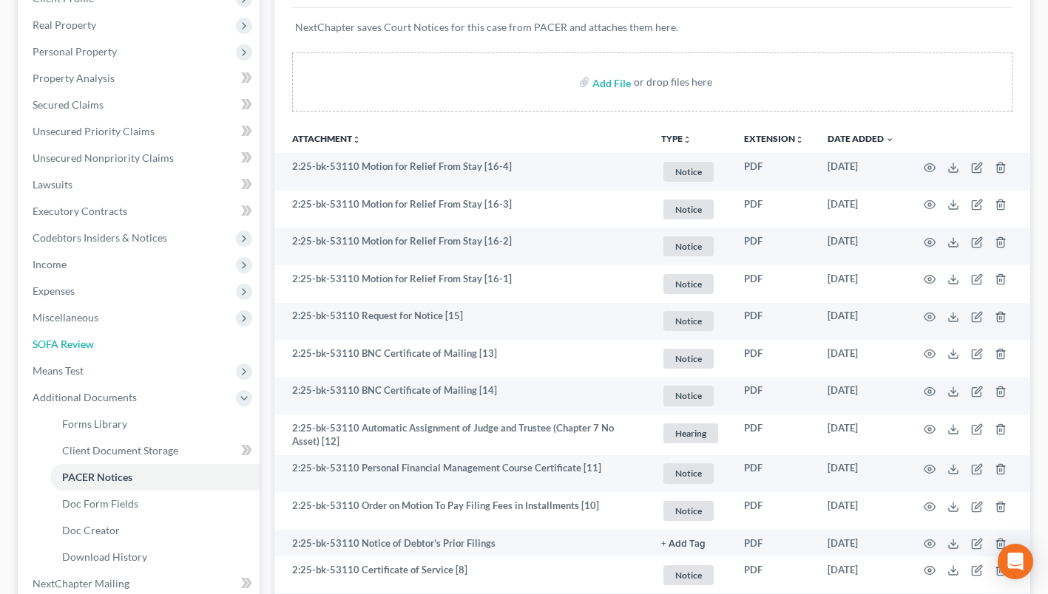
click at [75, 339] on span "SOFA Review" at bounding box center [63, 344] width 61 height 13
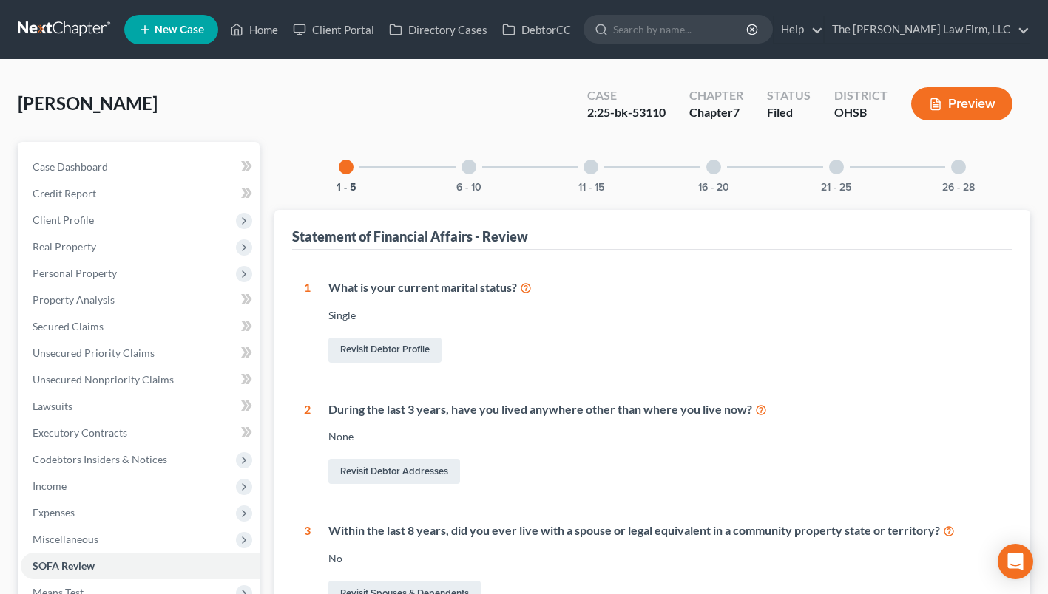
click at [473, 177] on div "6 - 10" at bounding box center [469, 167] width 50 height 50
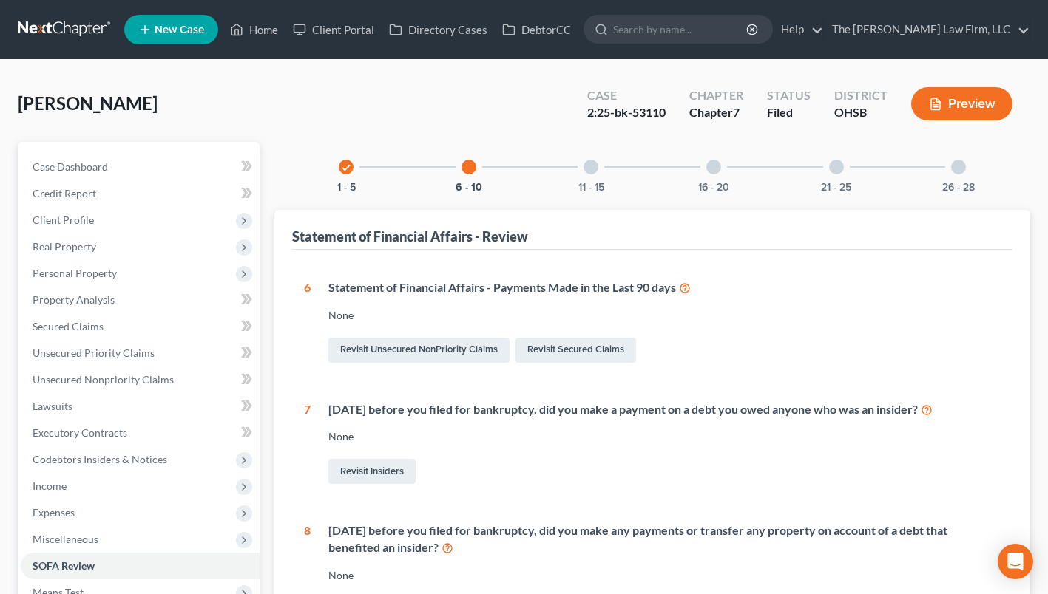
click at [597, 177] on div "11 - 15" at bounding box center [591, 167] width 50 height 50
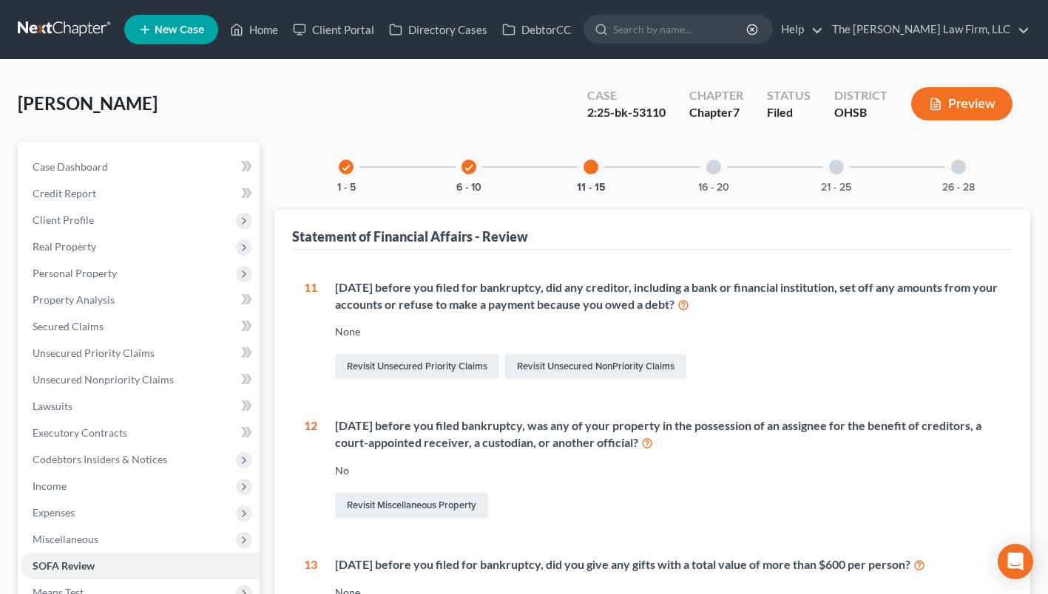
click at [705, 176] on div "16 - 20" at bounding box center [713, 167] width 50 height 50
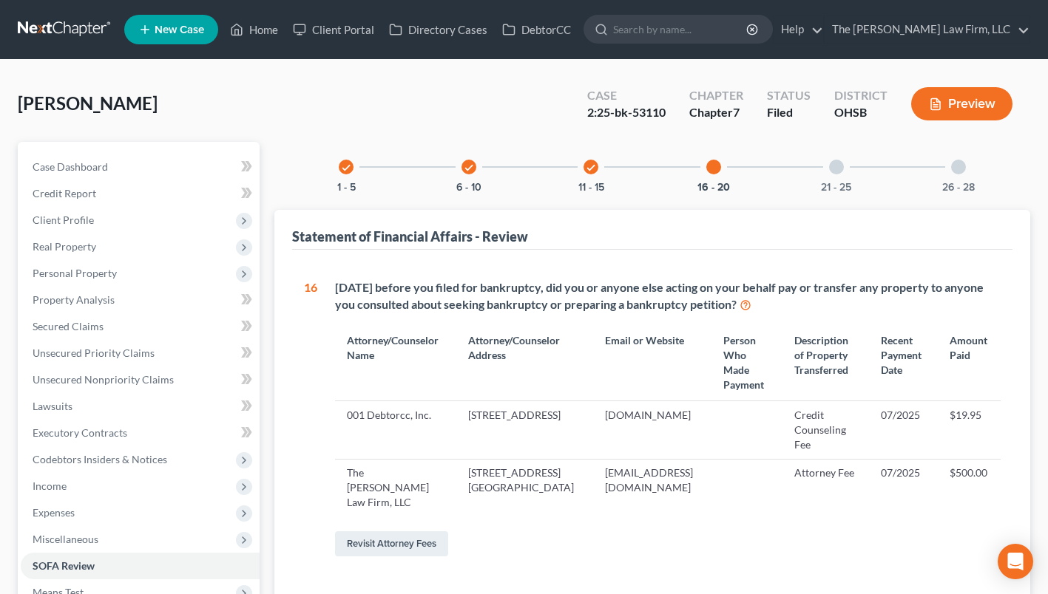
click at [827, 172] on div "21 - 25" at bounding box center [836, 167] width 50 height 50
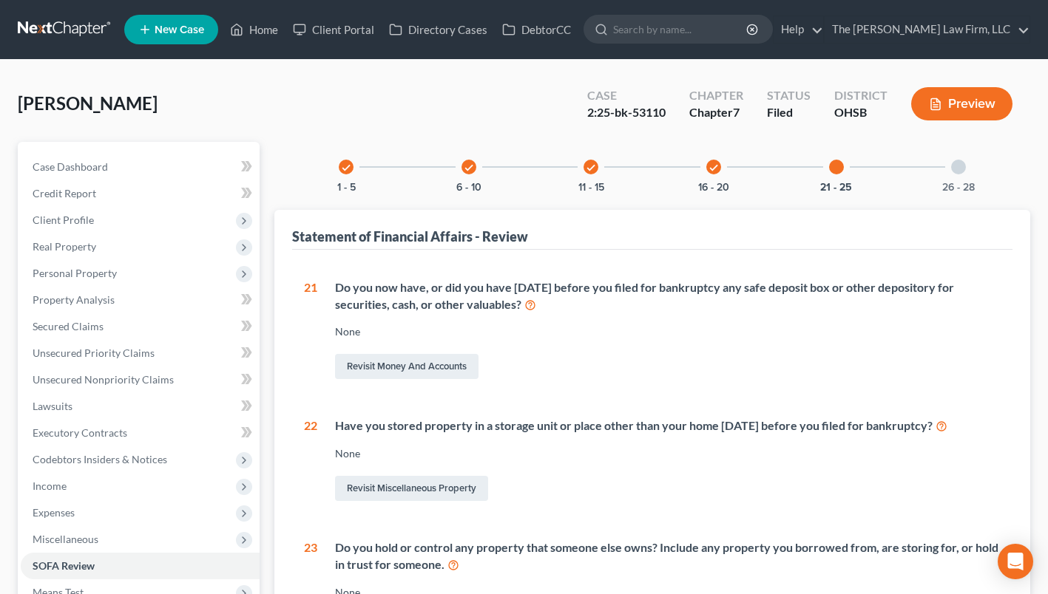
click at [966, 177] on div "26 - 28" at bounding box center [958, 167] width 50 height 50
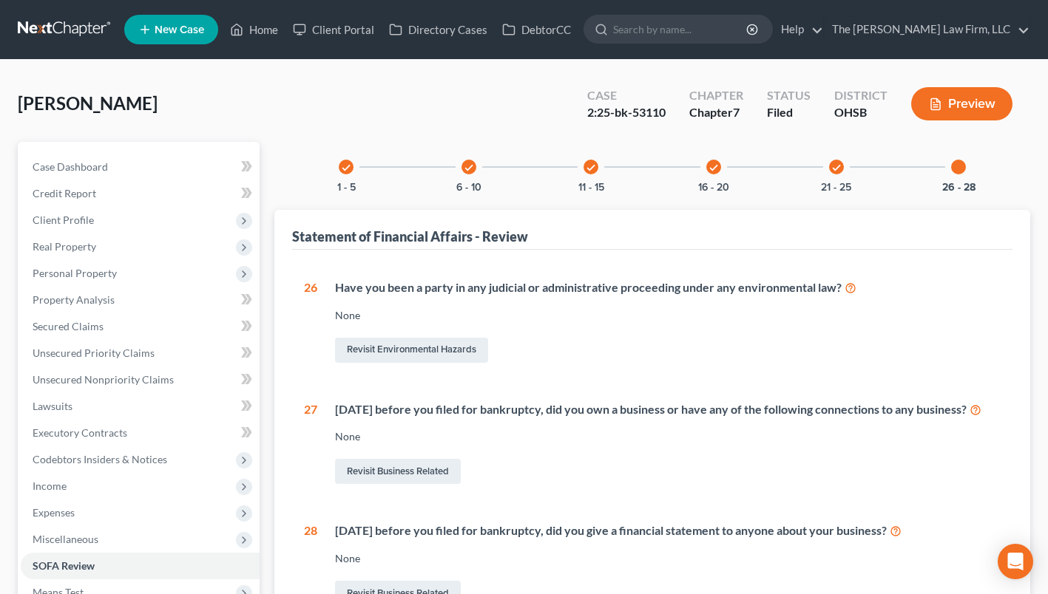
click at [65, 14] on nav "Home New Case Client Portal Directory Cases DebtorCC The Jones Law Firm, LLC mj…" at bounding box center [524, 29] width 1048 height 59
click at [66, 24] on link at bounding box center [65, 29] width 95 height 27
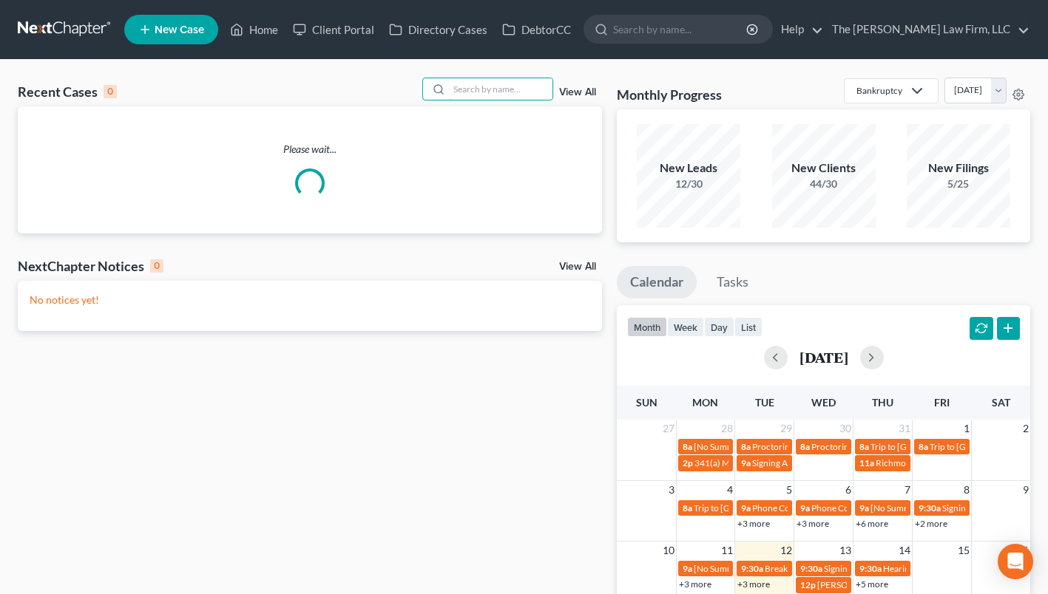
click at [513, 86] on input "search" at bounding box center [501, 88] width 104 height 21
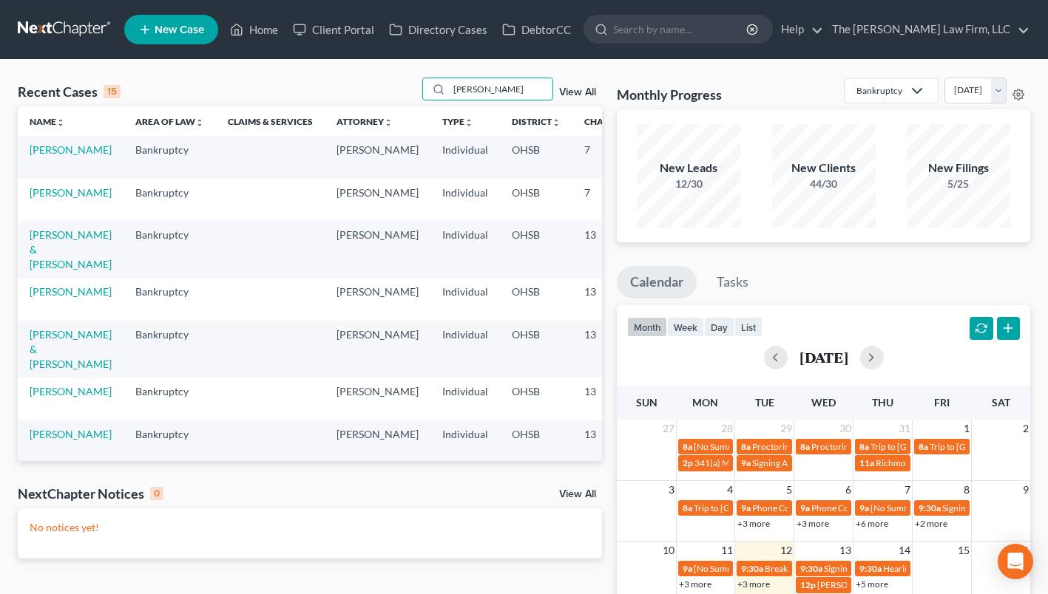
type input "roberts"
click at [44, 197] on link "[PERSON_NAME]" at bounding box center [71, 192] width 82 height 13
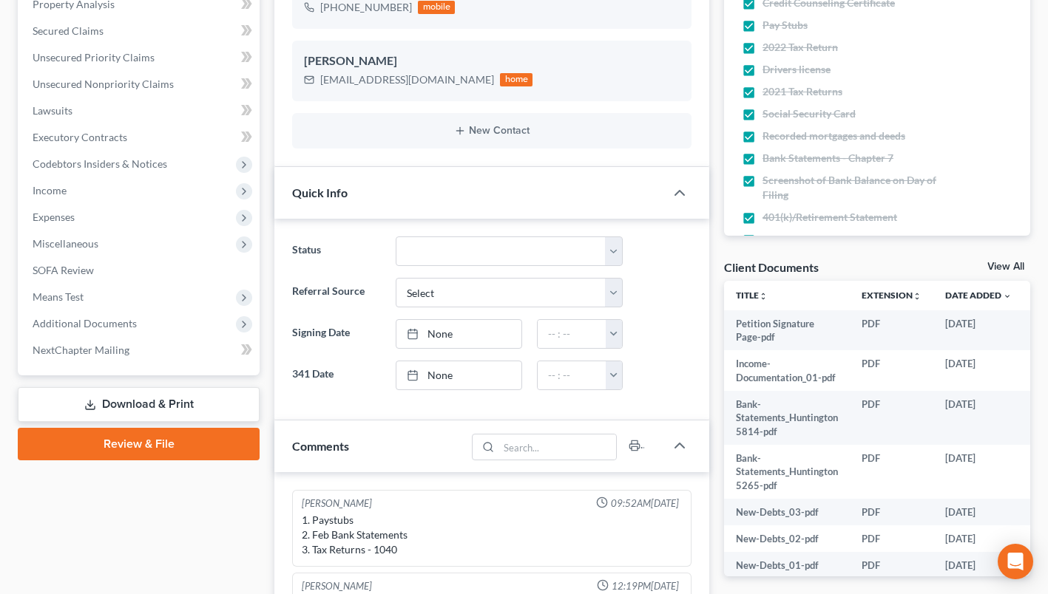
scroll to position [4269, 0]
click at [74, 265] on span "SOFA Review" at bounding box center [63, 270] width 61 height 13
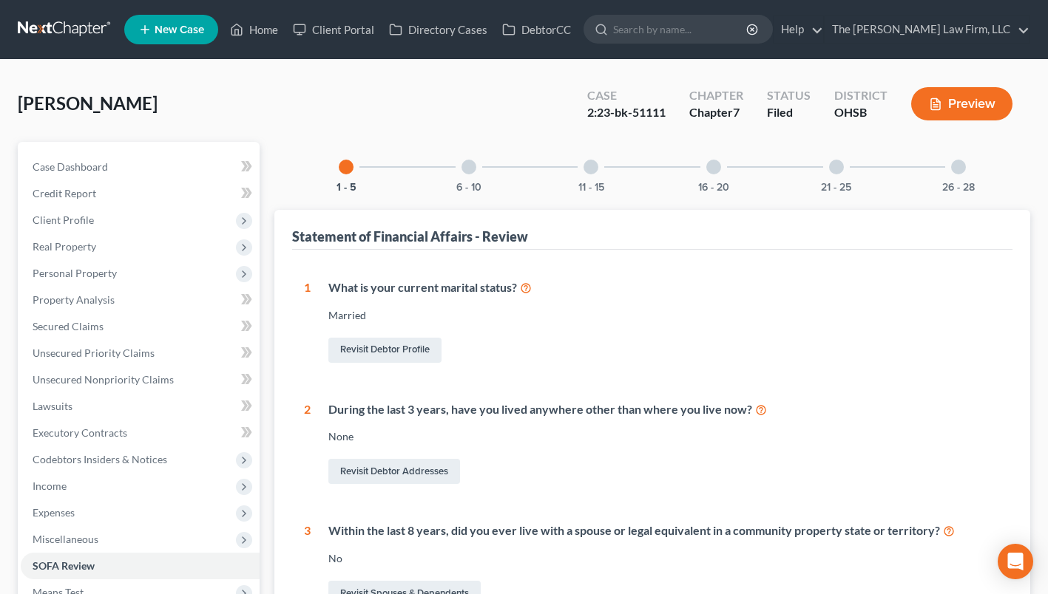
click at [464, 159] on div "6 - 10" at bounding box center [469, 167] width 50 height 50
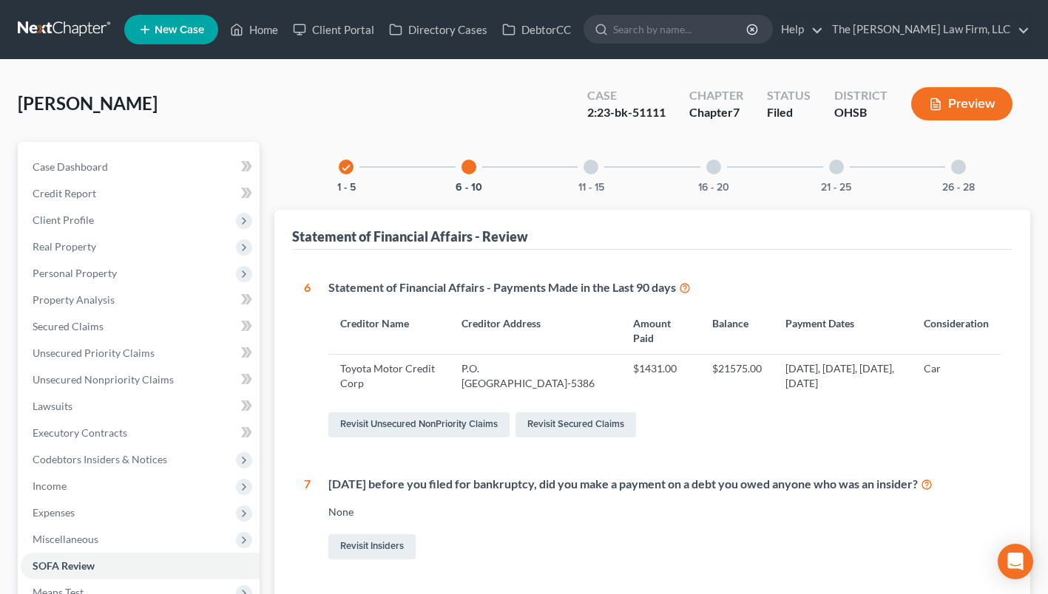
click at [62, 211] on span "Client Profile" at bounding box center [140, 220] width 239 height 27
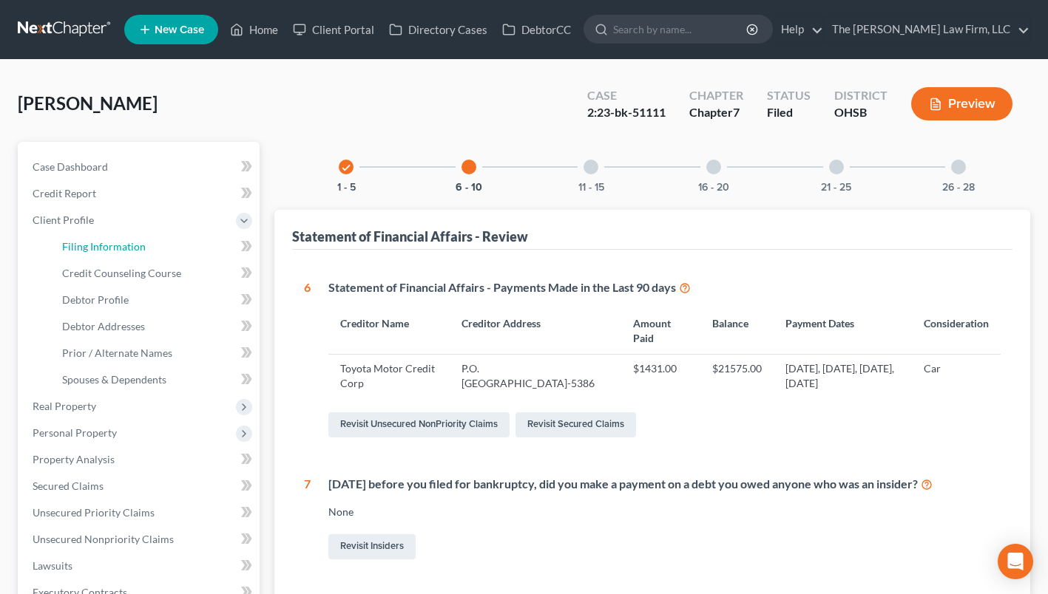
click at [79, 242] on span "Filing Information" at bounding box center [104, 246] width 84 height 13
select select "1"
select select "0"
select select "62"
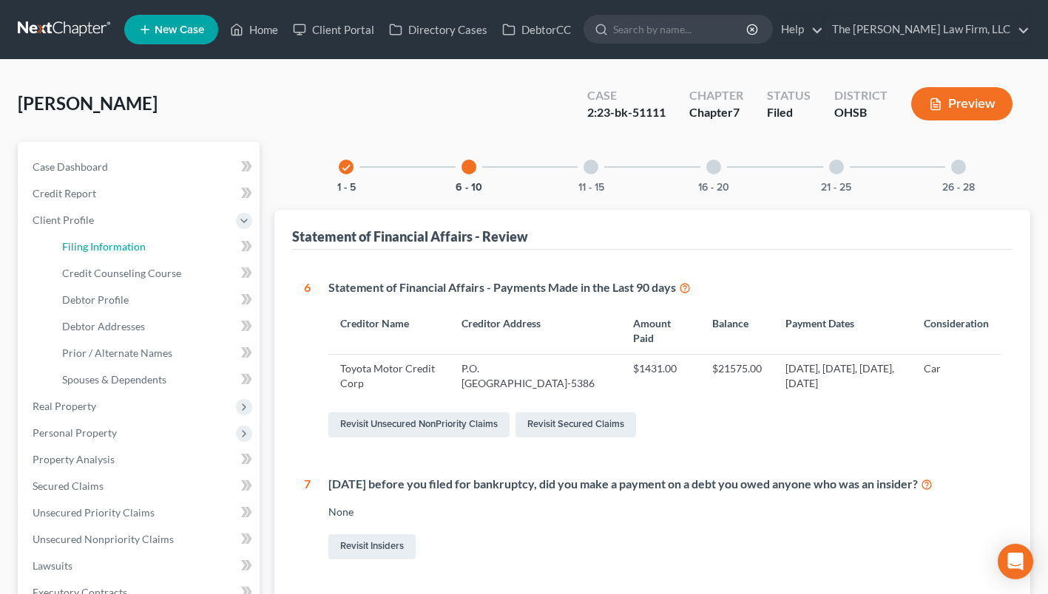
select select "36"
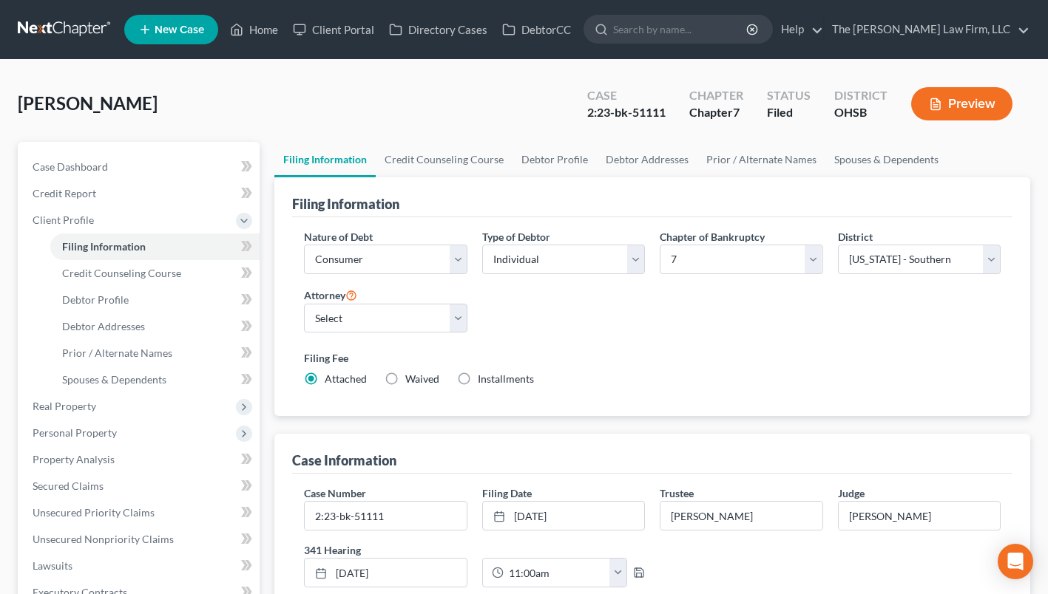
click at [68, 24] on link at bounding box center [65, 29] width 95 height 27
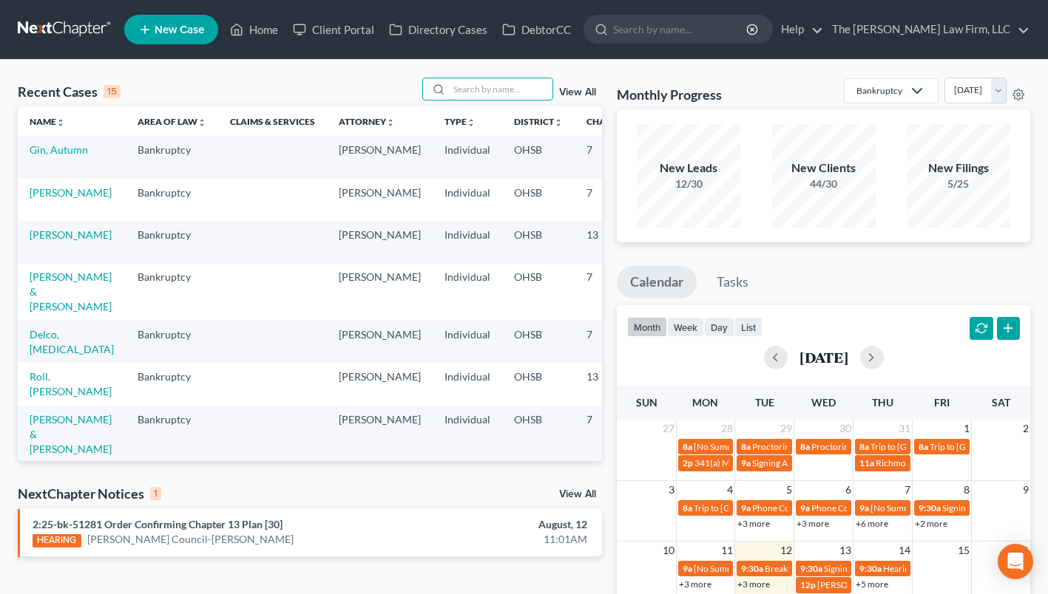
click at [484, 95] on input "search" at bounding box center [501, 88] width 104 height 21
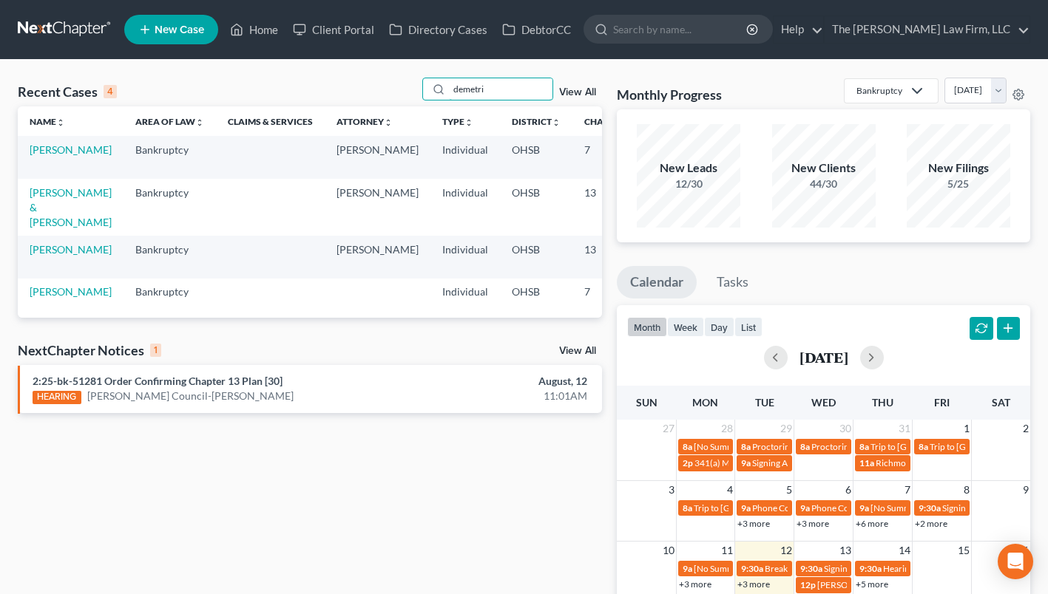
type input "demetri"
click at [47, 156] on link "[PERSON_NAME]" at bounding box center [71, 149] width 82 height 13
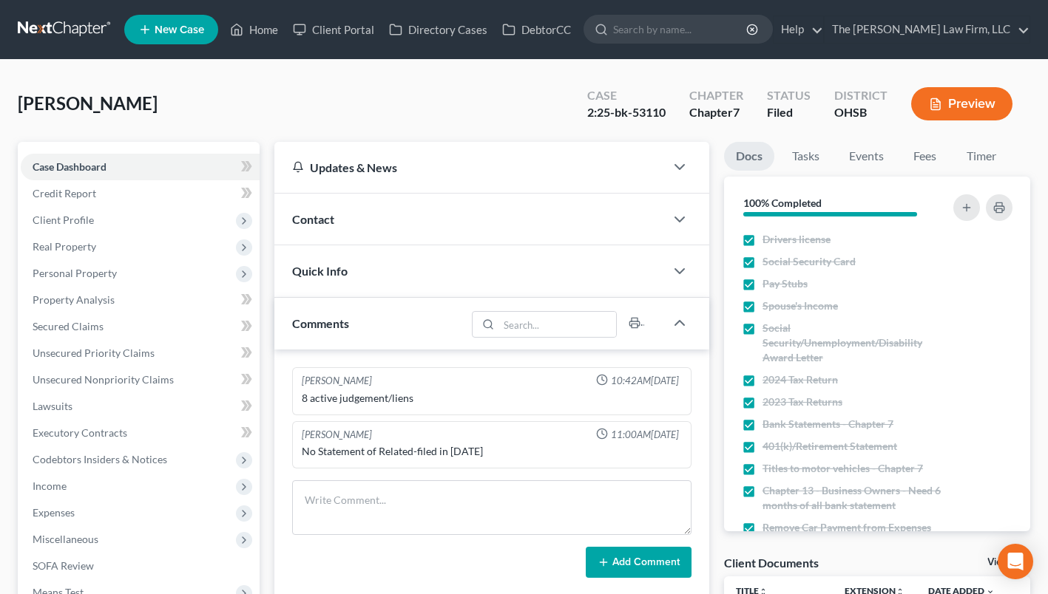
click at [74, 239] on span "Real Property" at bounding box center [140, 247] width 239 height 27
click at [91, 271] on span "Properties Owned" at bounding box center [104, 273] width 84 height 13
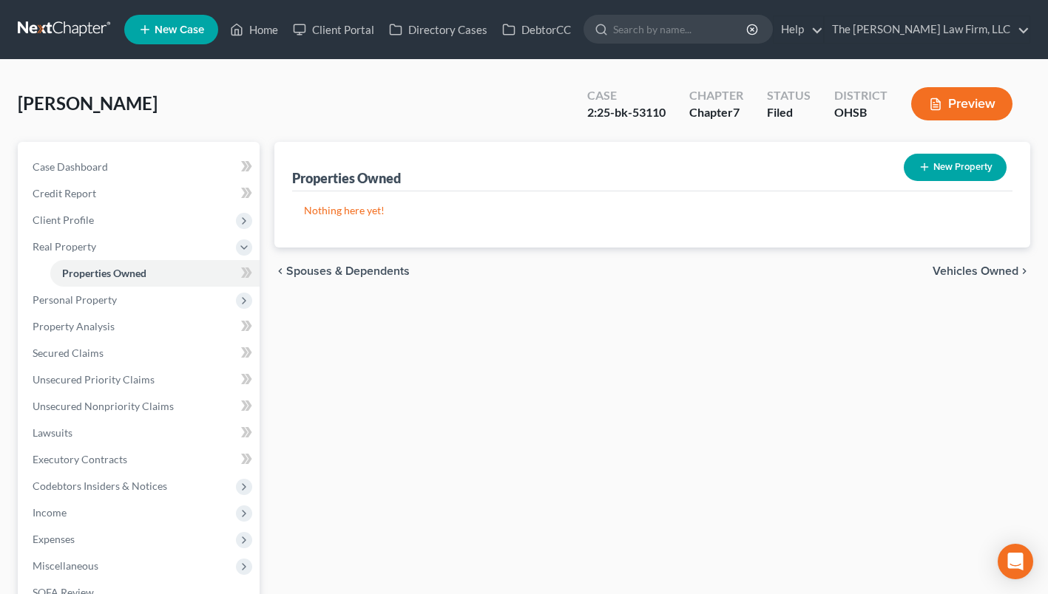
click at [109, 296] on span "Personal Property" at bounding box center [75, 300] width 84 height 13
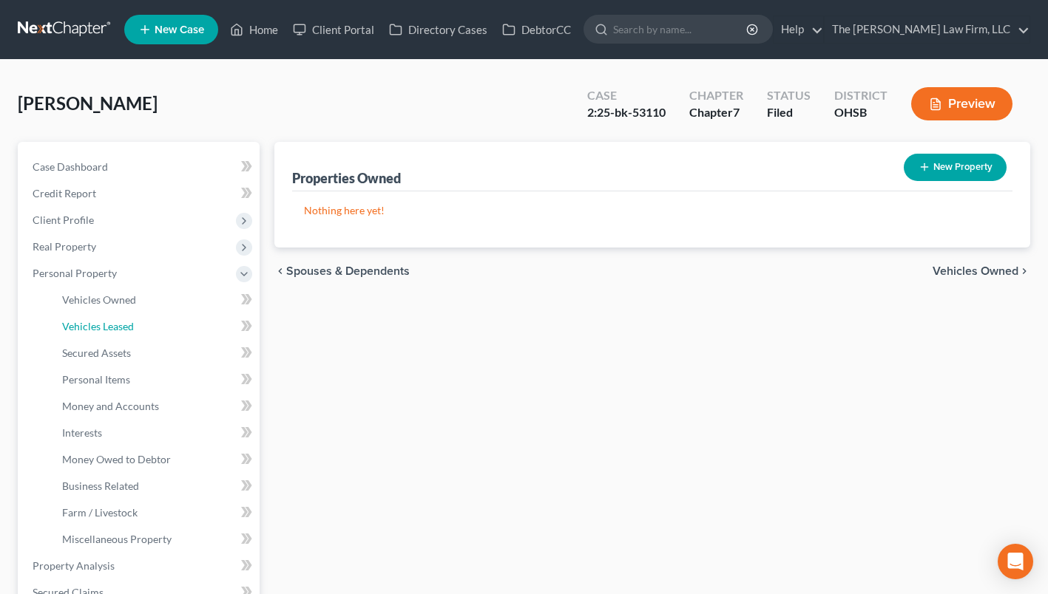
click at [108, 320] on span "Vehicles Leased" at bounding box center [98, 326] width 72 height 13
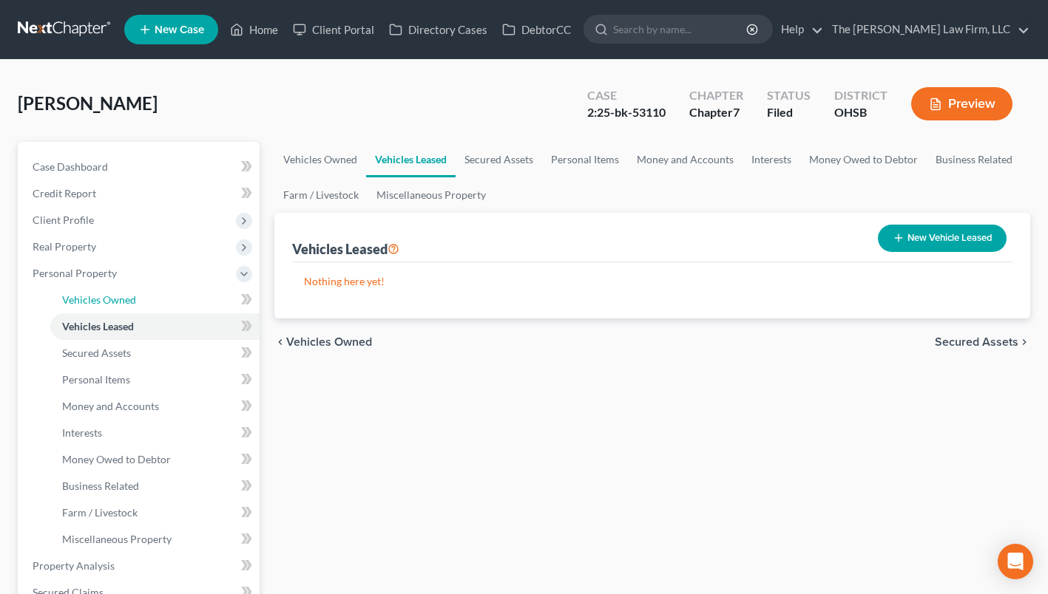
click at [106, 291] on link "Vehicles Owned" at bounding box center [154, 300] width 209 height 27
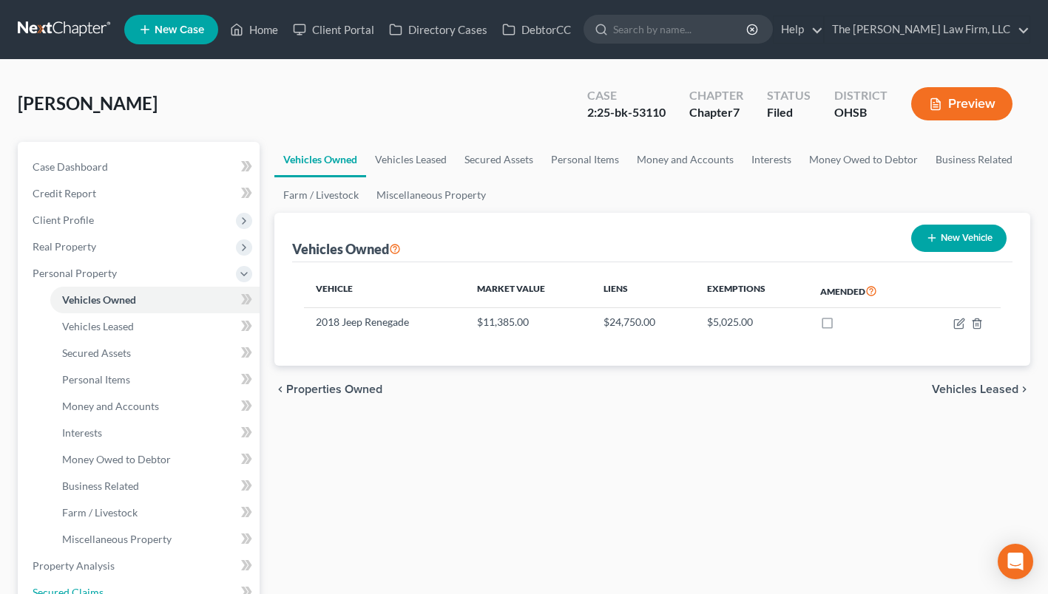
click at [70, 586] on span "Secured Claims" at bounding box center [68, 592] width 71 height 13
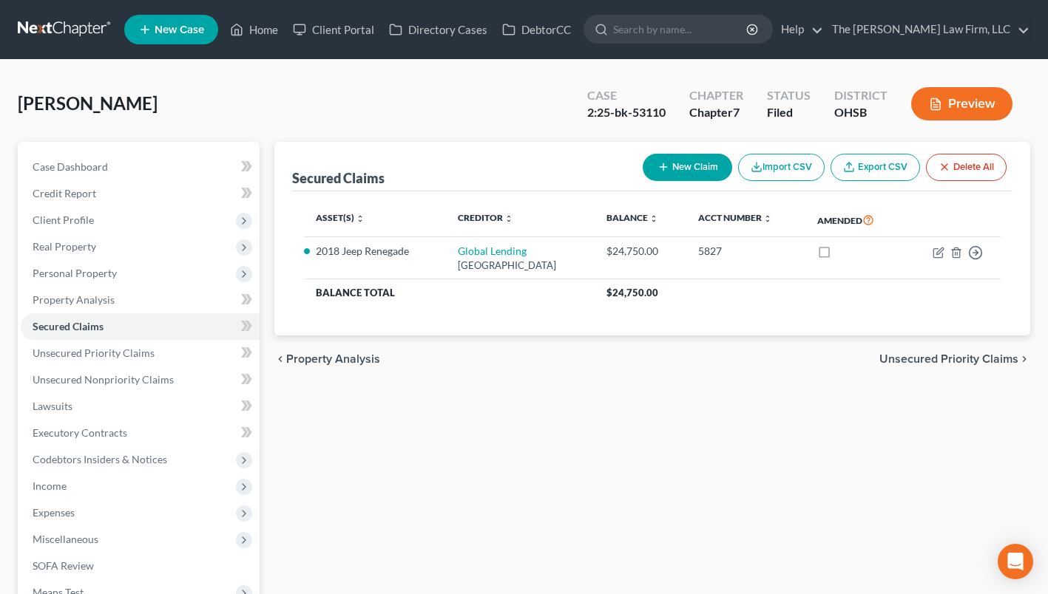
click at [77, 269] on span "Personal Property" at bounding box center [75, 273] width 84 height 13
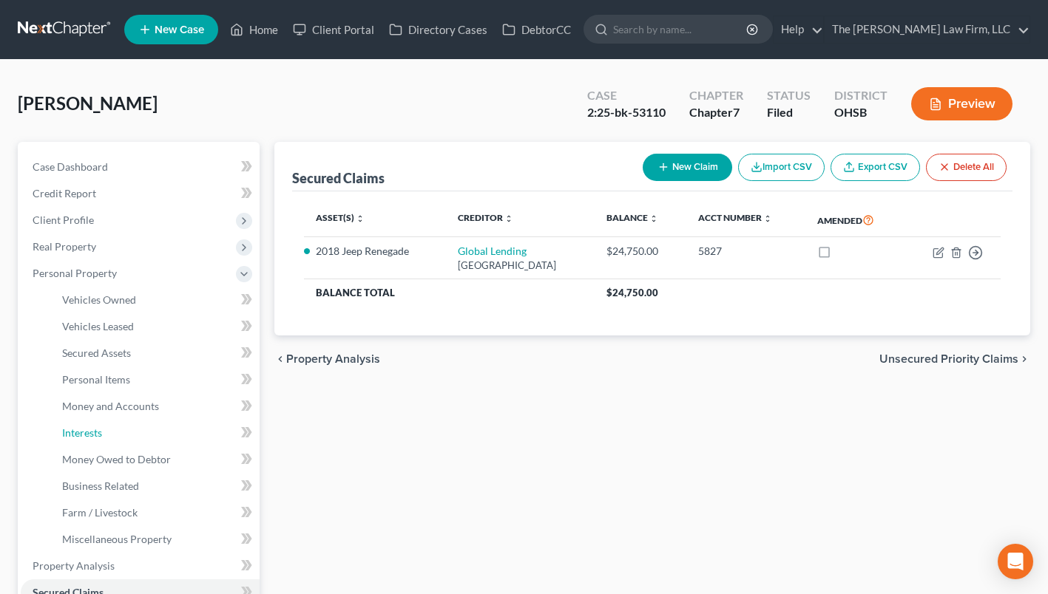
click at [112, 430] on link "Interests" at bounding box center [154, 433] width 209 height 27
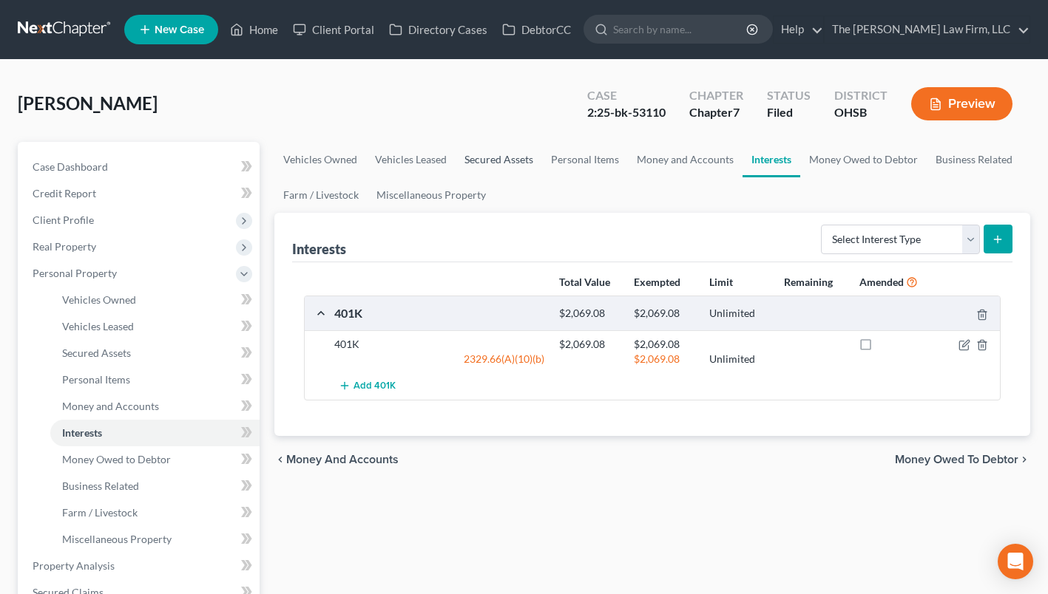
click at [496, 158] on link "Secured Assets" at bounding box center [498, 159] width 87 height 35
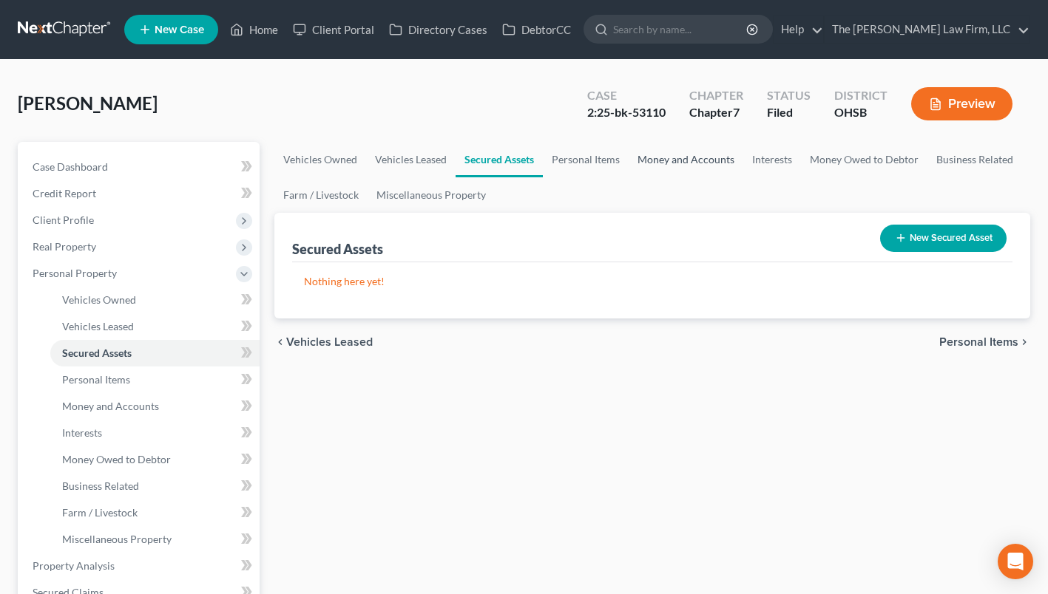
click at [653, 155] on link "Money and Accounts" at bounding box center [685, 159] width 115 height 35
